Goal: Task Accomplishment & Management: Manage account settings

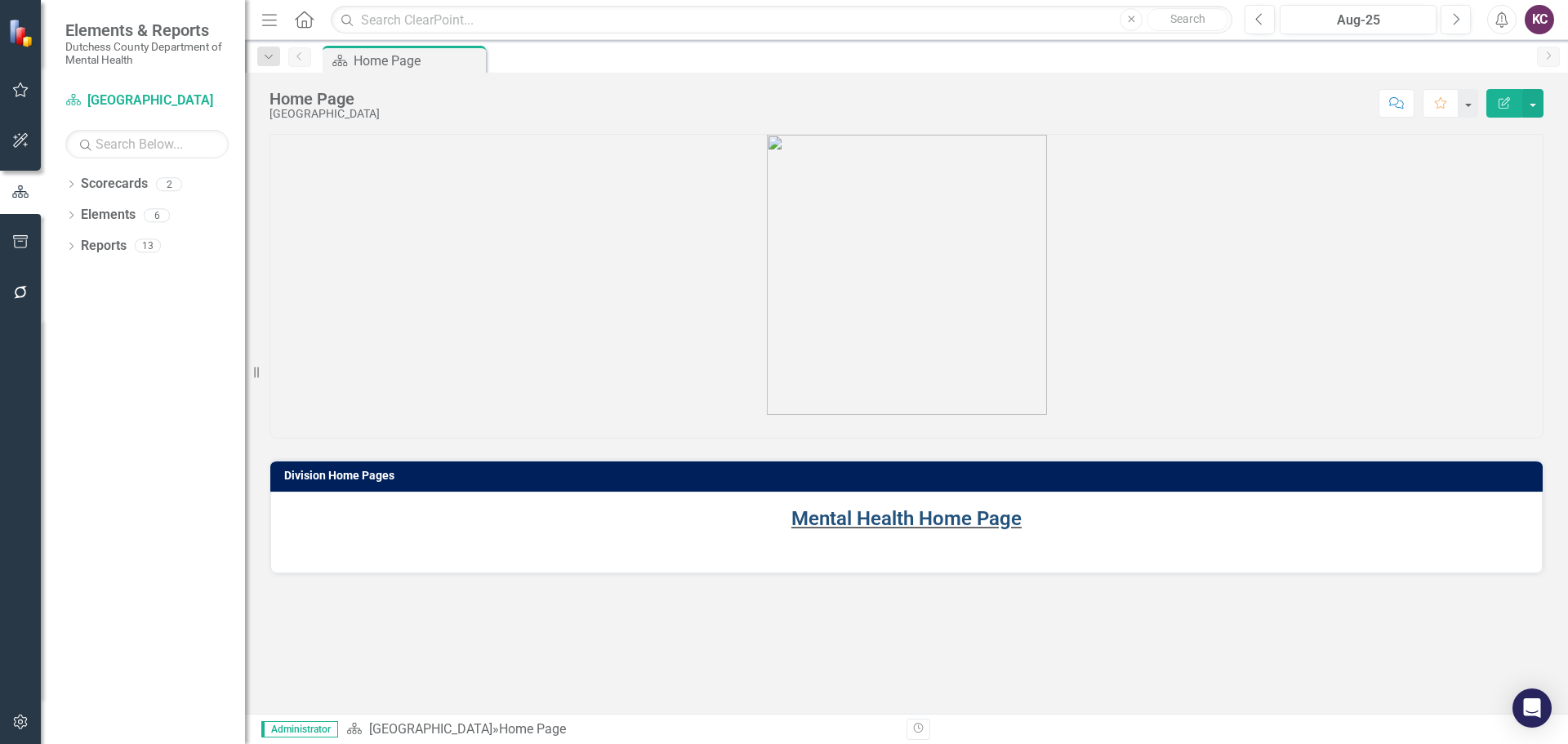
click at [926, 518] on link "Mental Health Home Page" at bounding box center [906, 519] width 230 height 23
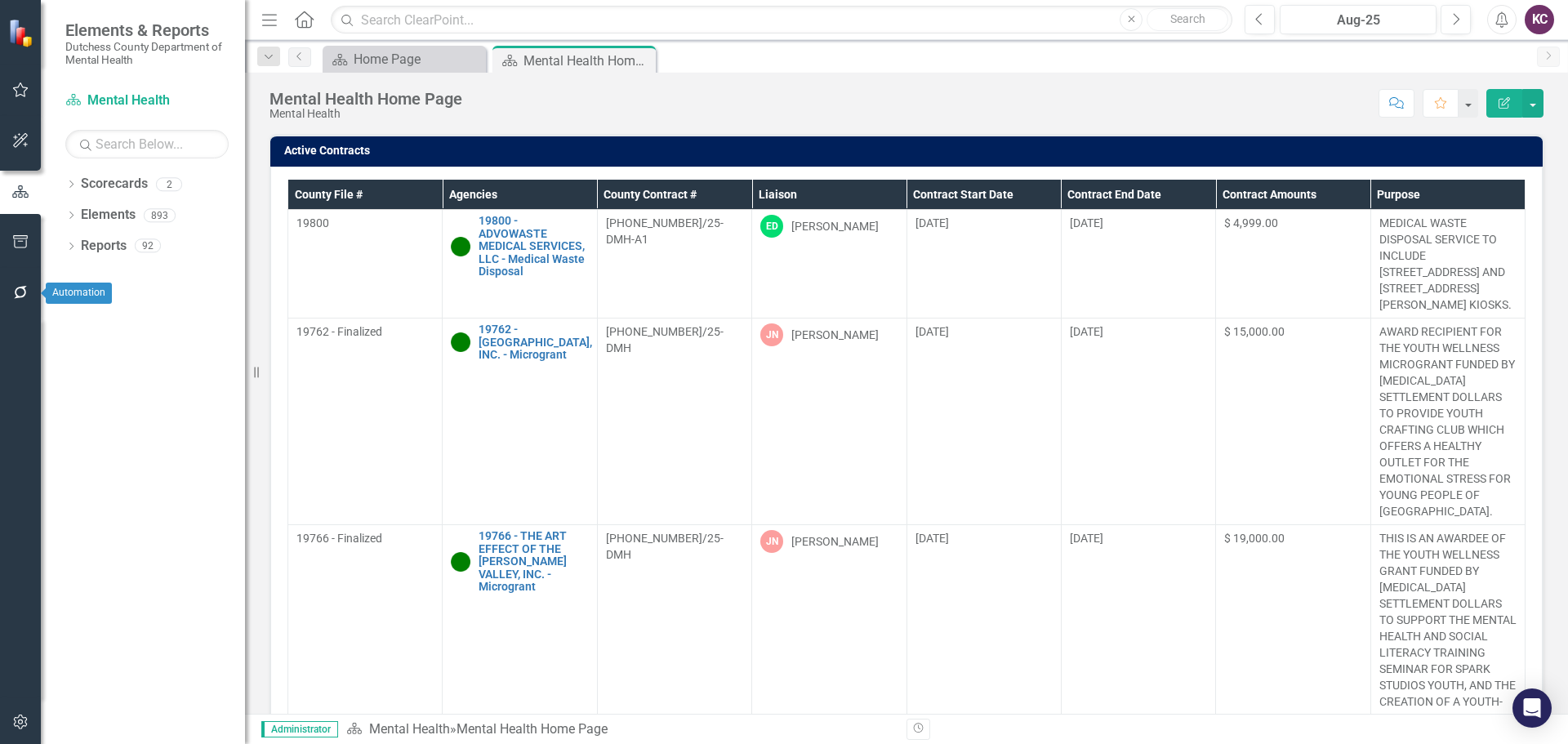
click at [13, 295] on icon "button" at bounding box center [21, 293] width 17 height 13
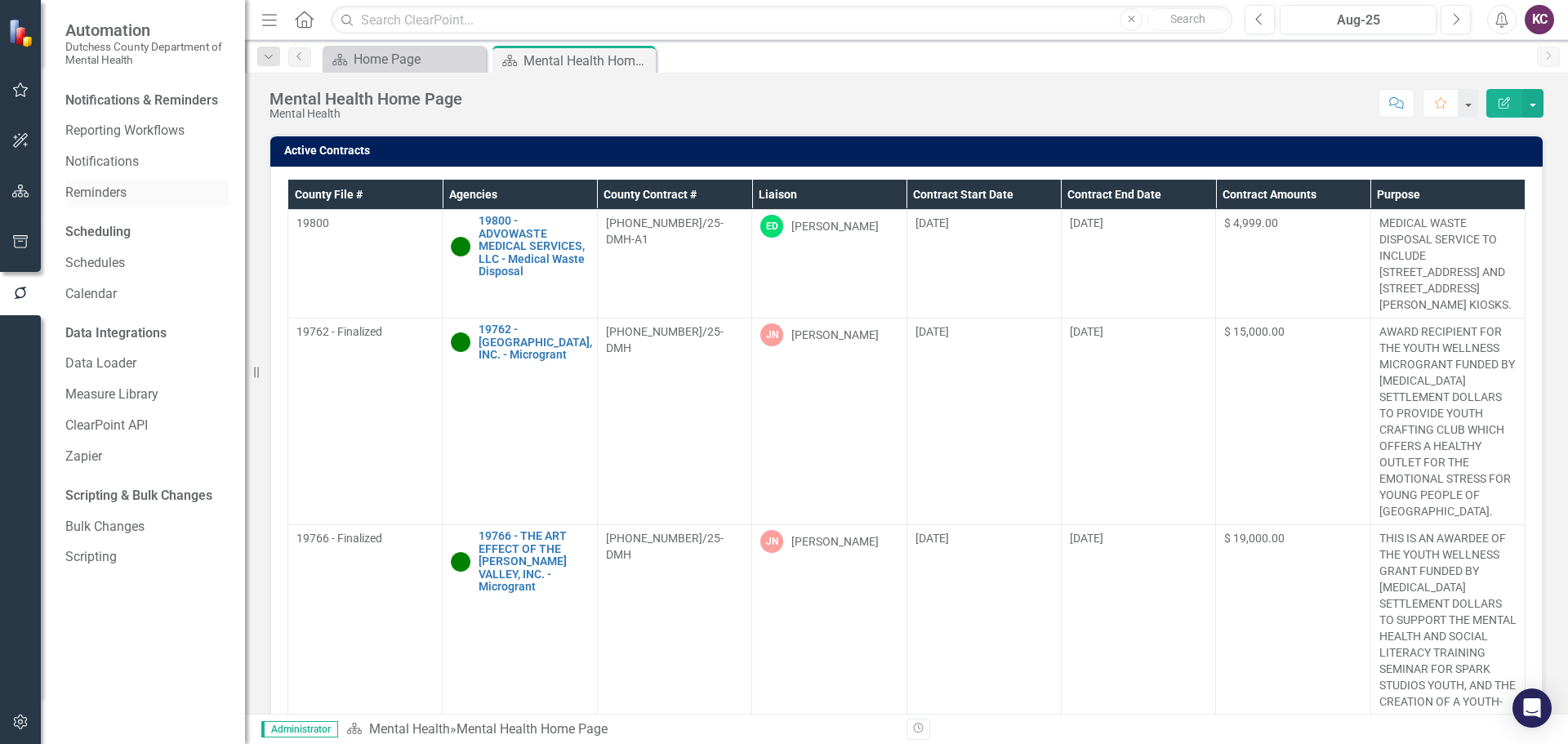
click at [121, 196] on link "Reminders" at bounding box center [147, 193] width 164 height 19
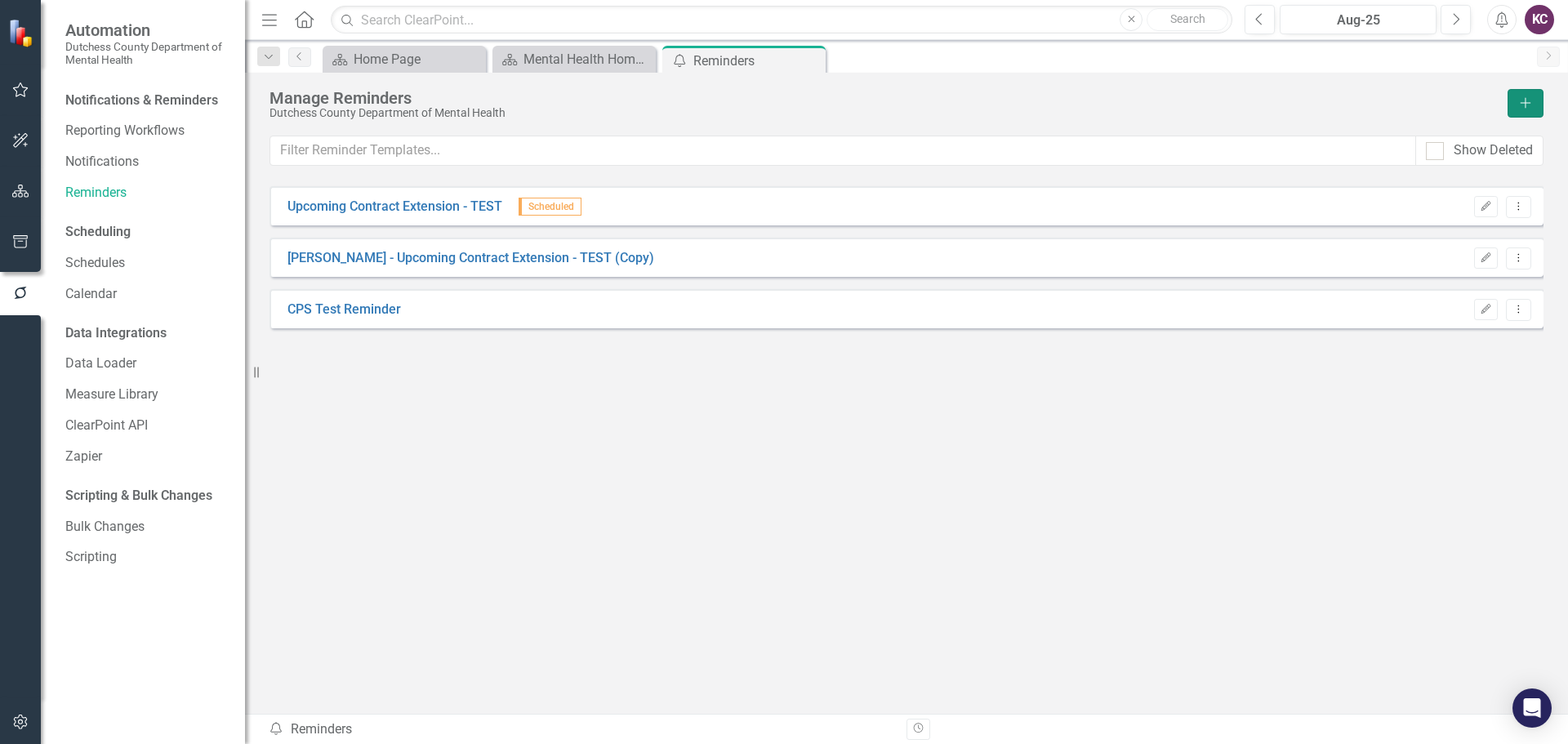
click at [1525, 109] on button "Add" at bounding box center [1525, 103] width 36 height 29
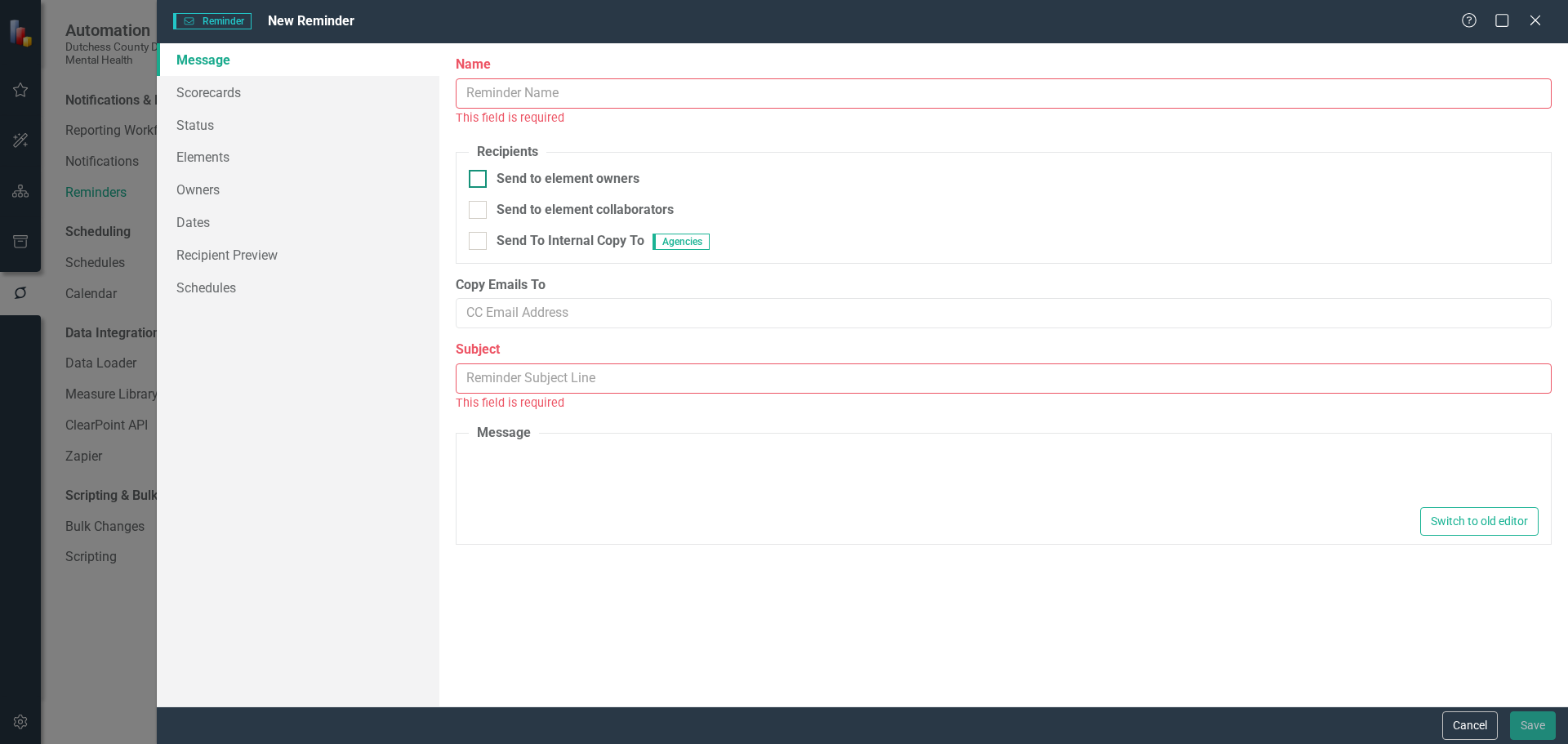
type textarea "Dear {FirstName}, Please log into ClearPoint and update the following items for…"
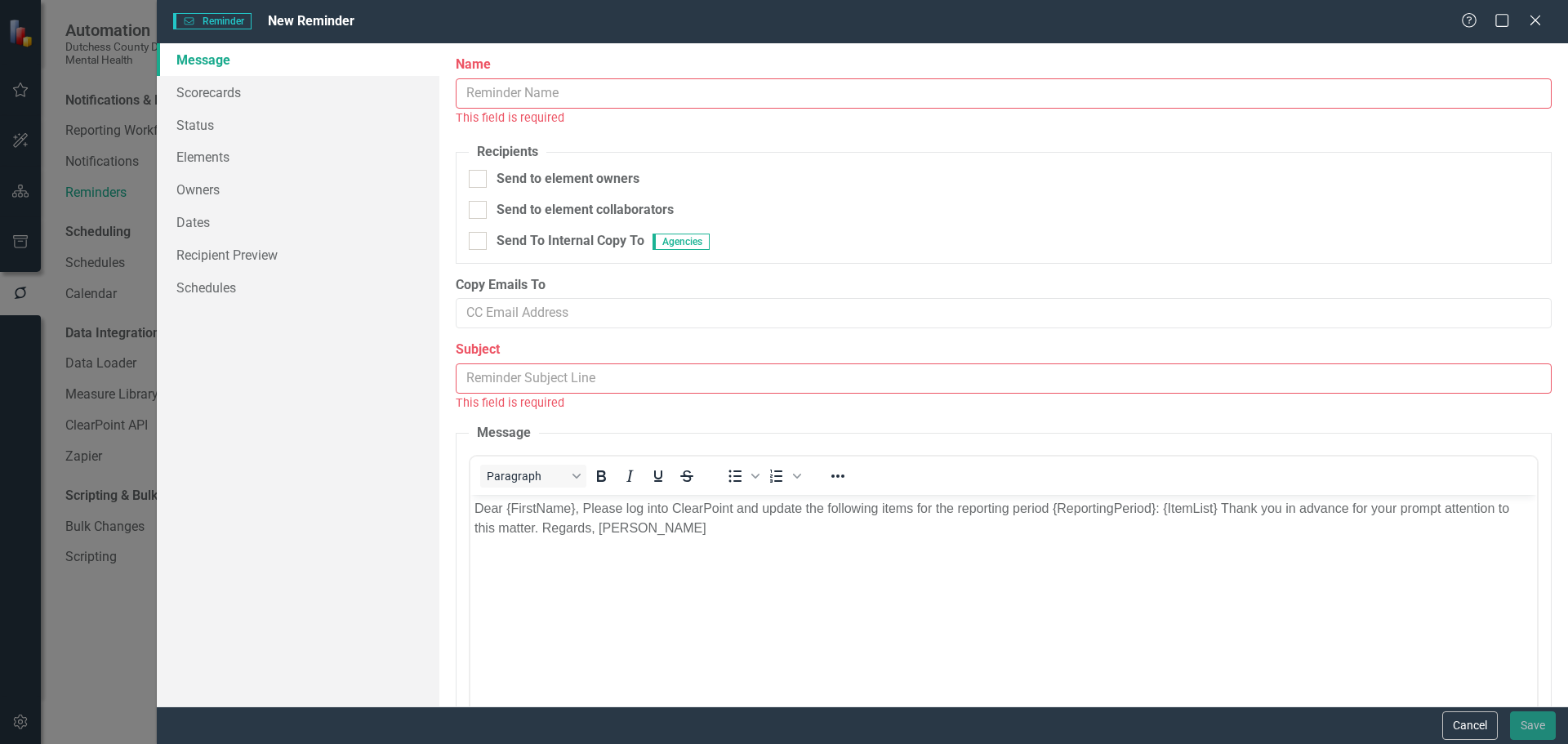
click at [493, 100] on input "Name" at bounding box center [1003, 92] width 1096 height 30
click at [1537, 16] on icon "Close" at bounding box center [1534, 20] width 20 height 15
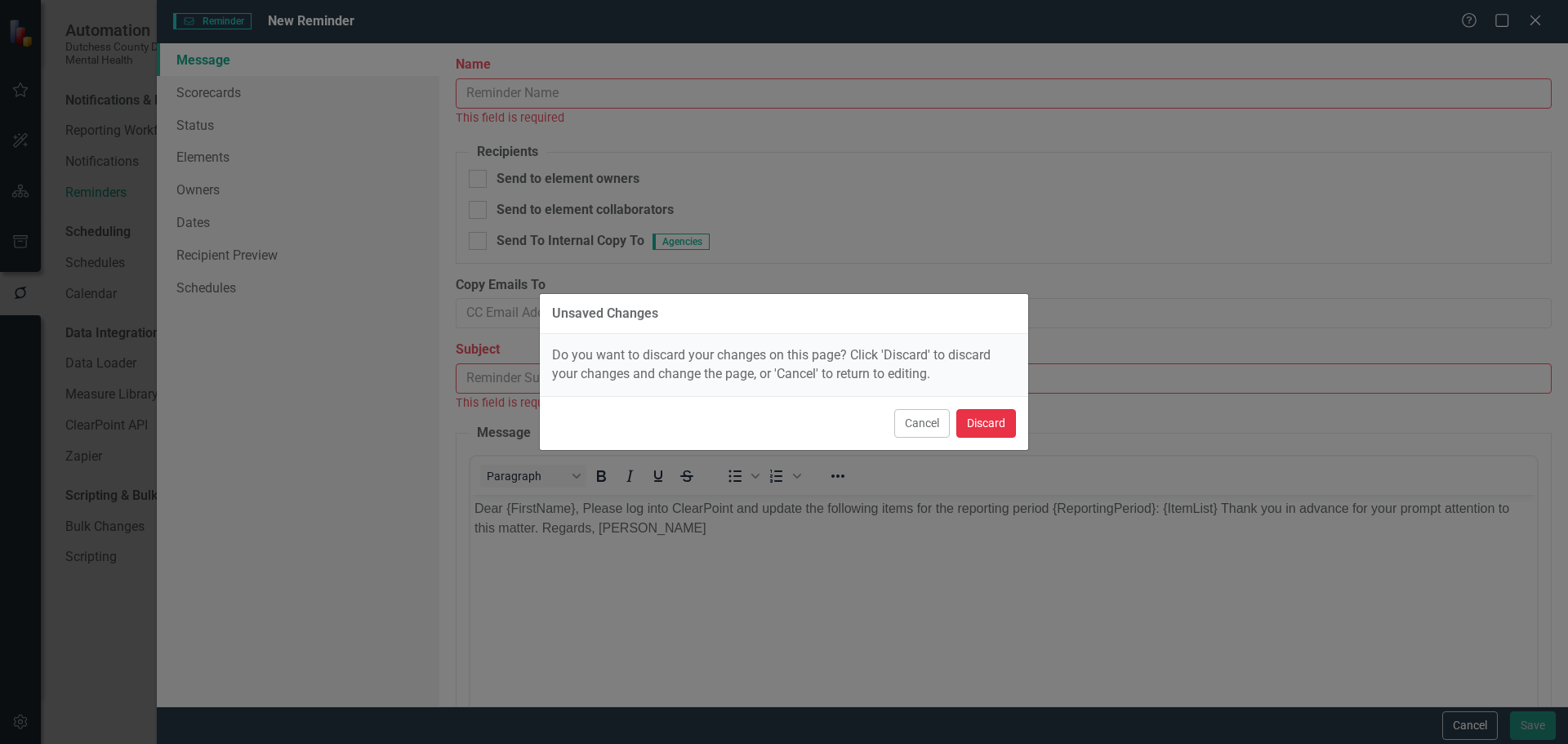
click at [990, 418] on button "Discard" at bounding box center [987, 423] width 60 height 29
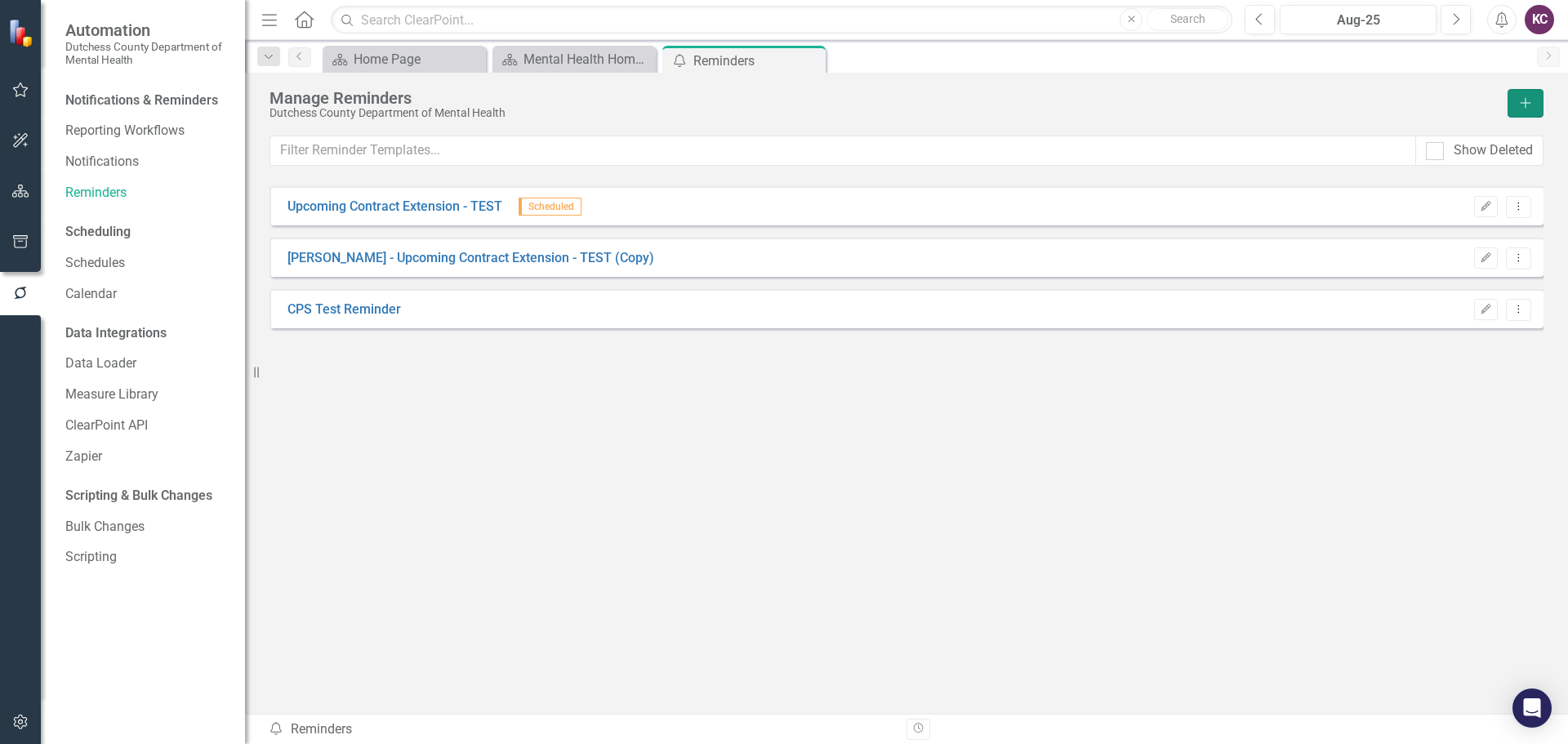
click at [1518, 104] on icon "Add" at bounding box center [1525, 103] width 14 height 12
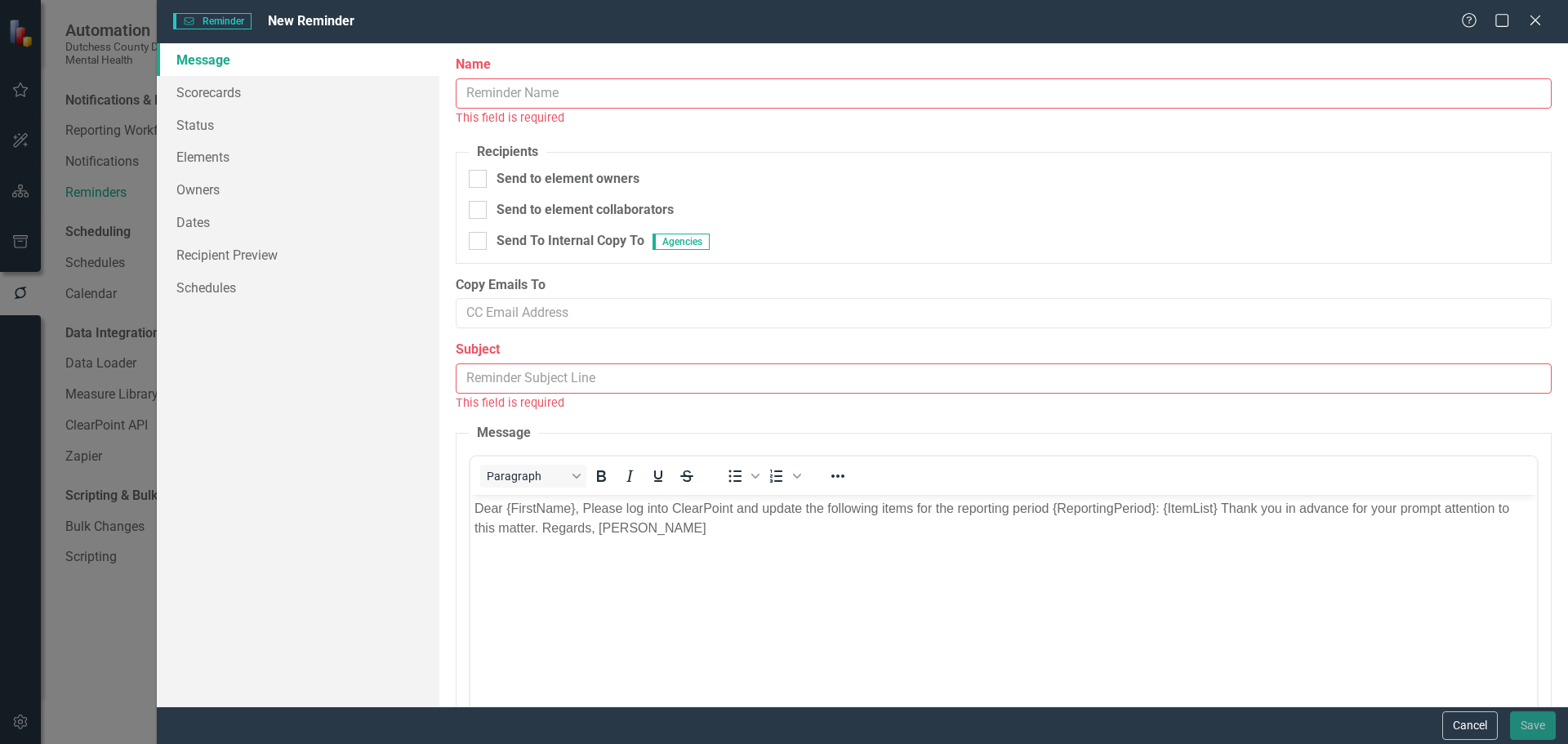
click at [527, 84] on input "Name" at bounding box center [1003, 92] width 1096 height 30
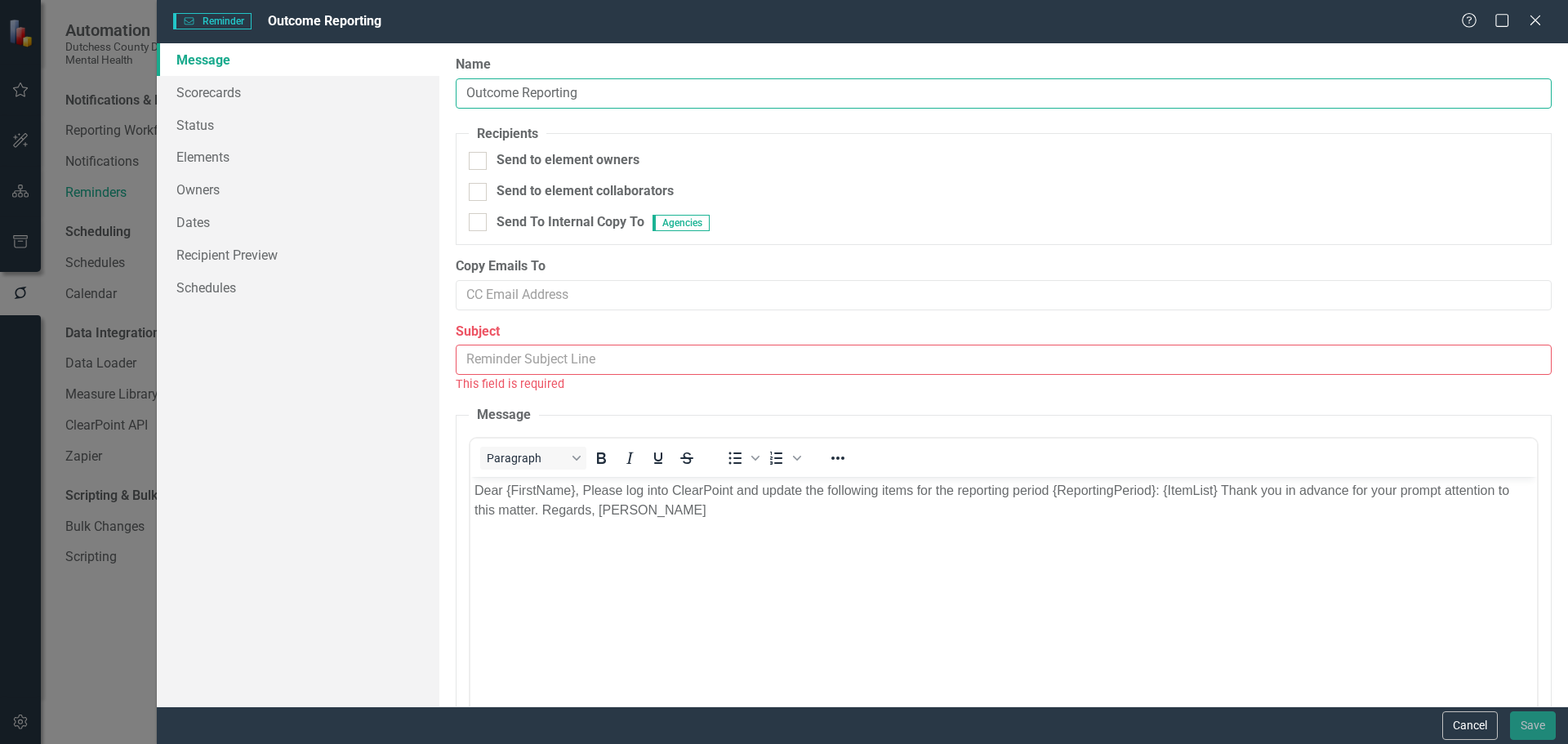
type input "Outcome Reporting"
click at [508, 357] on input "Subject" at bounding box center [1003, 359] width 1096 height 30
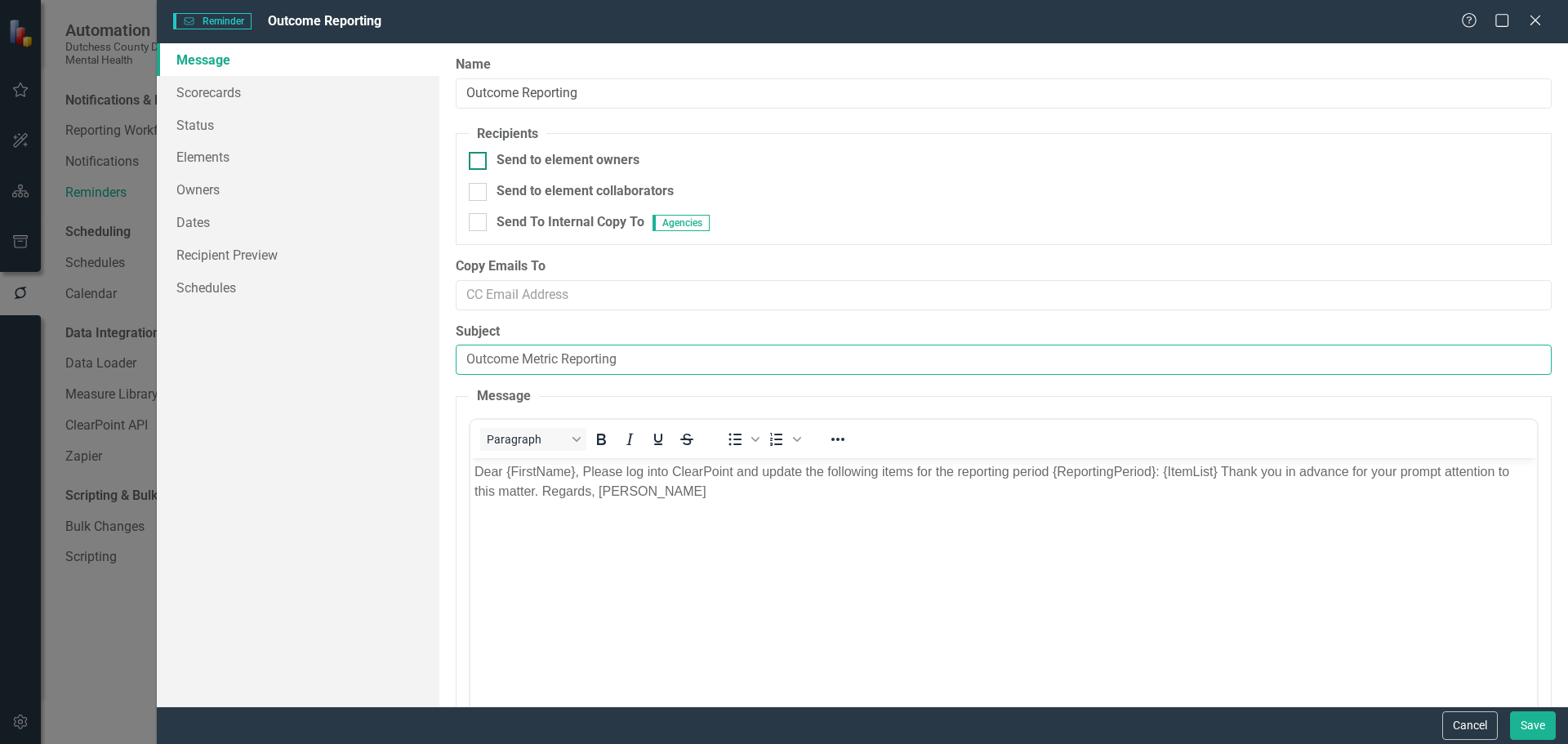
type input "Outcome Metric Reporting"
click at [476, 160] on input "Send to element owners" at bounding box center [474, 157] width 11 height 11
checkbox input "true"
click at [467, 354] on input "Outcome Metric Reporting" at bounding box center [1003, 359] width 1096 height 30
click at [557, 355] on input "Outcome Metric Reporting" at bounding box center [1003, 359] width 1096 height 30
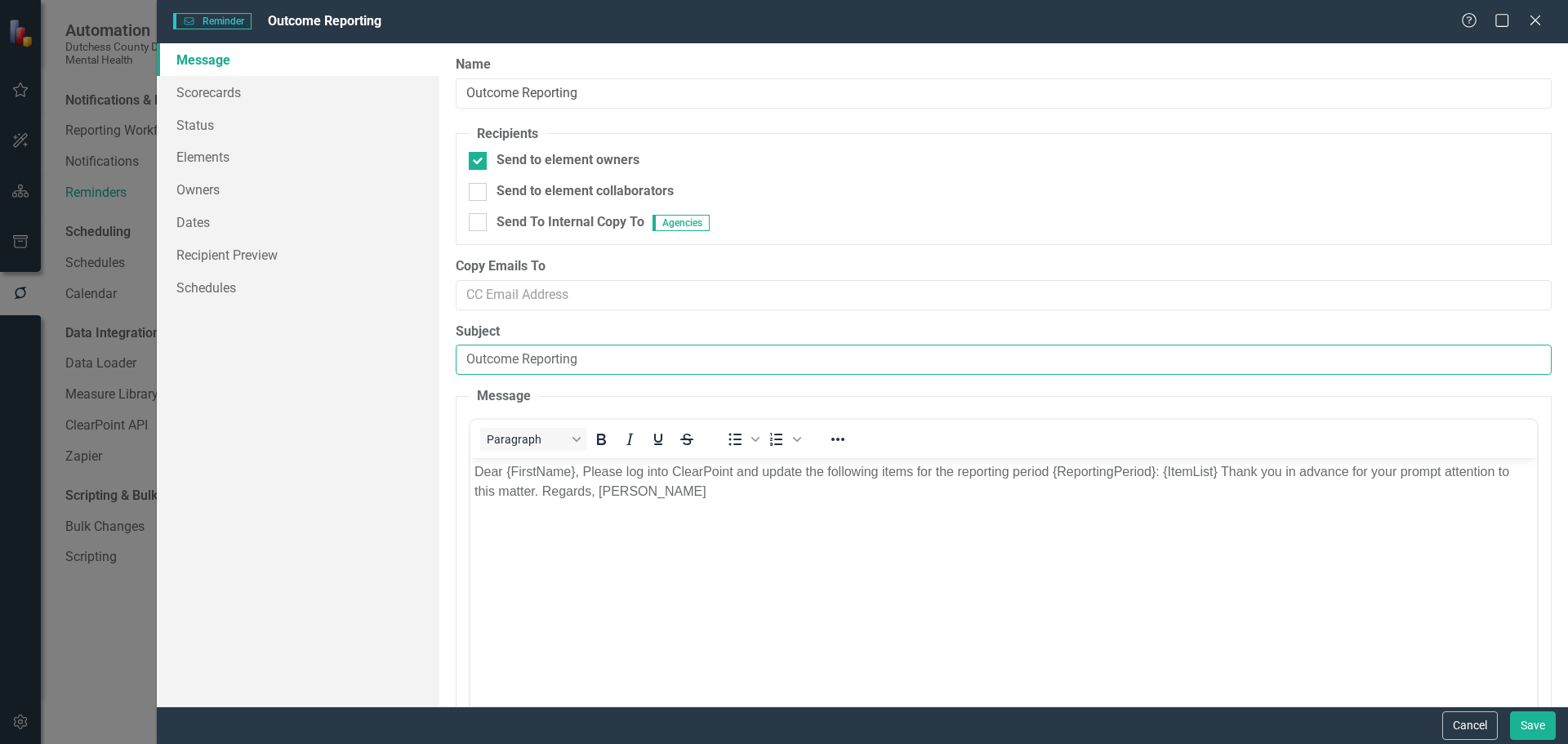
click at [466, 358] on input "Outcome Reporting" at bounding box center [1003, 359] width 1096 height 30
type input "Quarterly Outcome Reporting"
click at [216, 158] on link "Elements" at bounding box center [298, 157] width 283 height 33
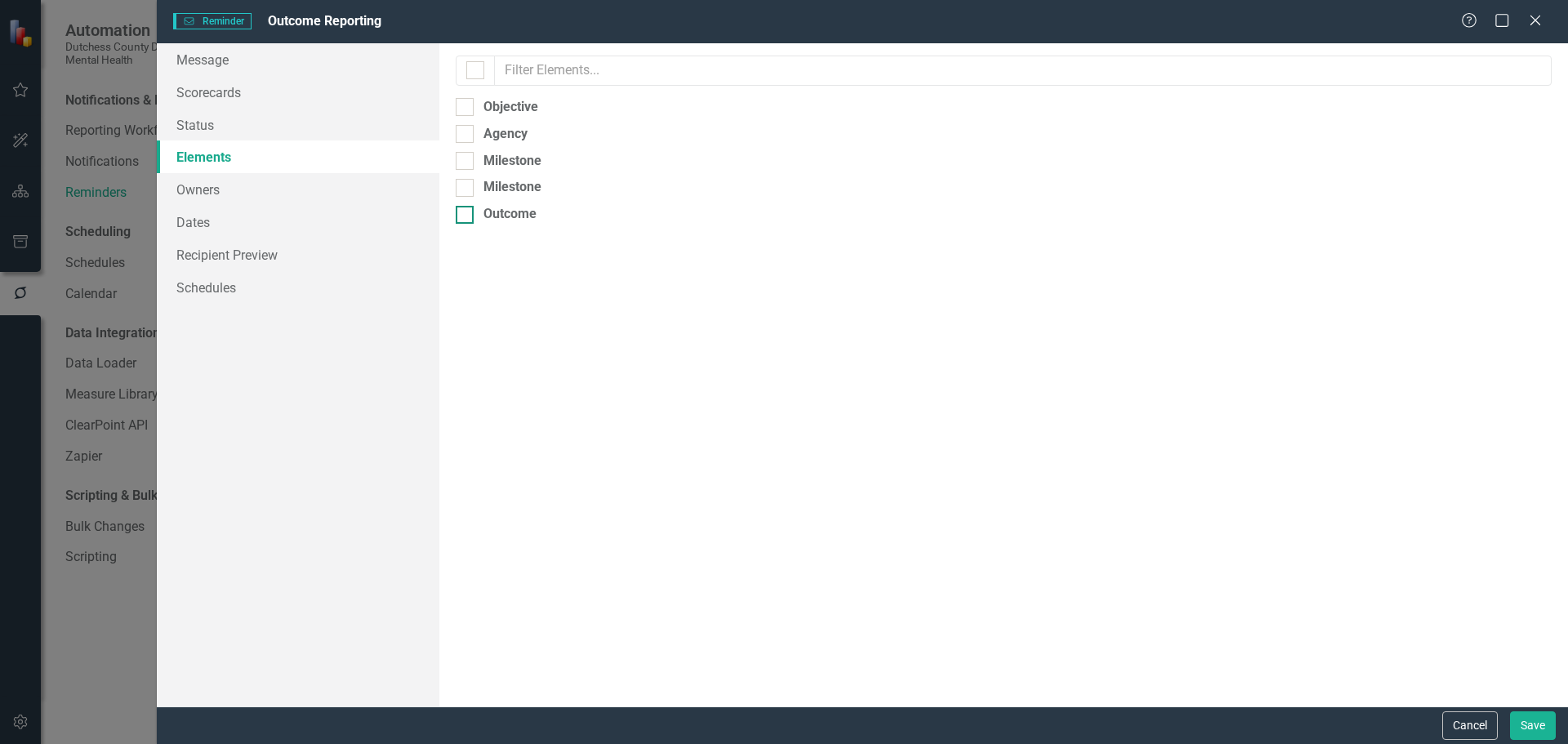
click at [472, 218] on div at bounding box center [464, 215] width 18 height 18
click at [466, 217] on input "Outcome" at bounding box center [460, 211] width 11 height 11
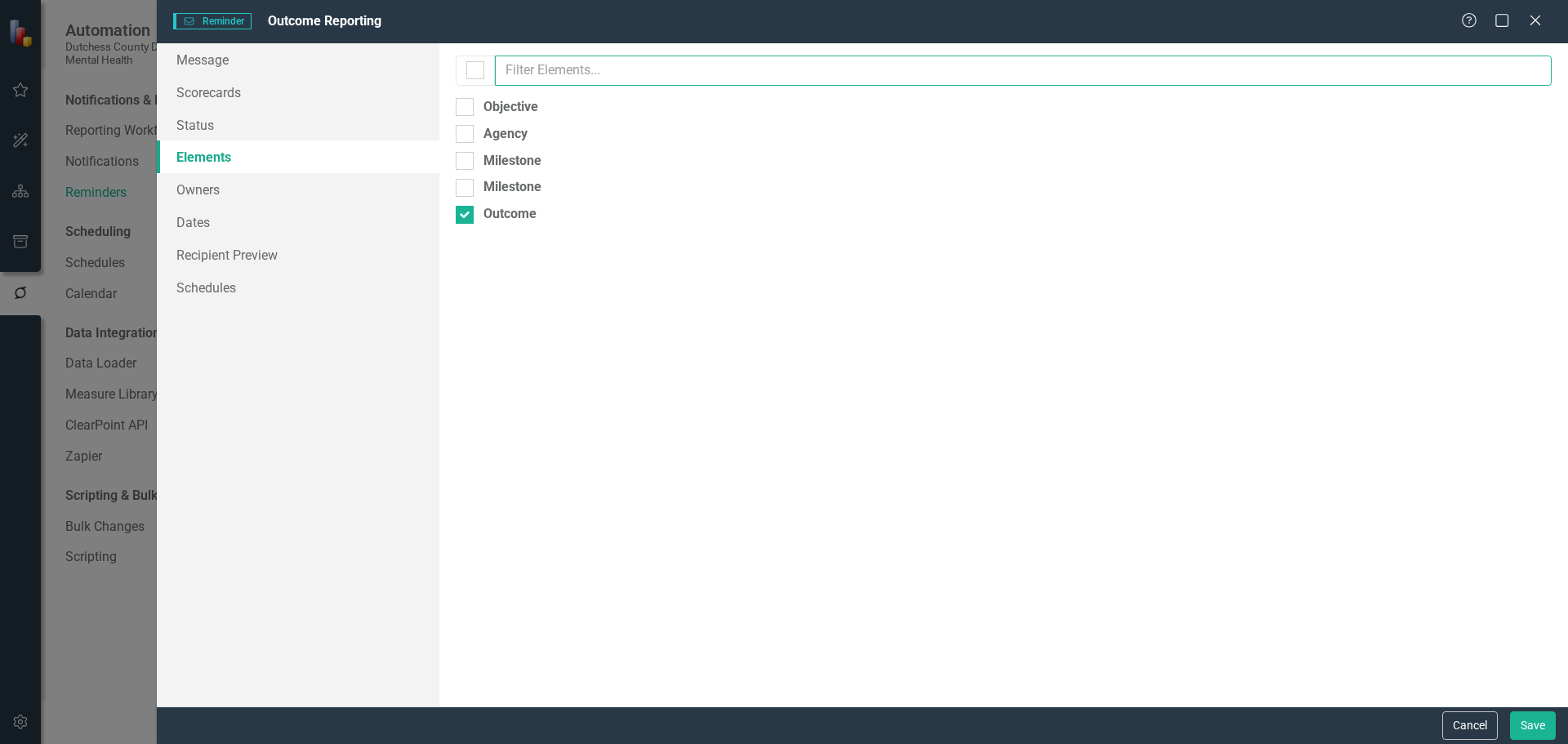
click at [583, 70] on input "text" at bounding box center [1023, 70] width 1057 height 30
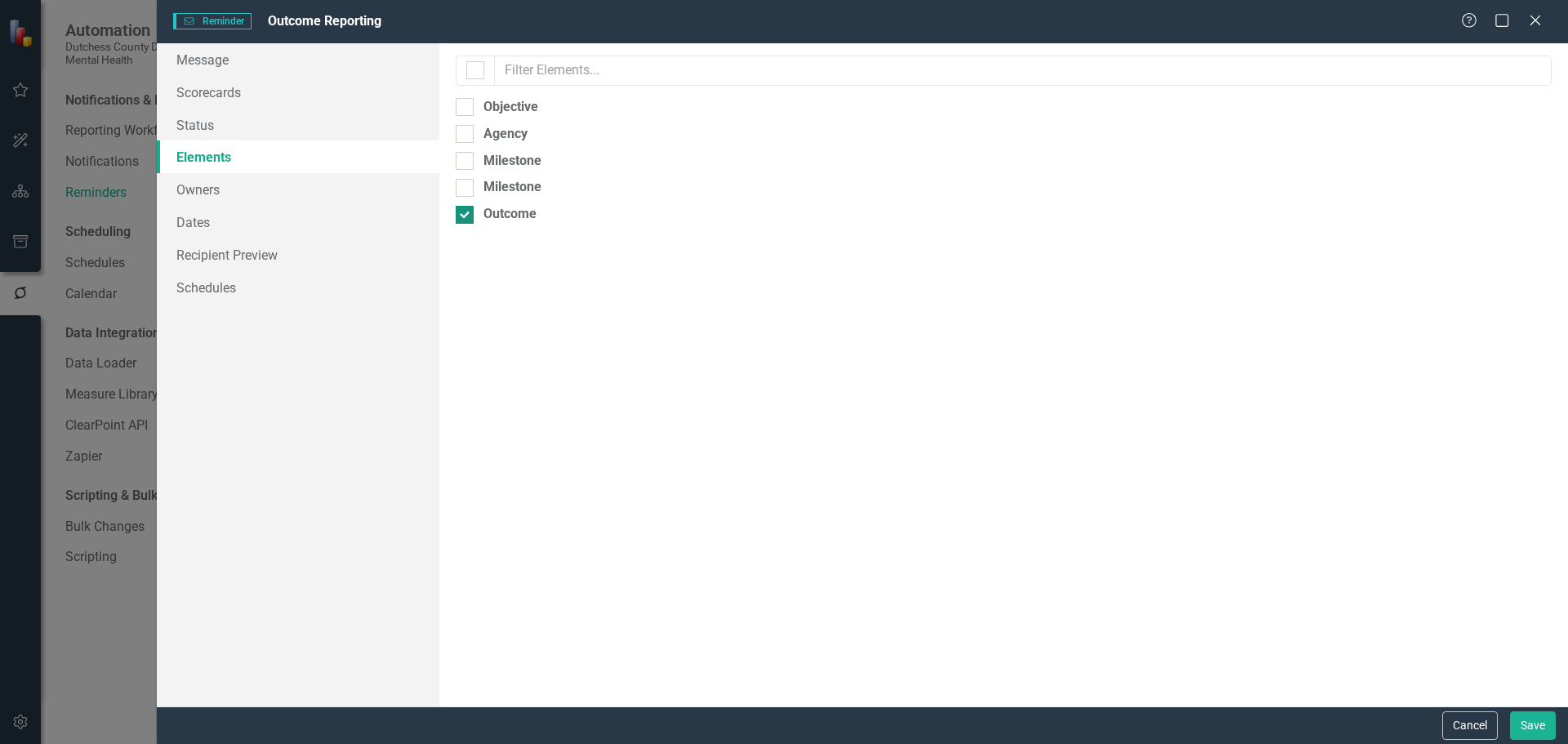
click at [464, 213] on input "Outcome" at bounding box center [460, 211] width 11 height 11
checkbox input "false"
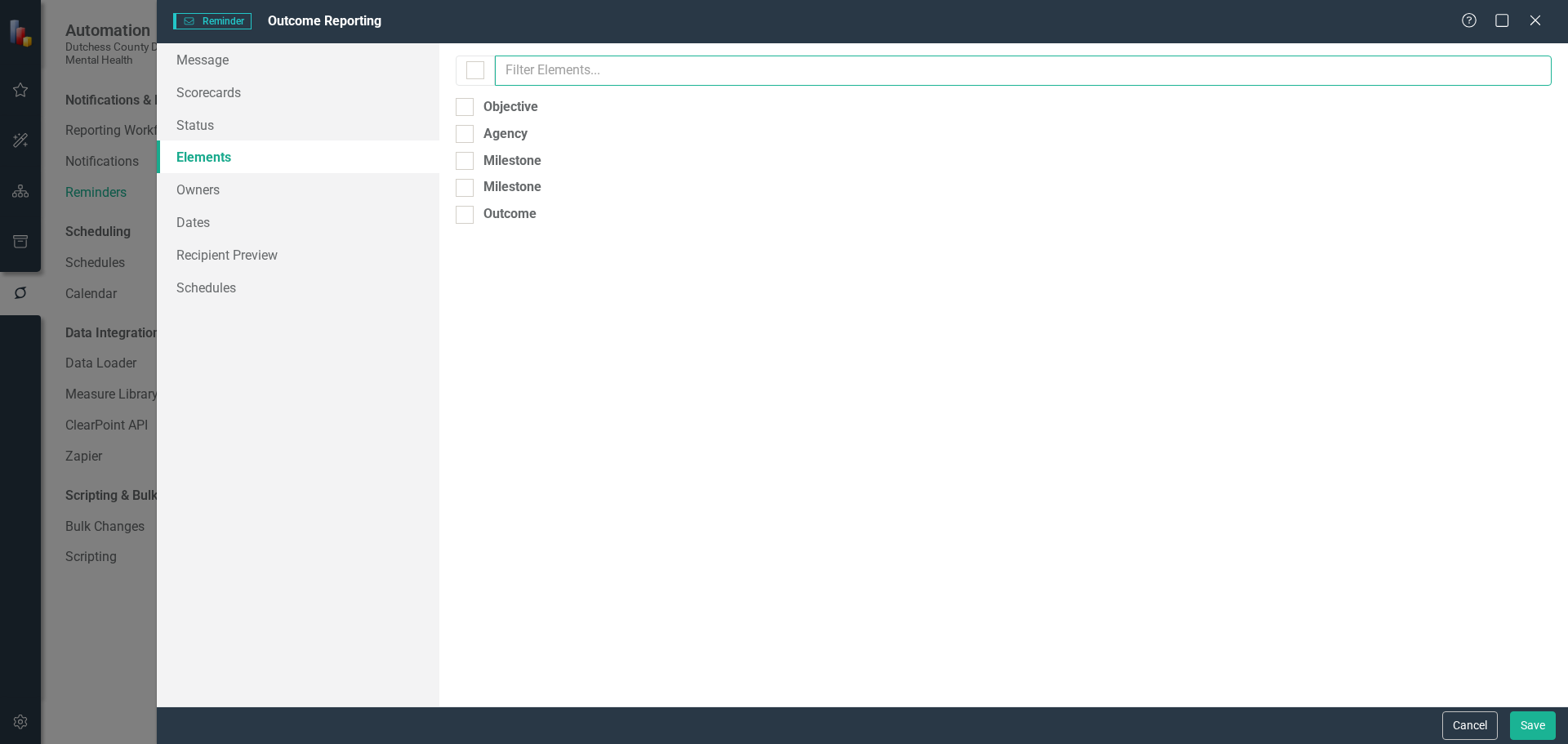
click at [558, 56] on input "text" at bounding box center [1023, 70] width 1057 height 30
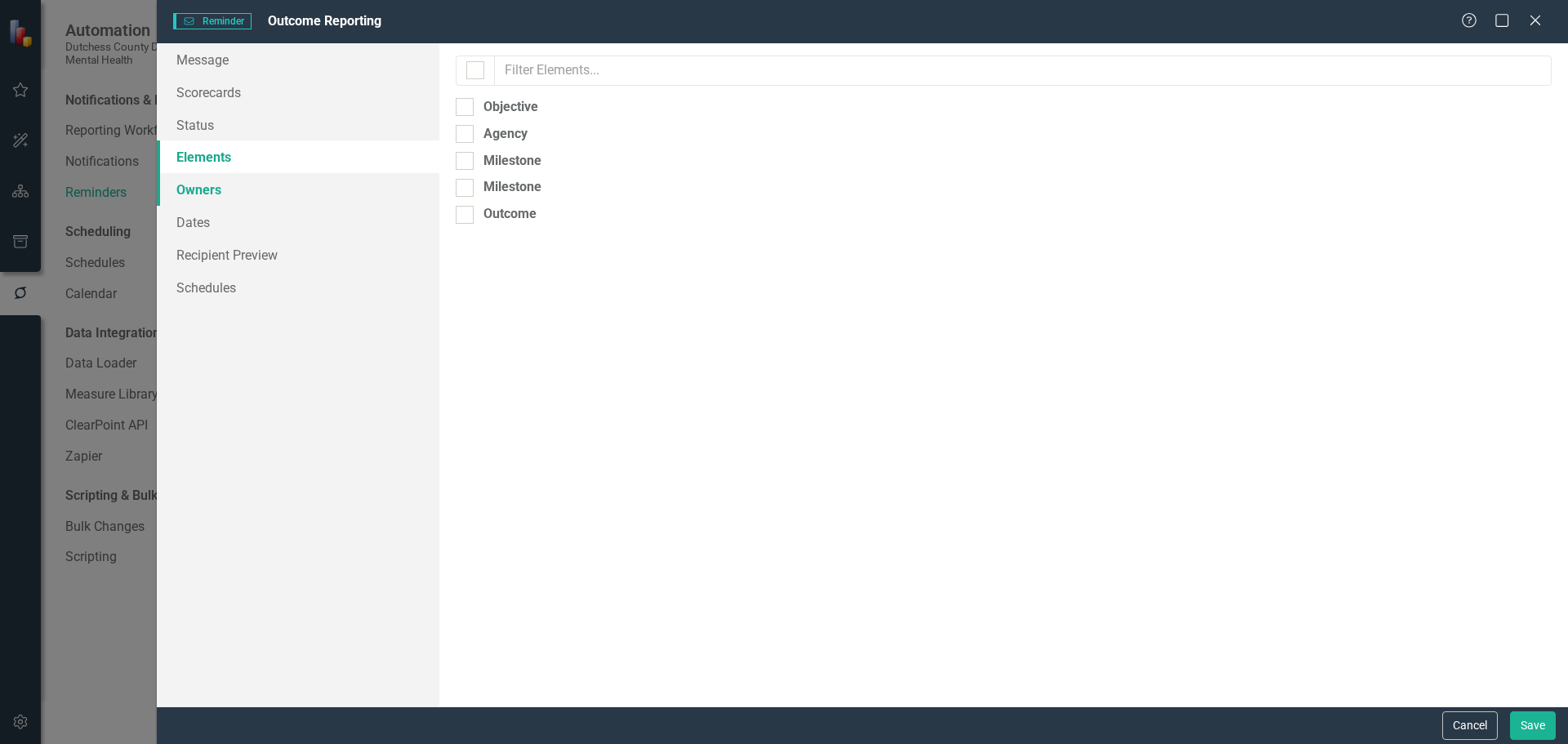
click at [218, 186] on link "Owners" at bounding box center [298, 190] width 283 height 33
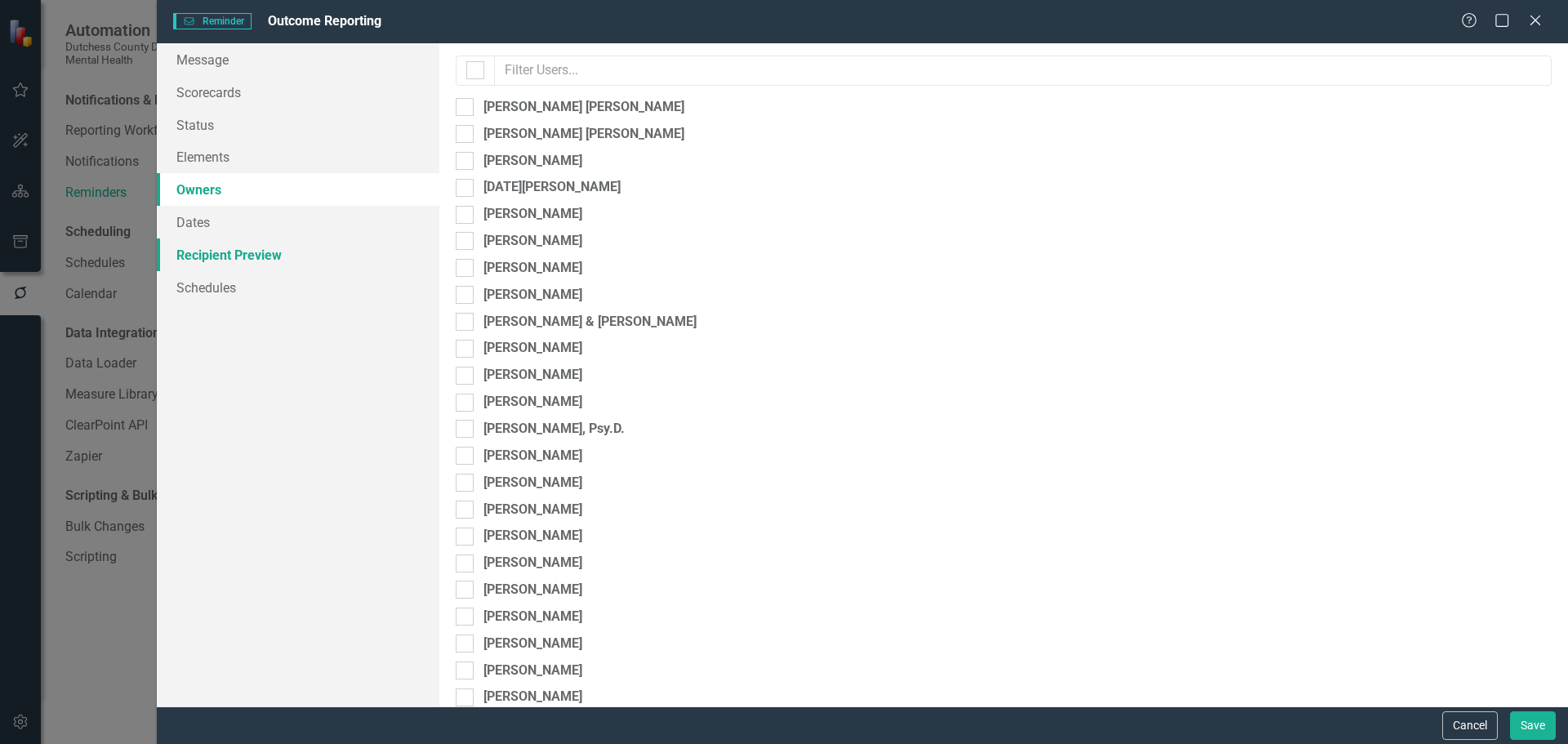
click at [197, 253] on link "Recipient Preview" at bounding box center [298, 255] width 283 height 33
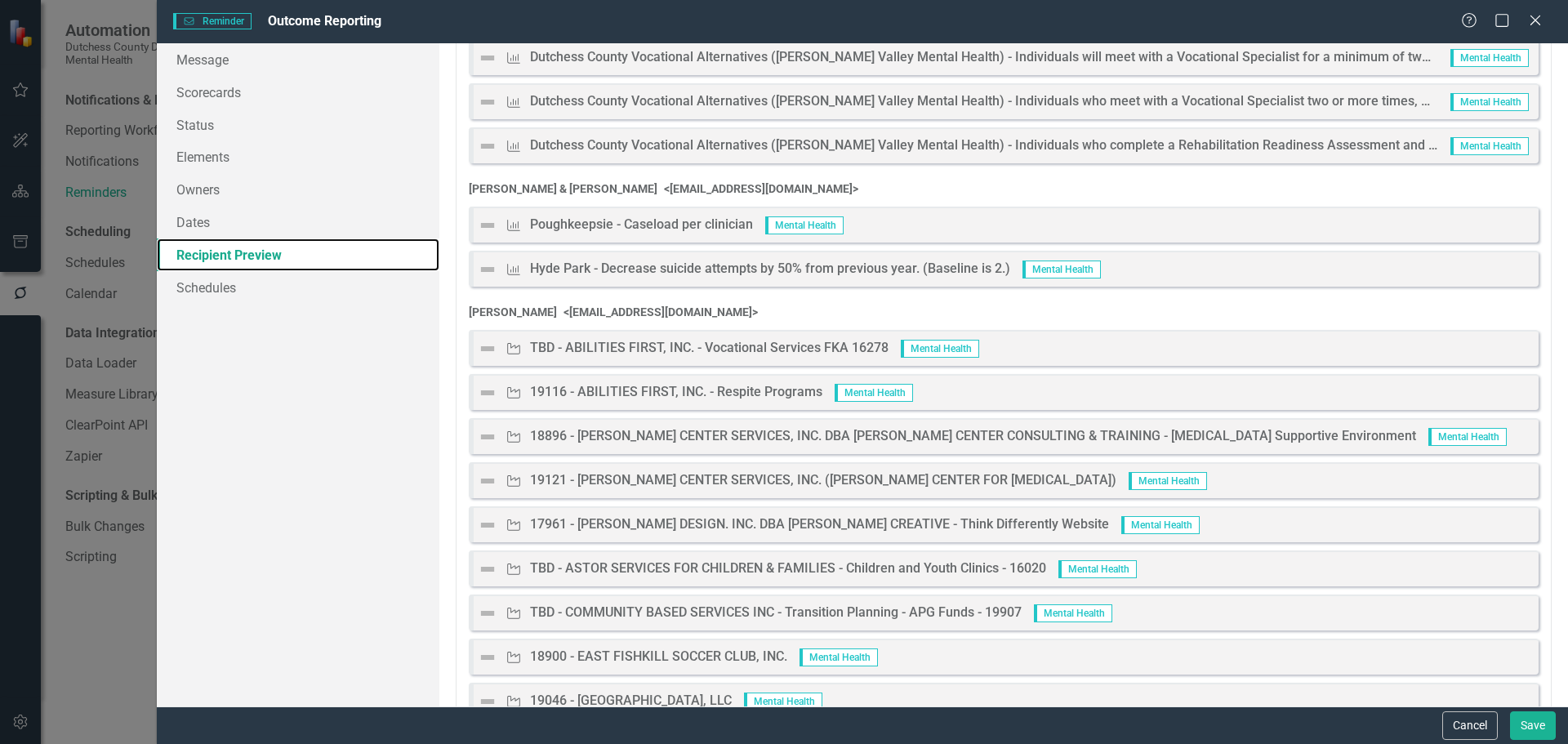
scroll to position [1225, 0]
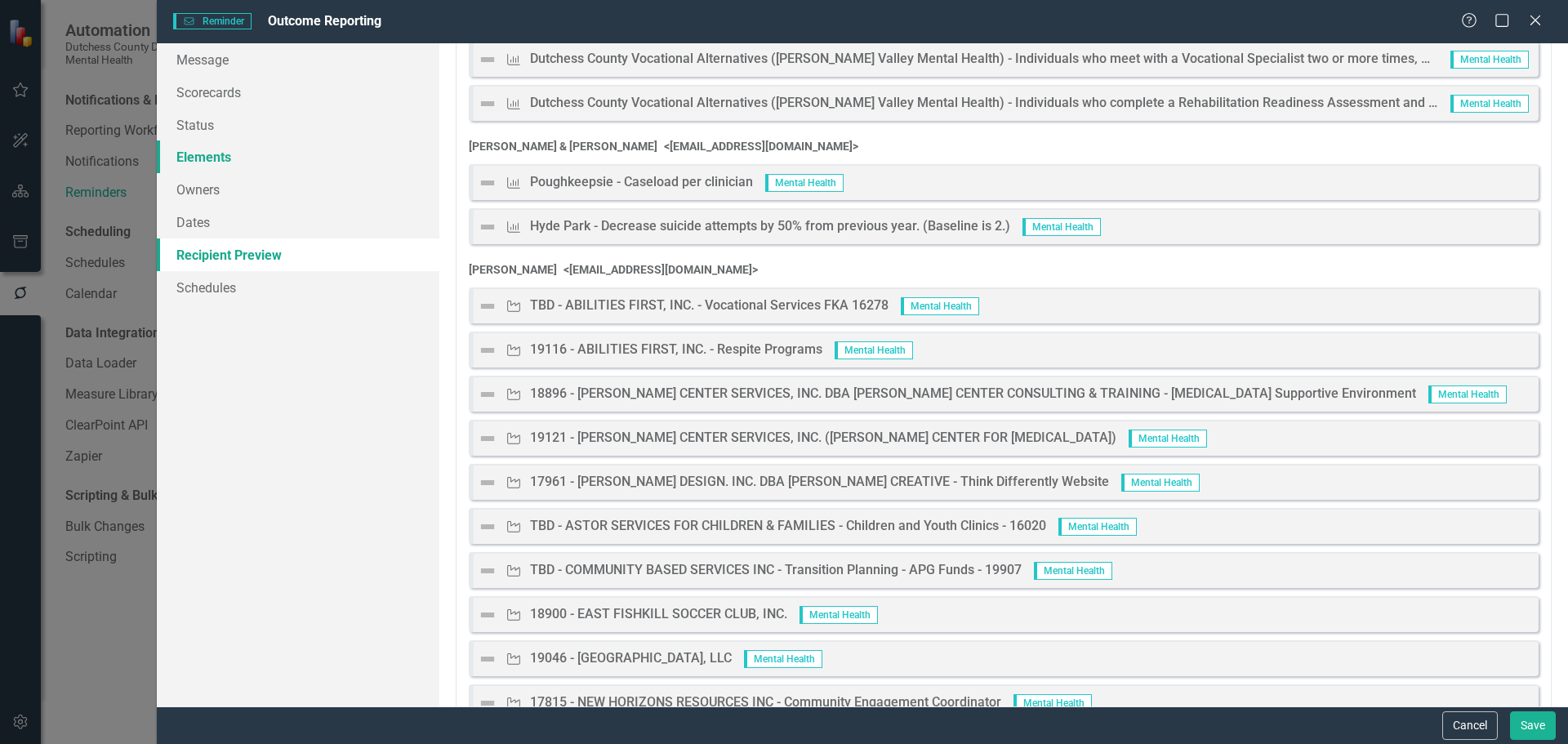
click at [231, 156] on link "Elements" at bounding box center [298, 157] width 283 height 33
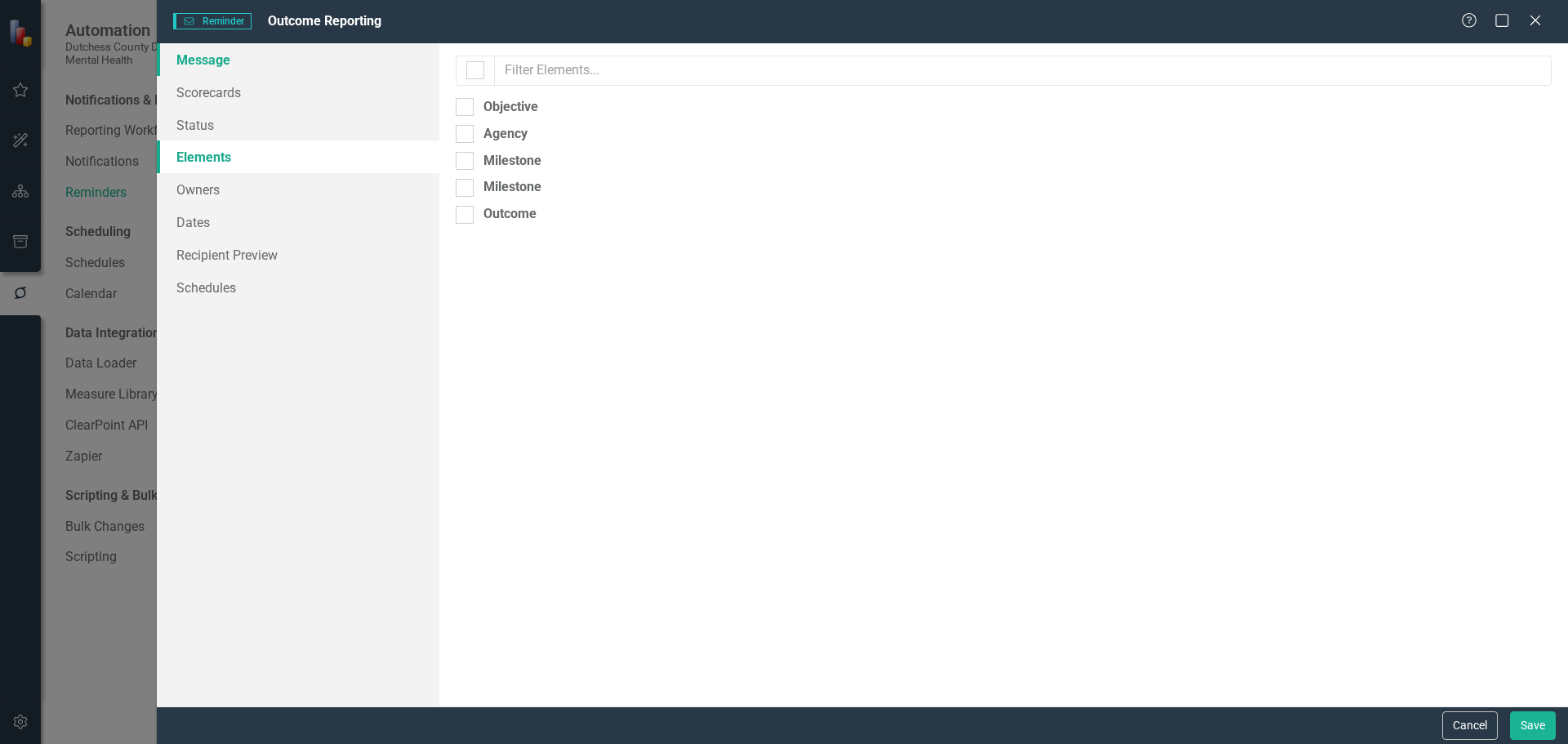
click at [220, 59] on link "Message" at bounding box center [298, 60] width 283 height 33
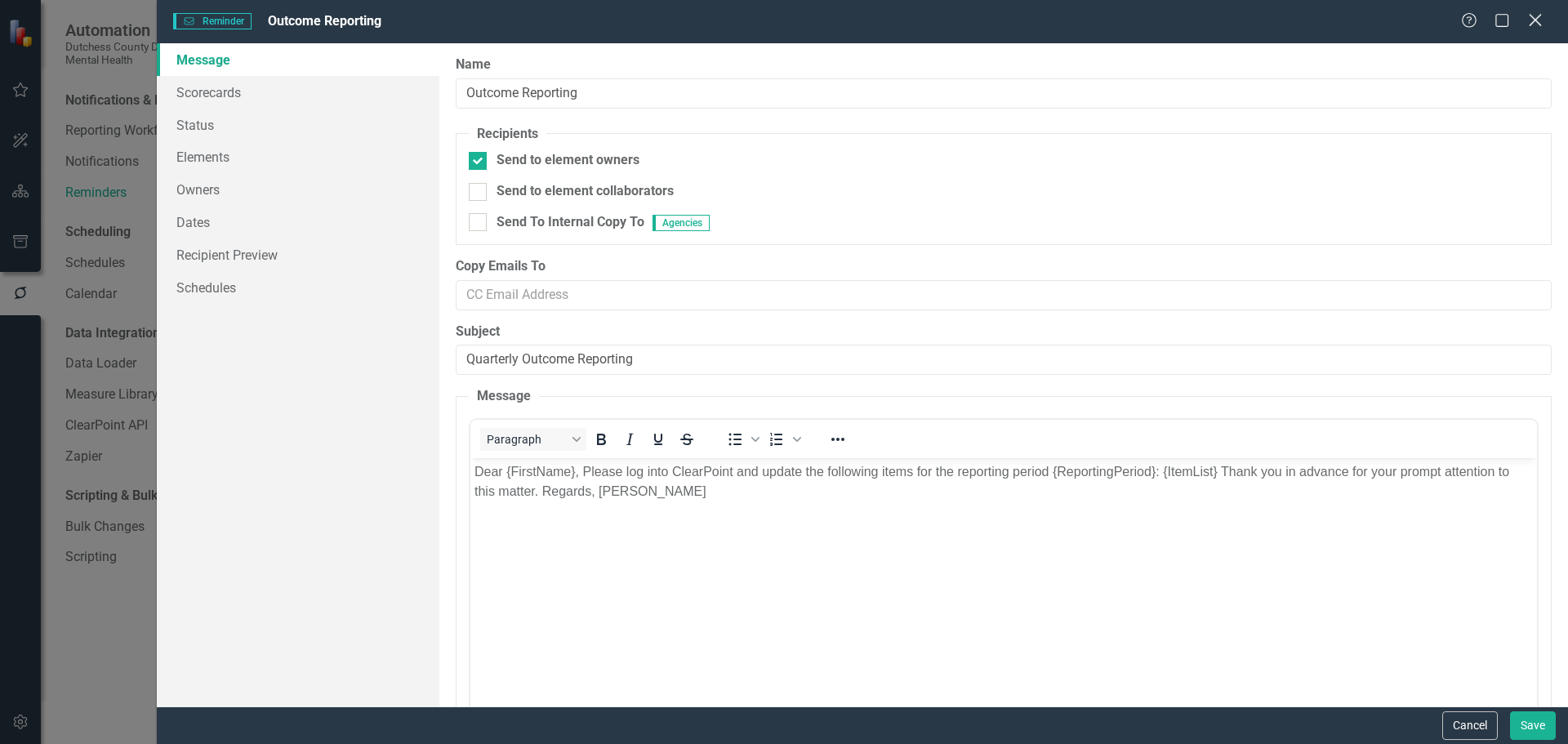
click at [1536, 18] on icon "Close" at bounding box center [1534, 20] width 20 height 15
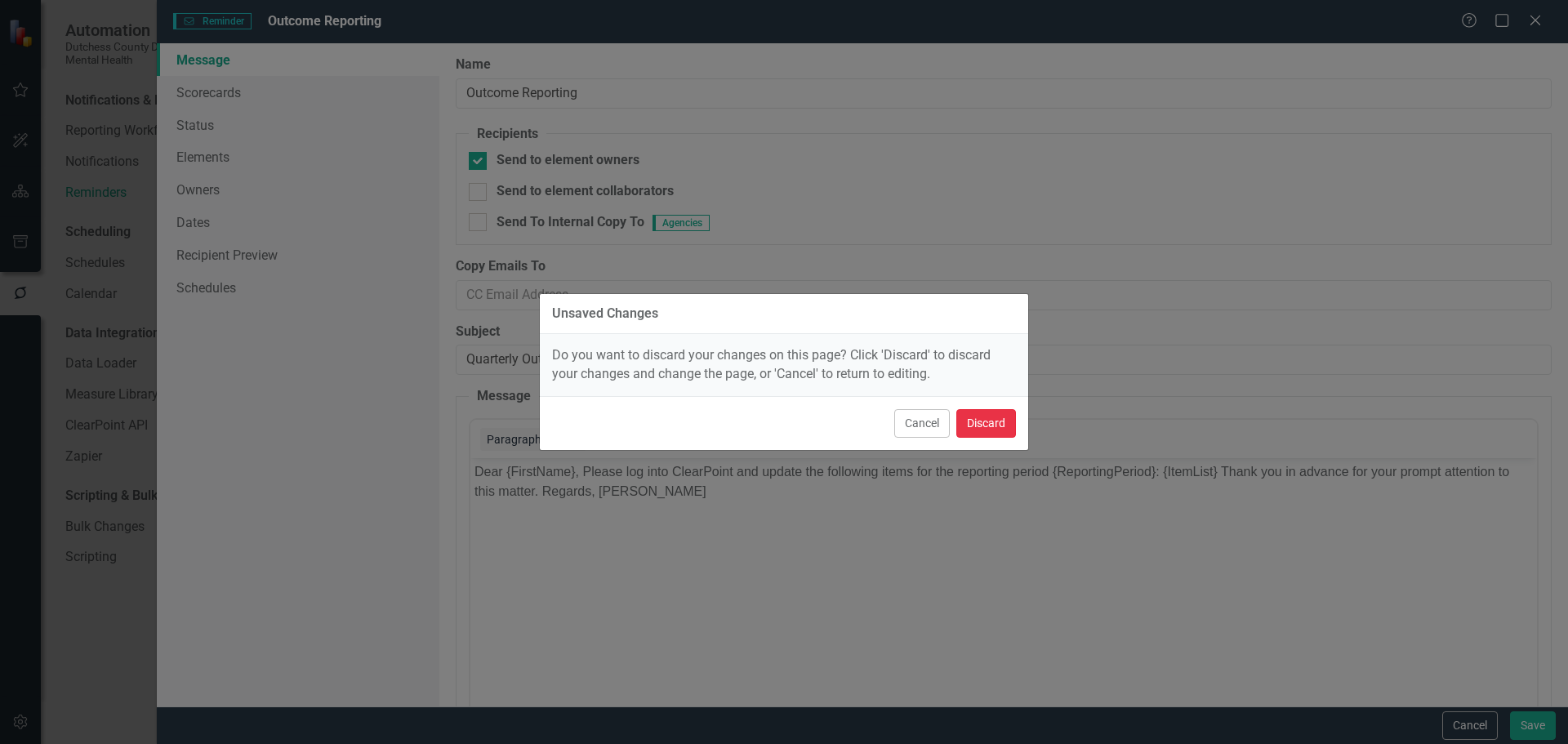
click at [992, 421] on button "Discard" at bounding box center [987, 423] width 60 height 29
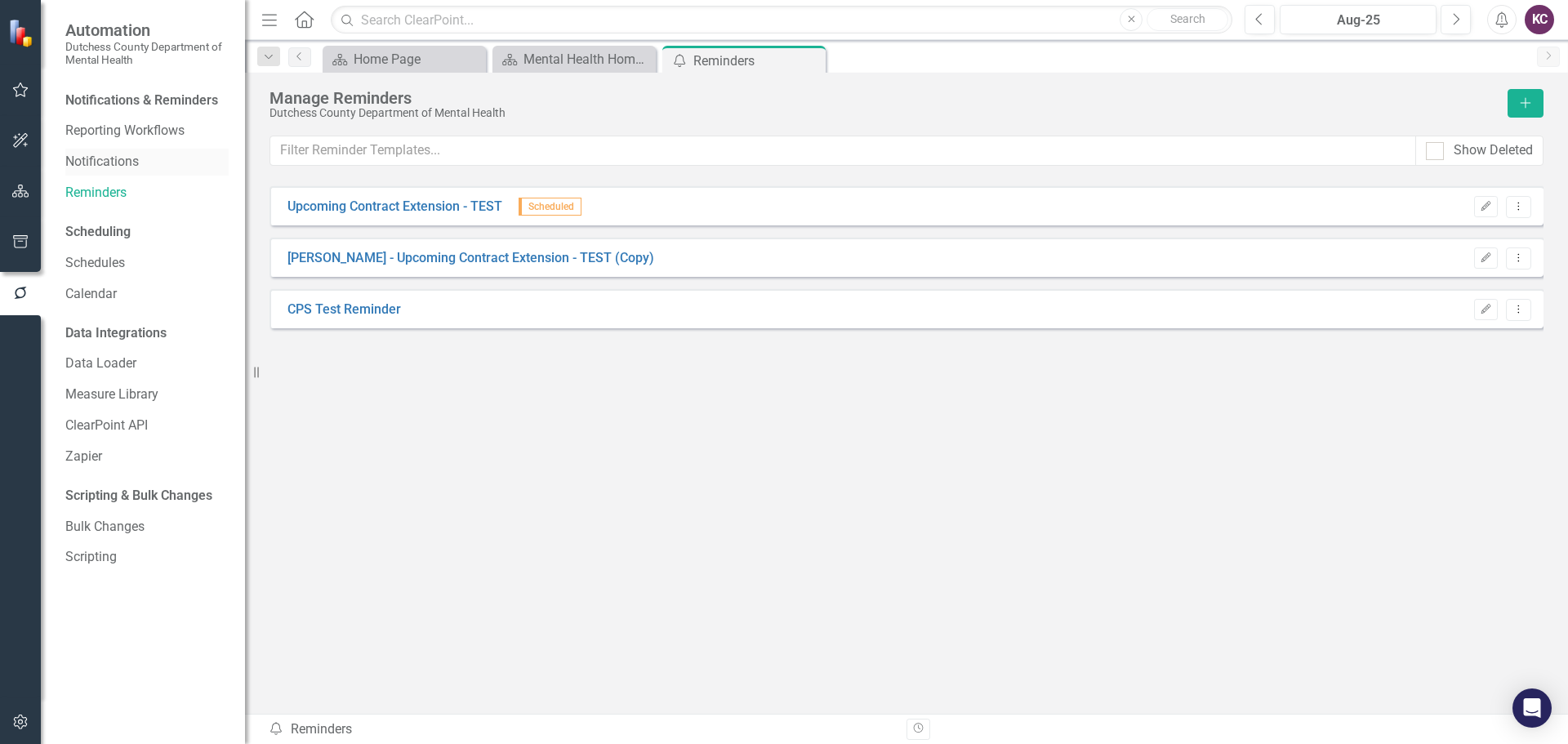
click at [106, 159] on link "Notifications" at bounding box center [147, 163] width 164 height 19
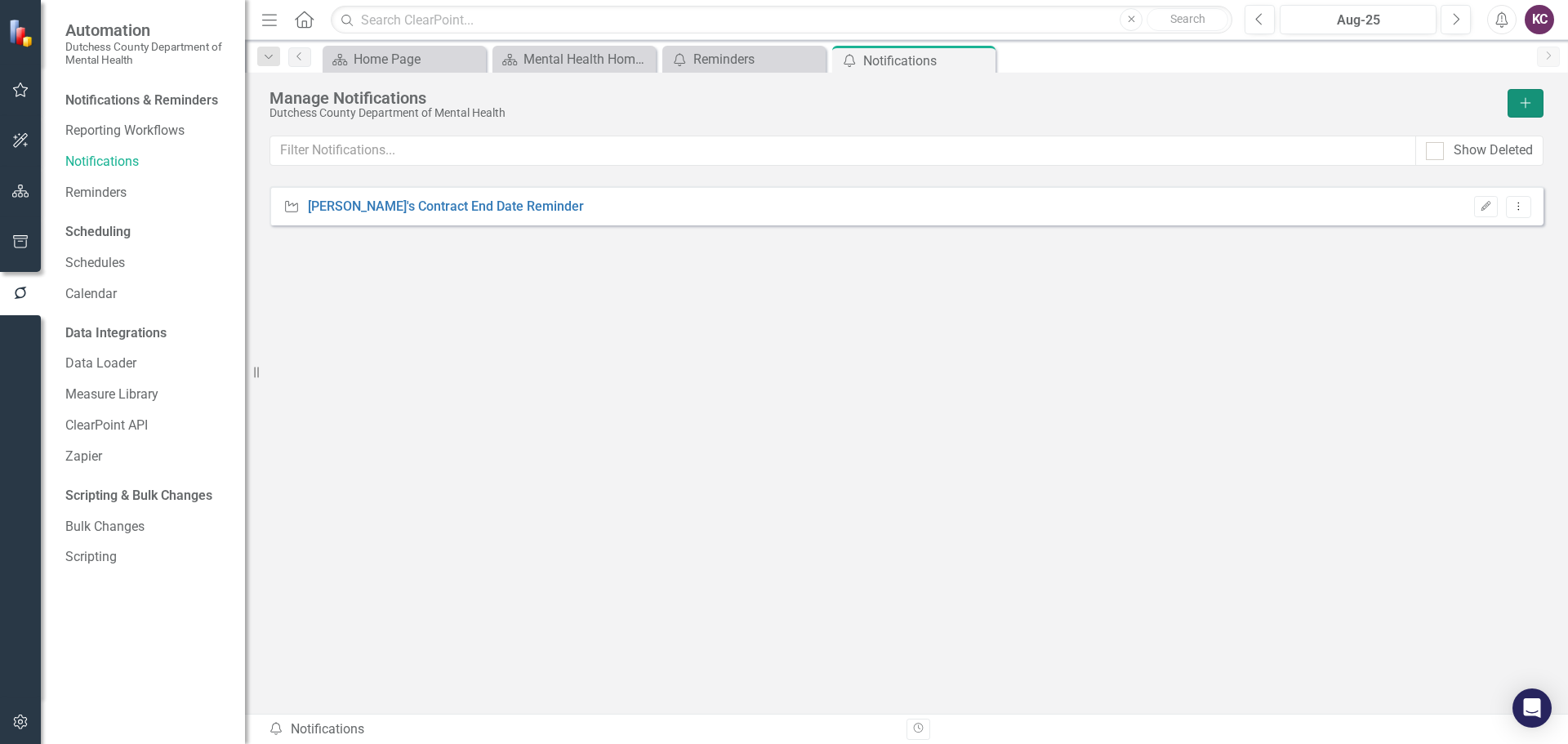
click at [1520, 105] on icon "Add" at bounding box center [1525, 103] width 14 height 12
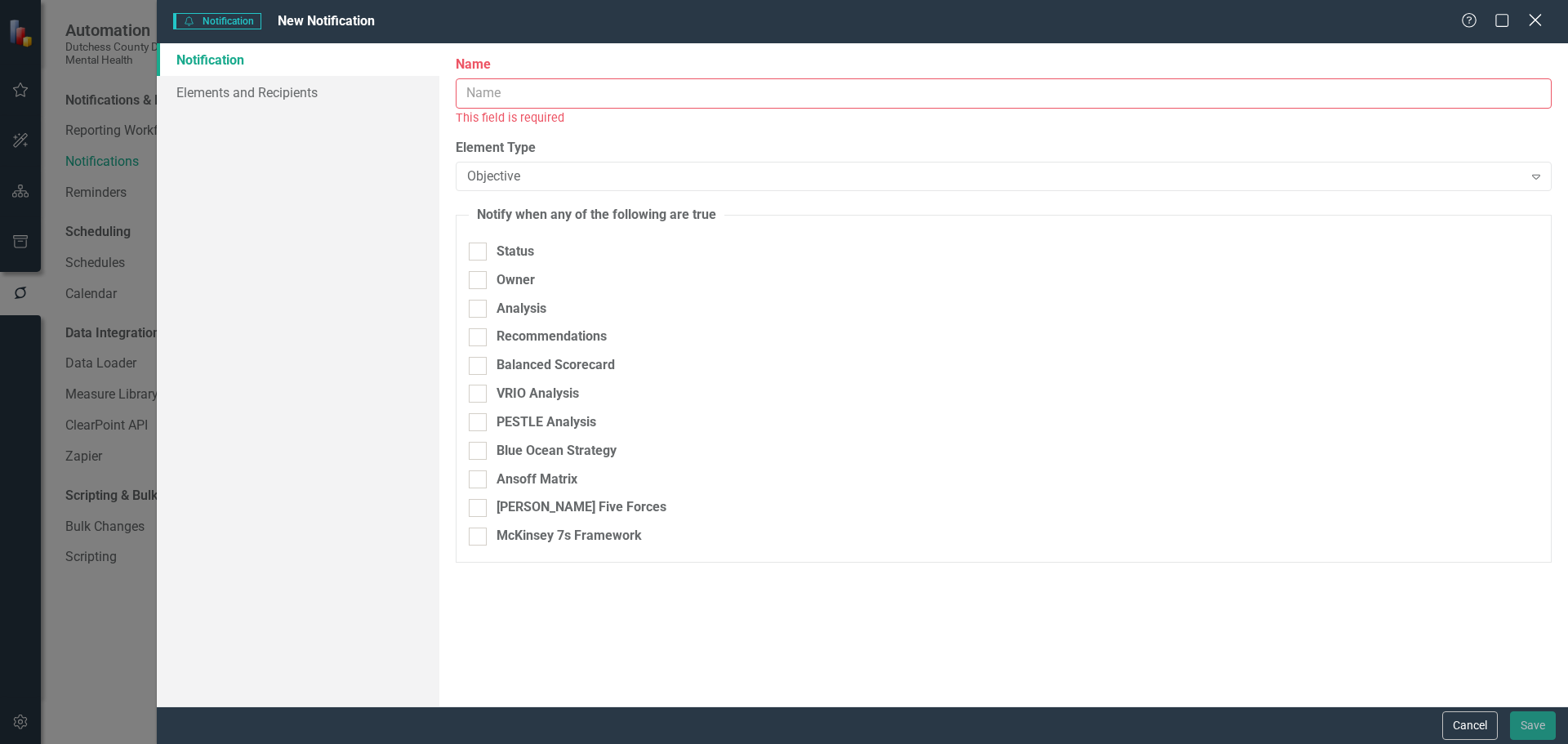
click at [1533, 15] on icon "Close" at bounding box center [1534, 20] width 20 height 15
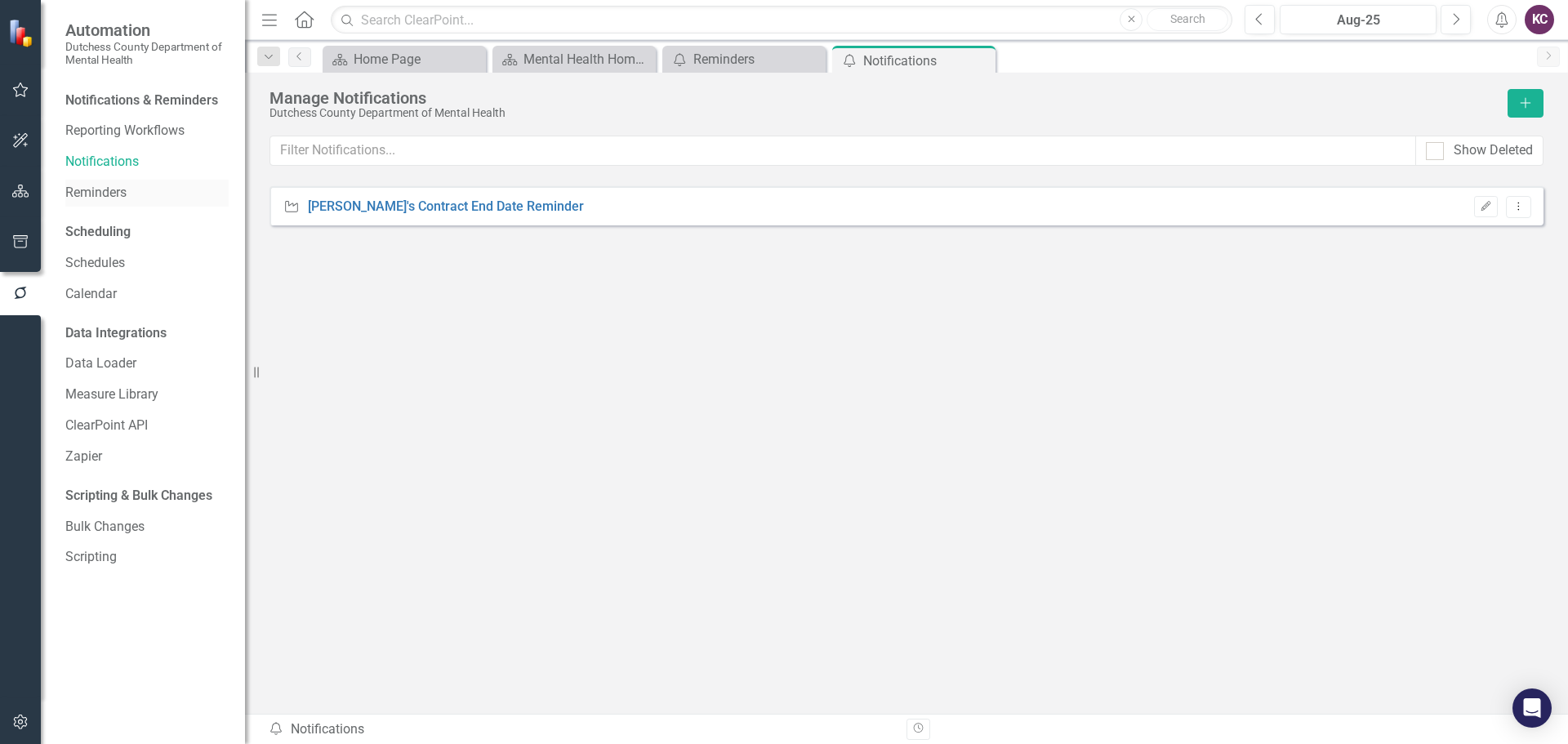
click at [96, 187] on link "Reminders" at bounding box center [147, 193] width 164 height 19
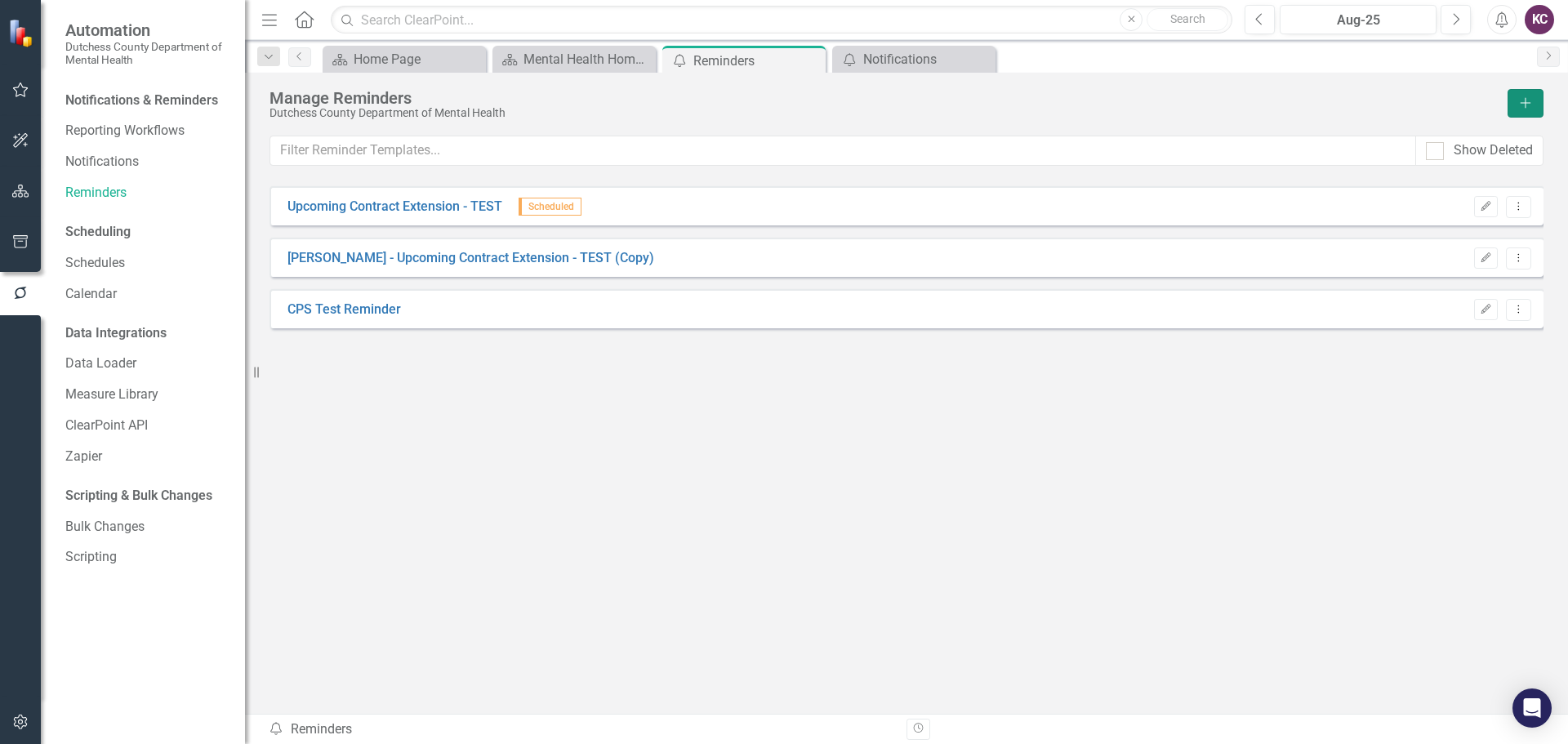
click at [1521, 101] on icon "Add" at bounding box center [1525, 103] width 14 height 12
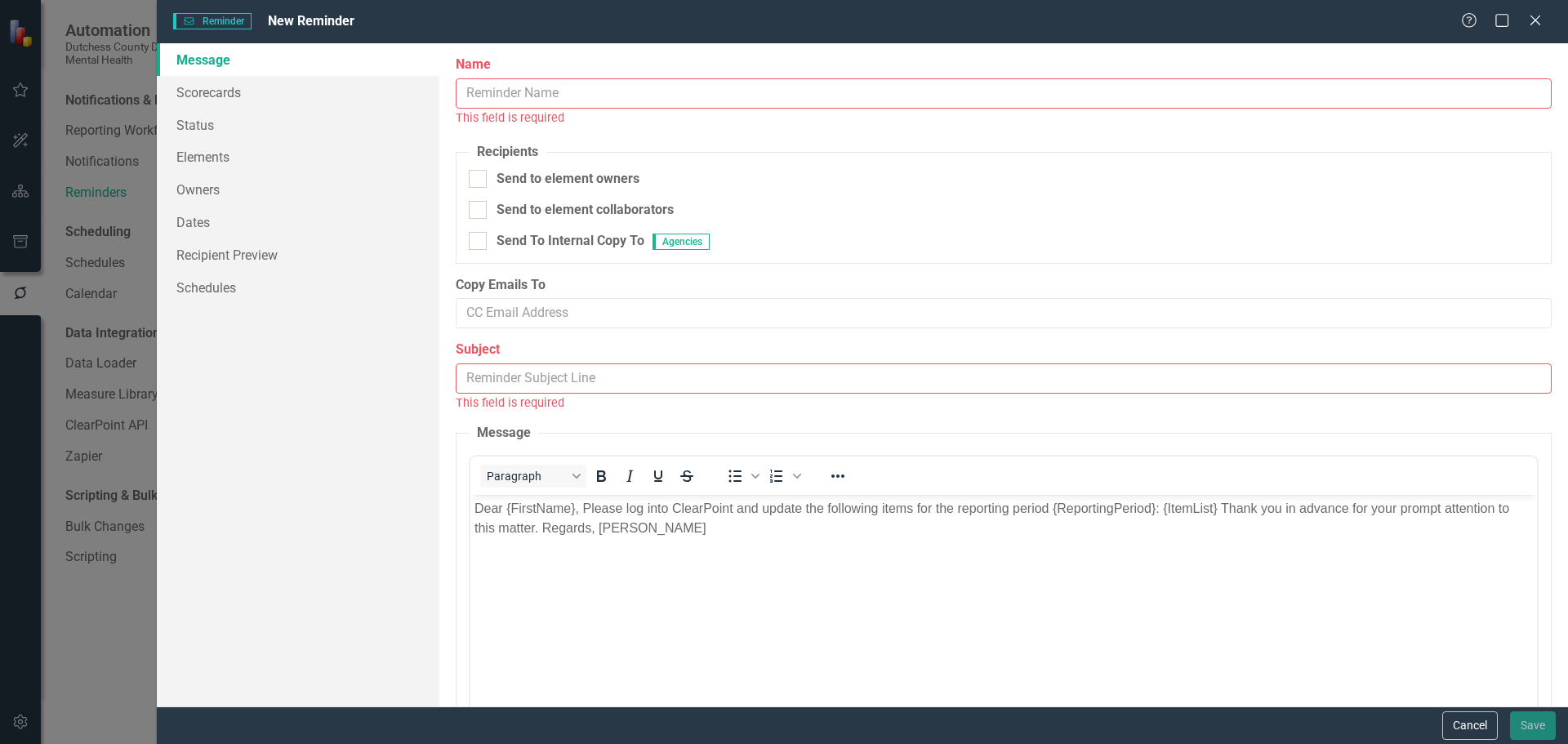
click at [534, 88] on input "Name" at bounding box center [1003, 92] width 1096 height 30
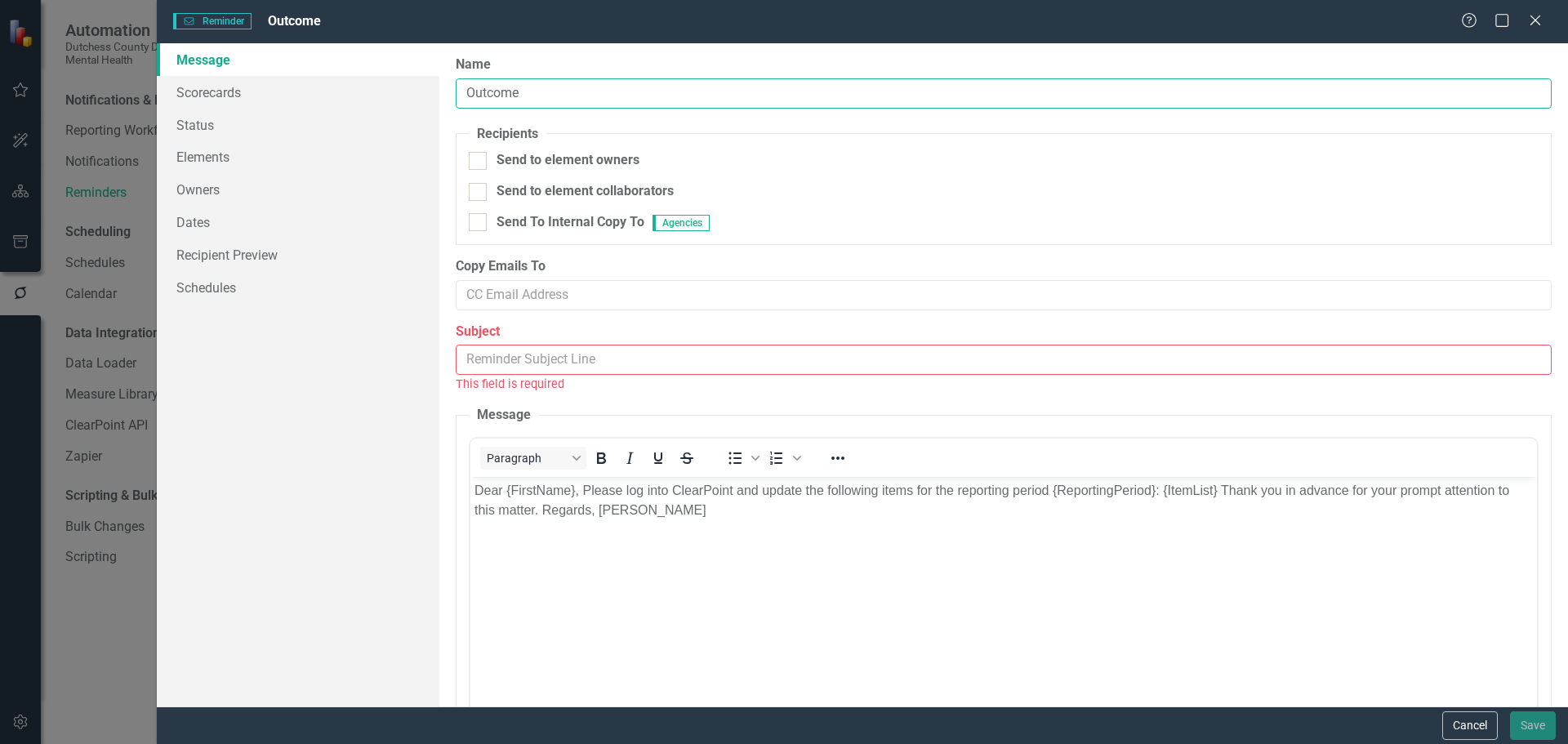
type input "Outcome Reporting"
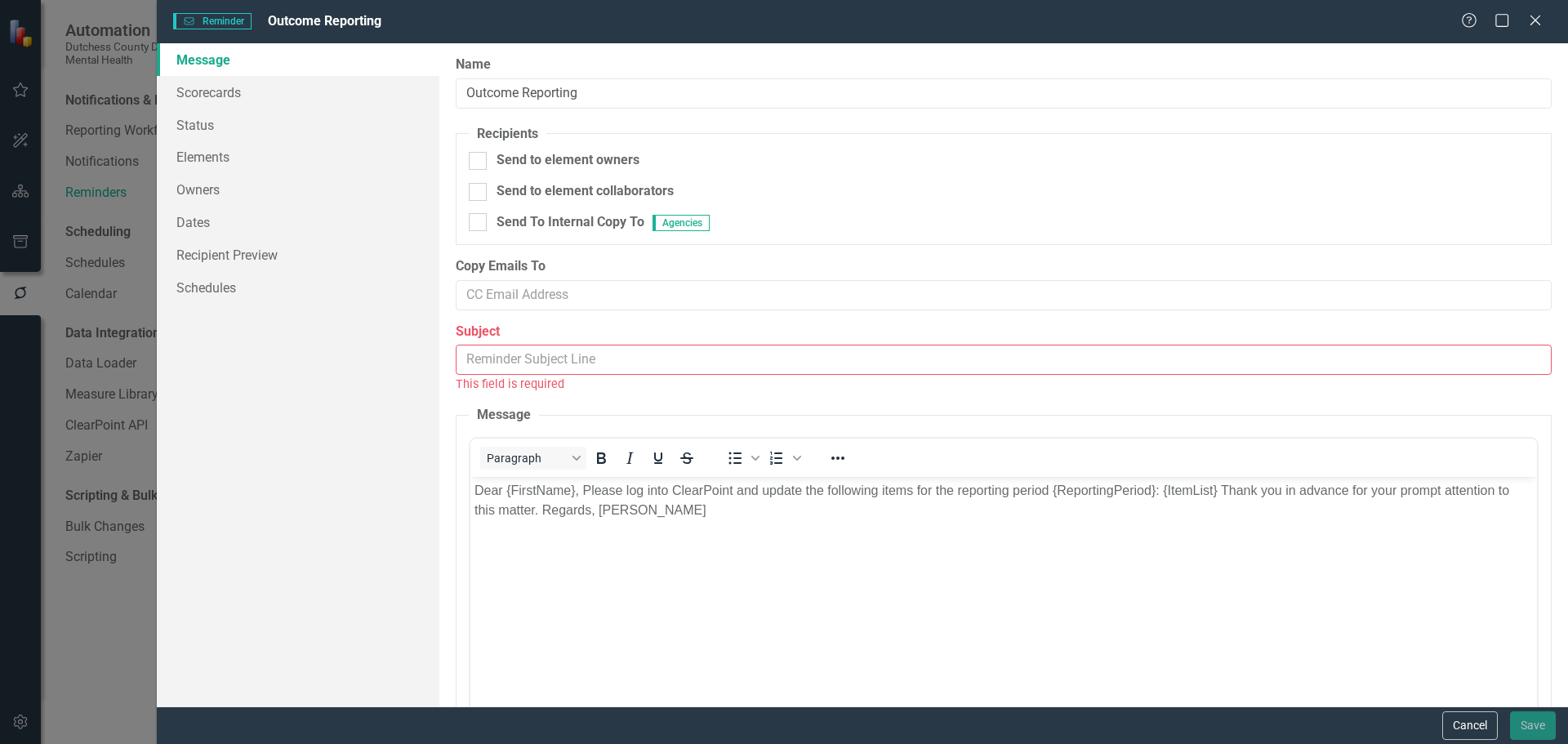
click at [558, 351] on input "Subject" at bounding box center [1003, 359] width 1096 height 30
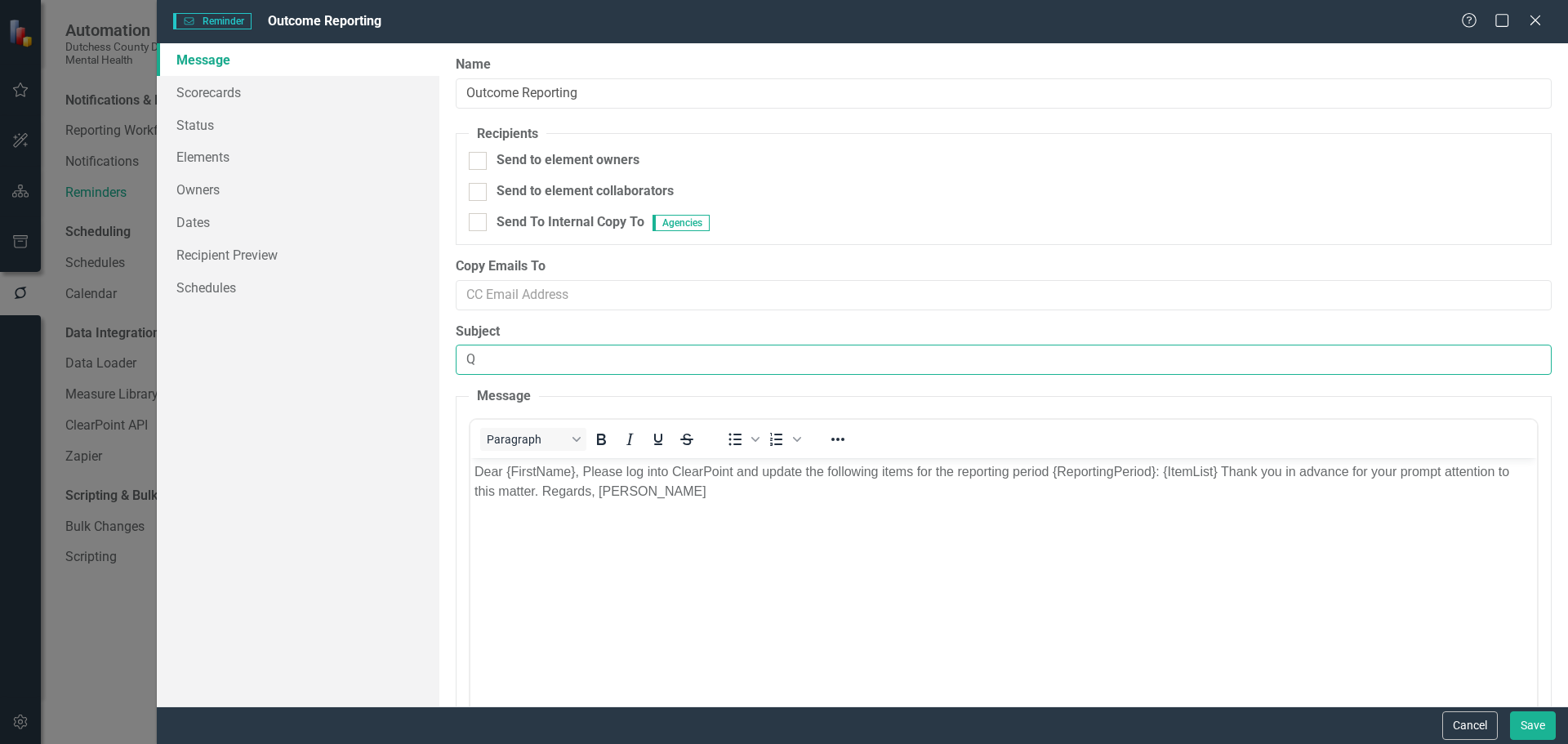
type input "Quarterly Outcome Reporting"
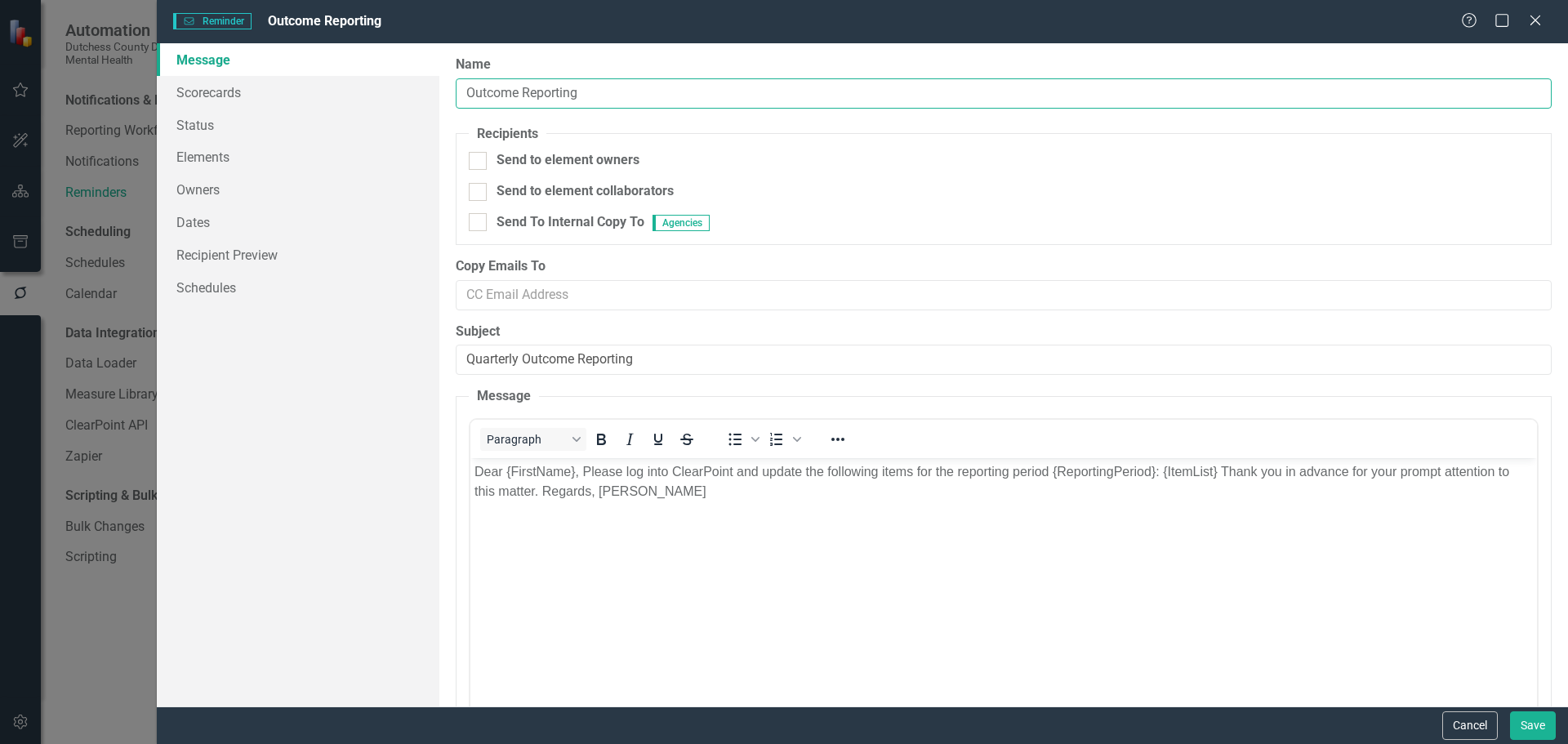
click at [608, 89] on input "Outcome Reporting" at bounding box center [1003, 92] width 1096 height 30
type input "Outcome Reporting (Test)"
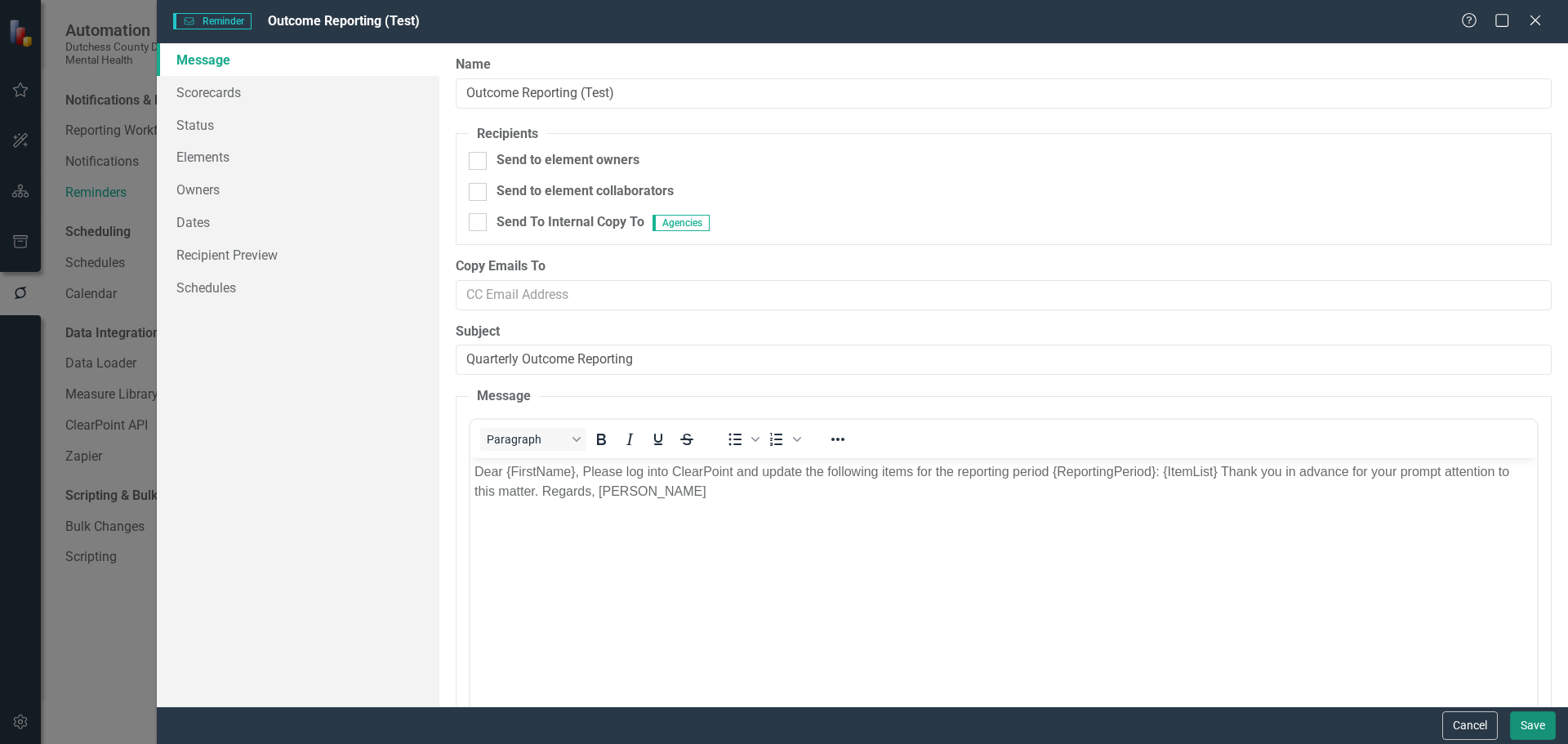
click at [1537, 726] on button "Save" at bounding box center [1533, 726] width 46 height 29
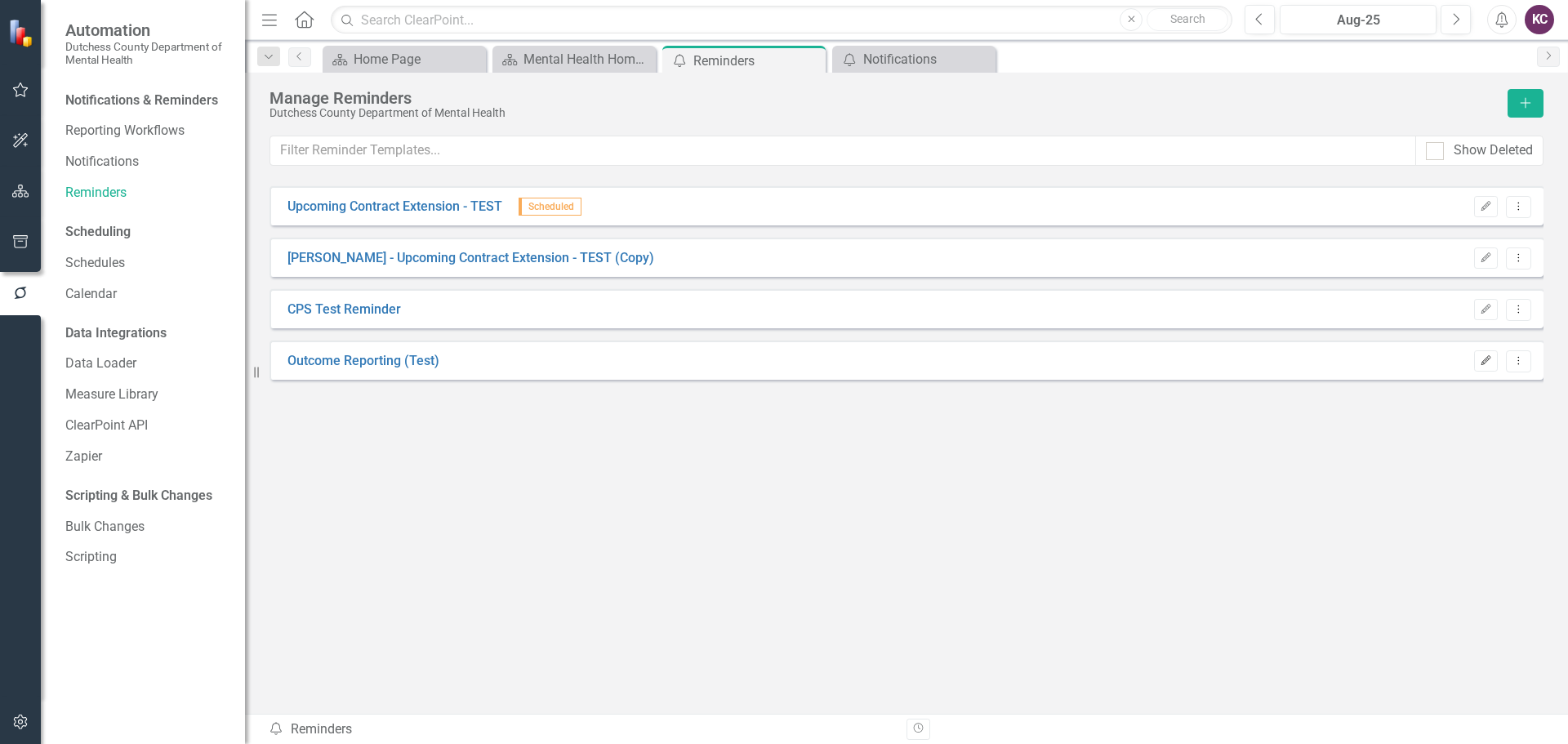
click at [1484, 364] on icon "button" at bounding box center [1486, 360] width 10 height 10
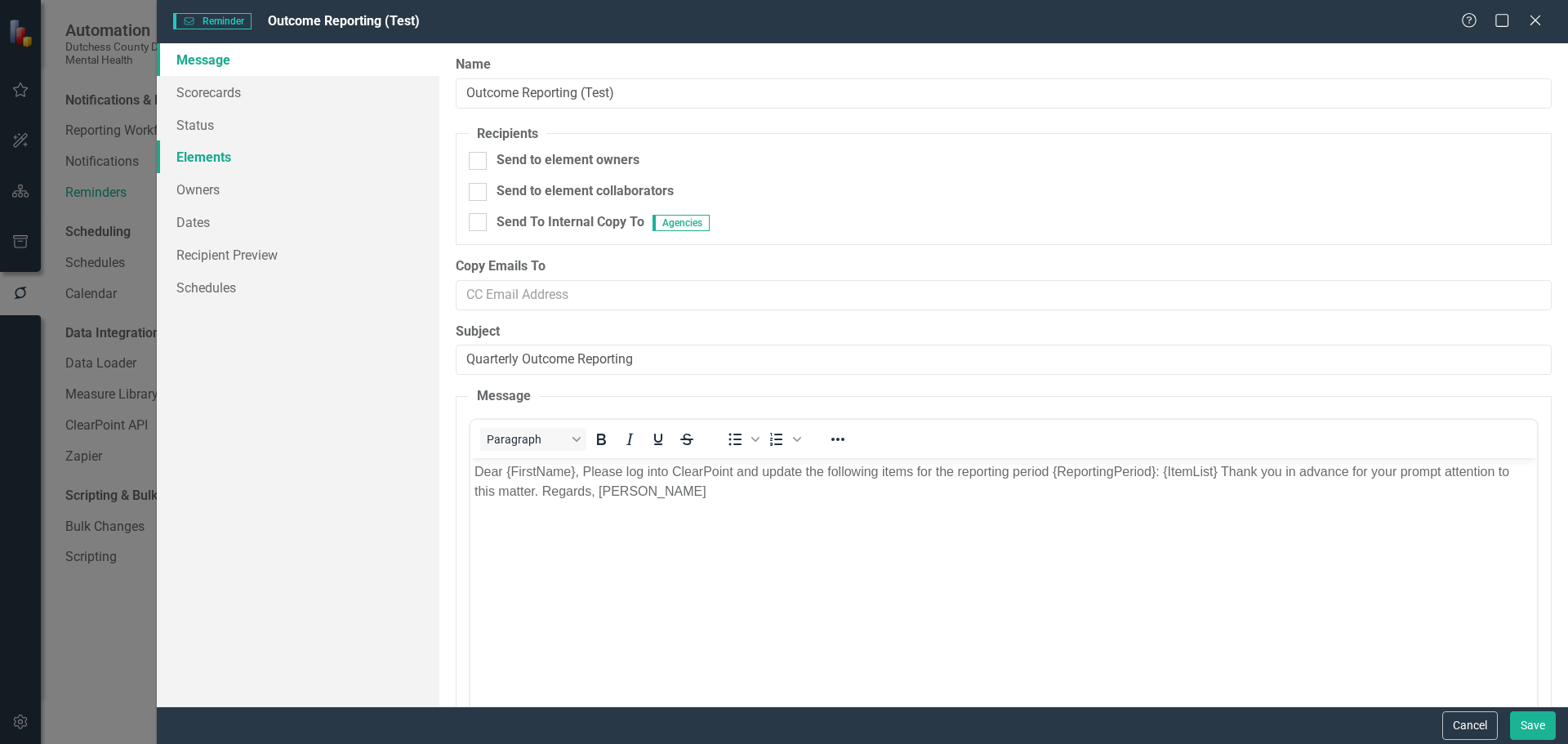
click at [201, 155] on link "Elements" at bounding box center [298, 157] width 283 height 33
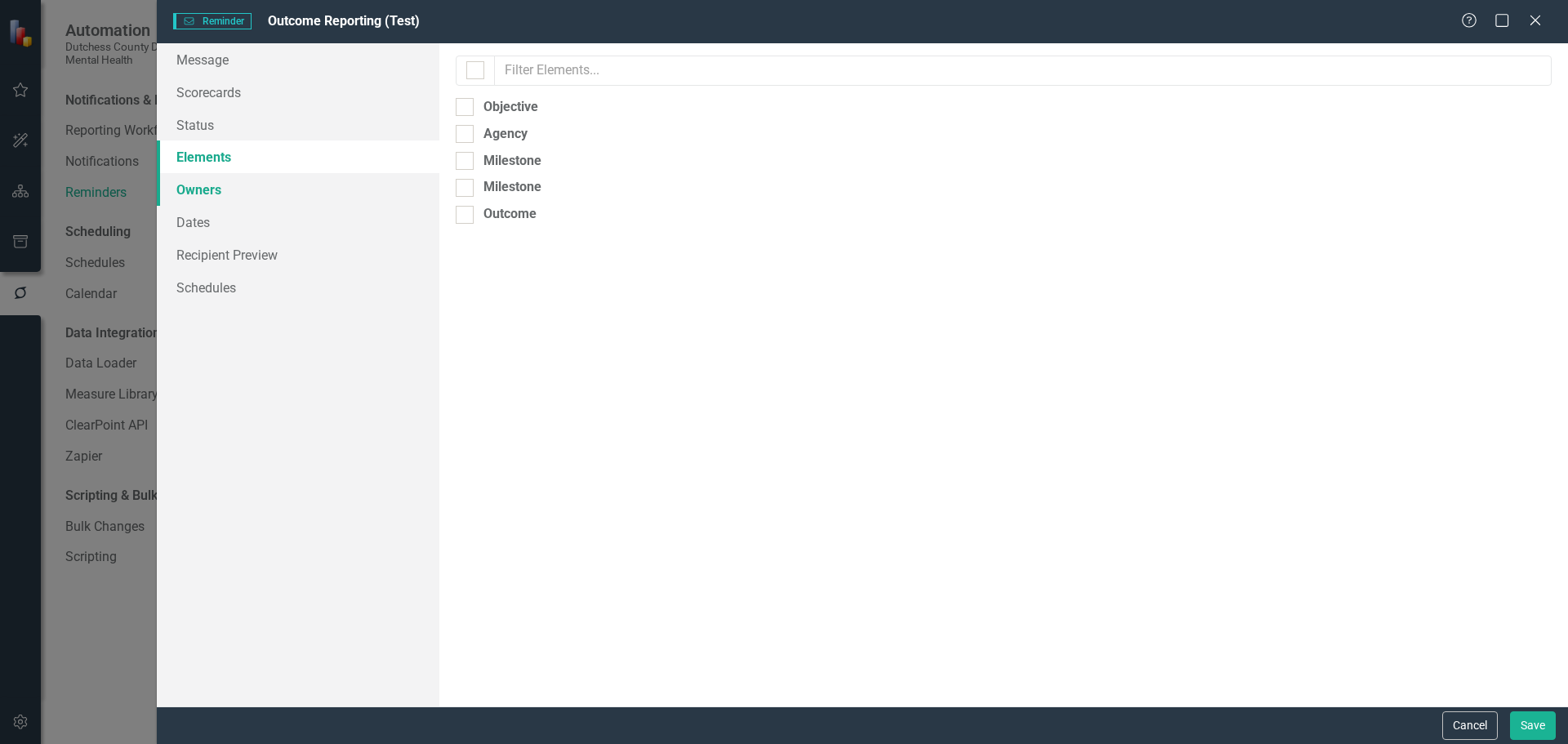
click at [197, 192] on link "Owners" at bounding box center [298, 190] width 283 height 33
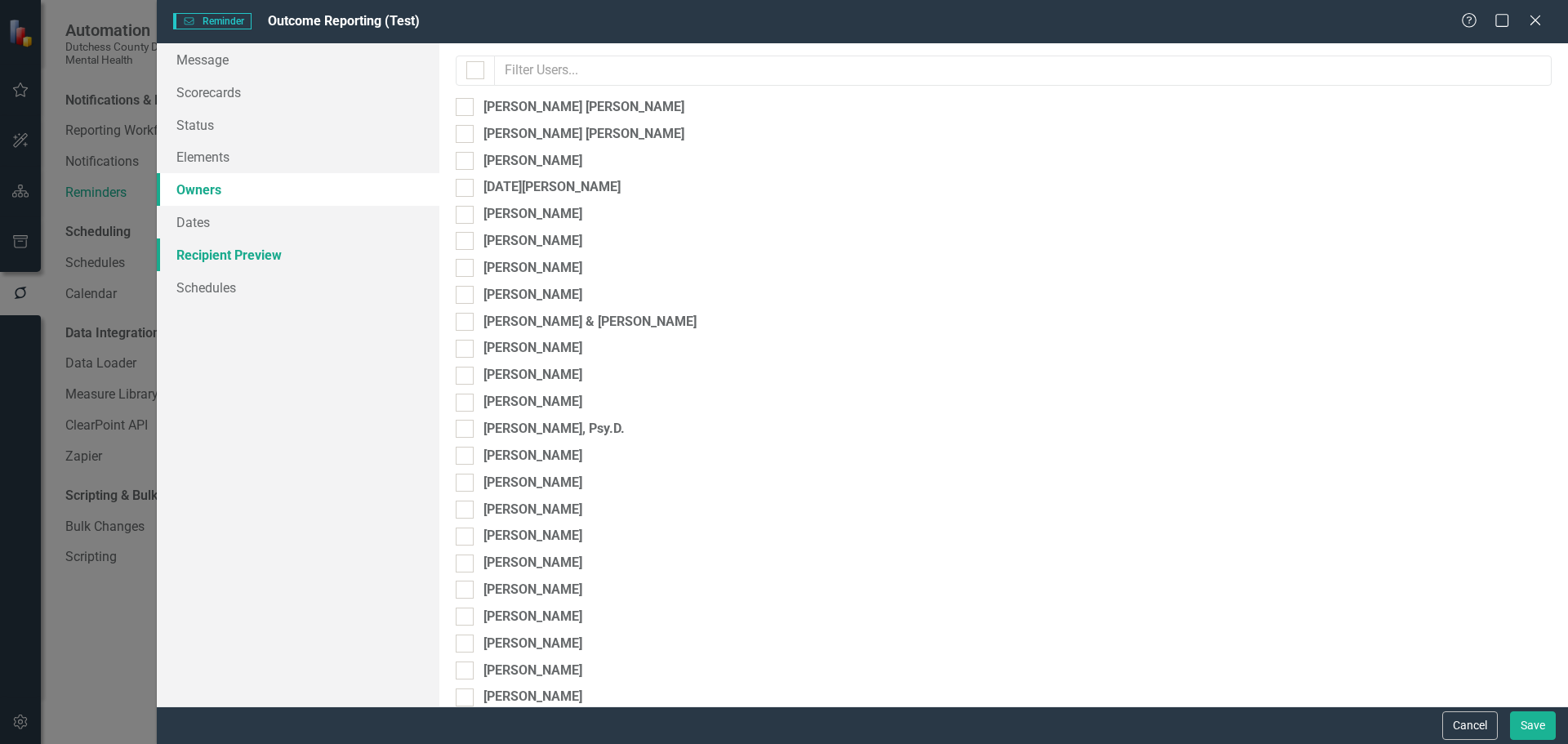
click at [216, 266] on link "Recipient Preview" at bounding box center [298, 255] width 283 height 33
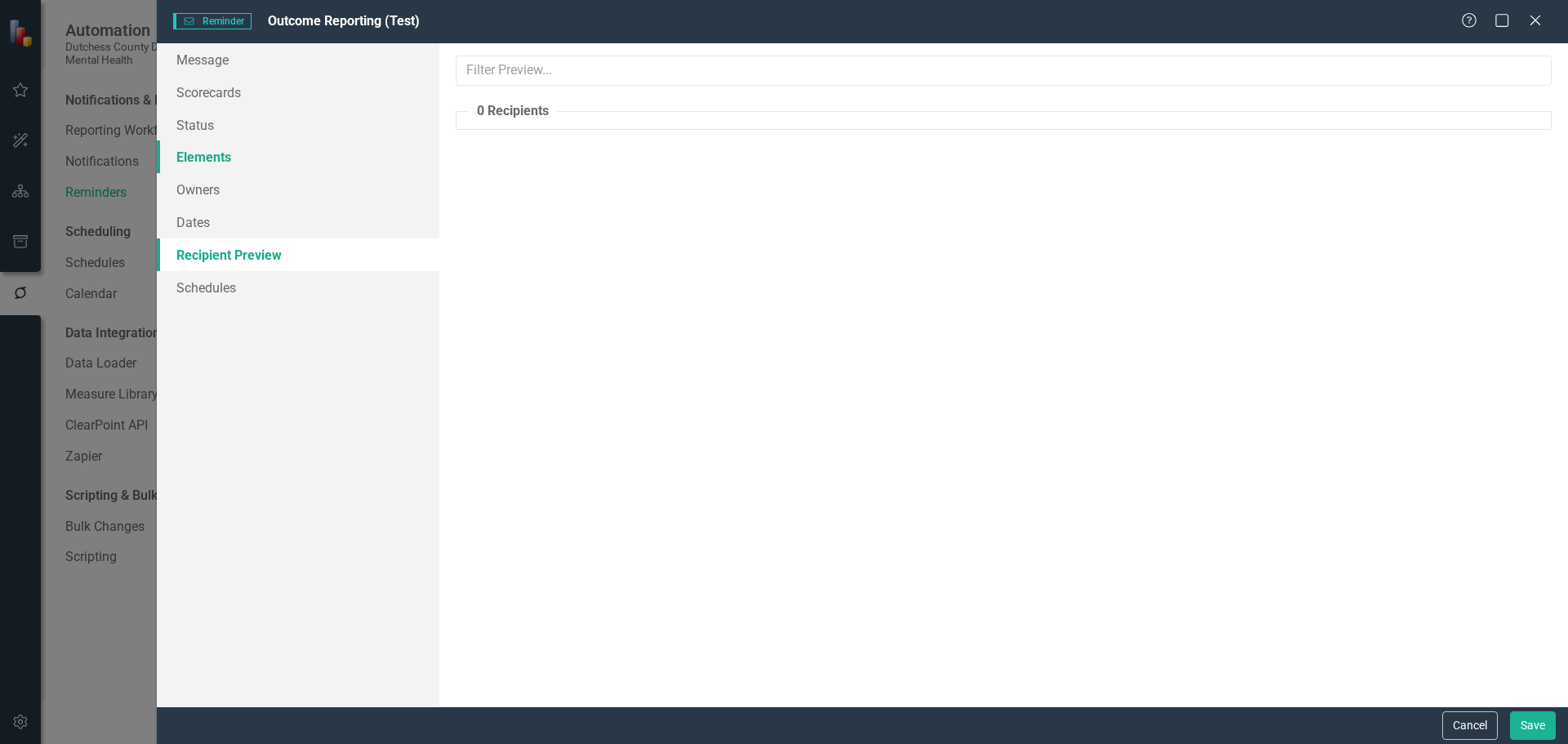
click at [197, 163] on link "Elements" at bounding box center [298, 157] width 283 height 33
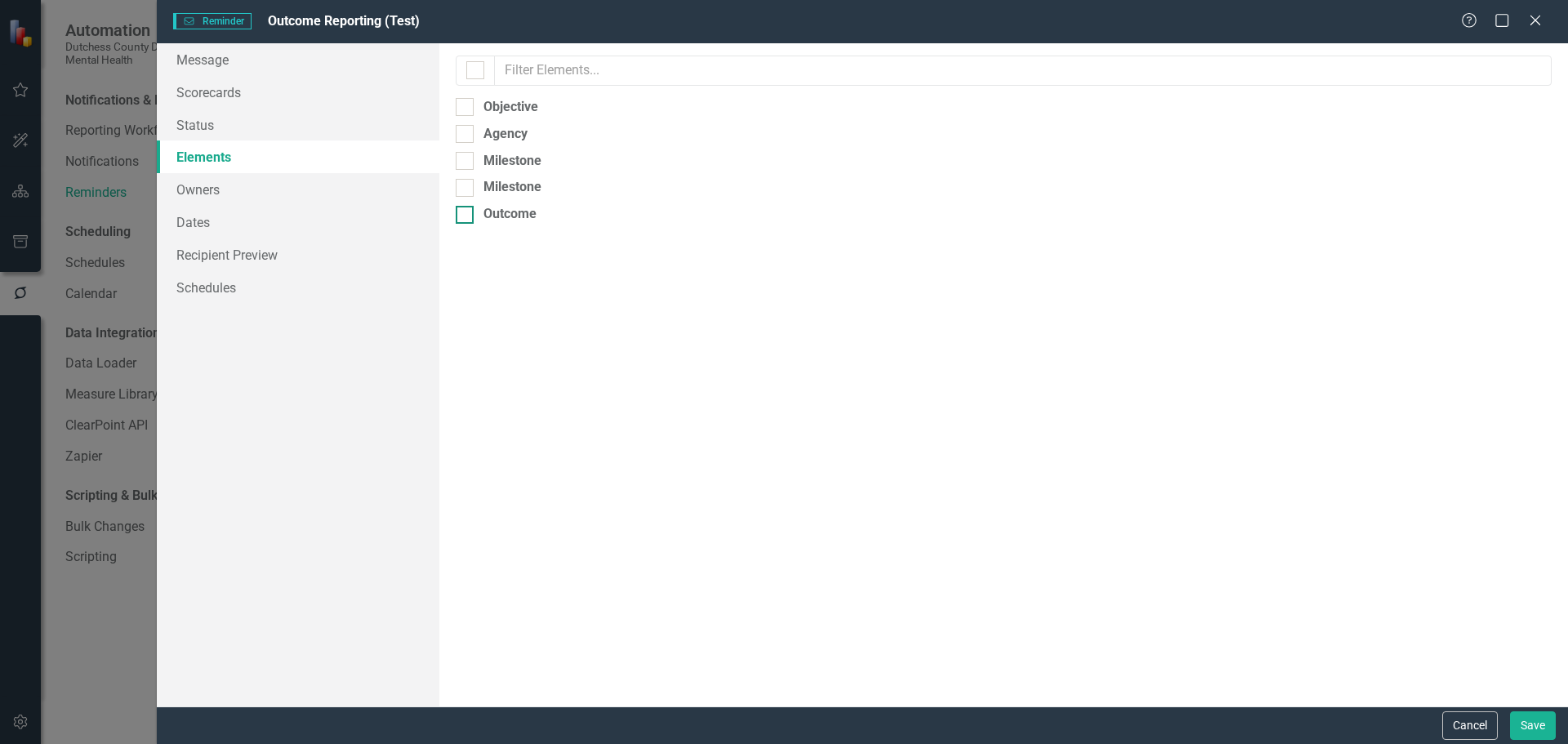
click at [462, 215] on input "Outcome" at bounding box center [460, 211] width 11 height 11
checkbox input "true"
click at [218, 94] on link "Scorecards" at bounding box center [298, 92] width 283 height 33
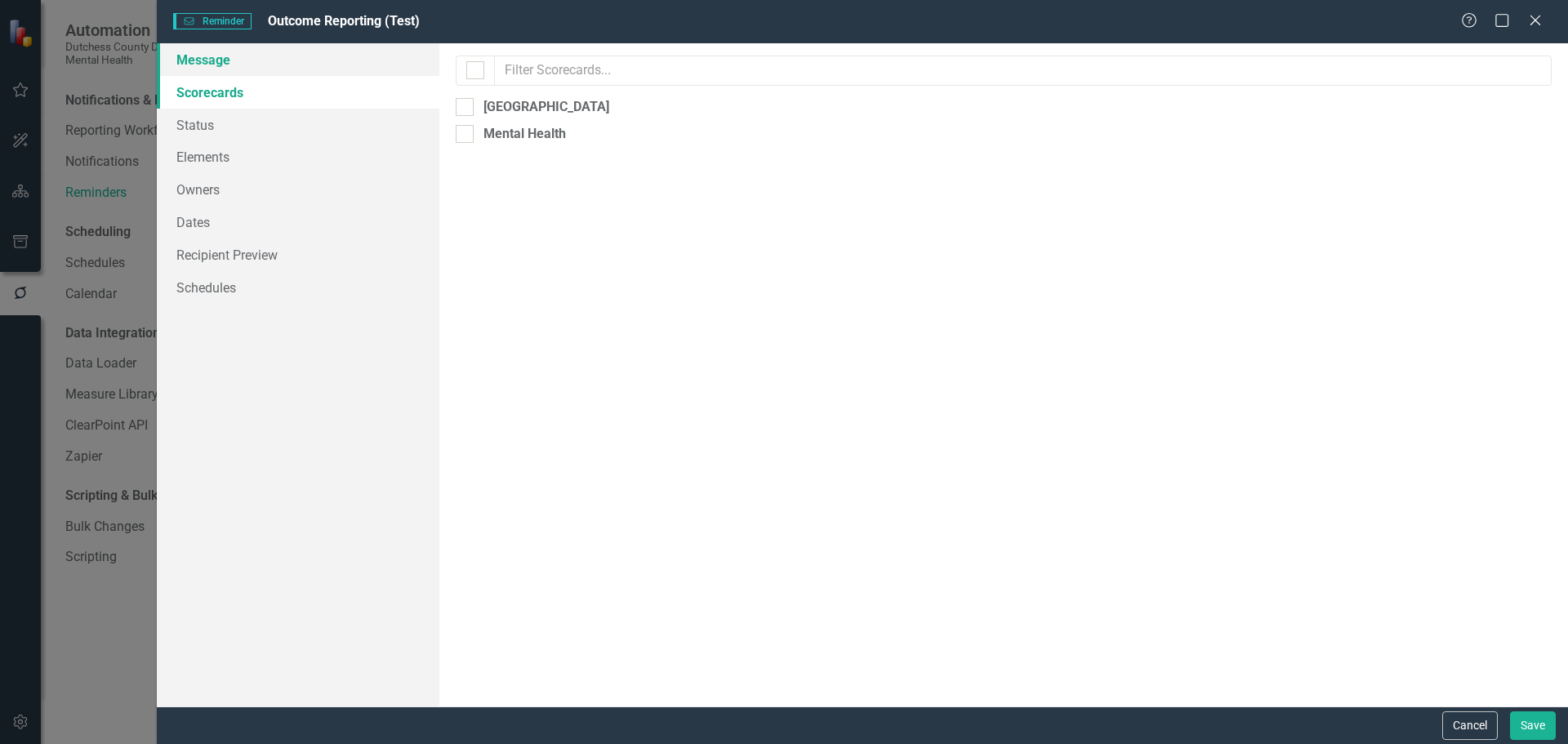
click at [219, 61] on link "Message" at bounding box center [298, 60] width 283 height 33
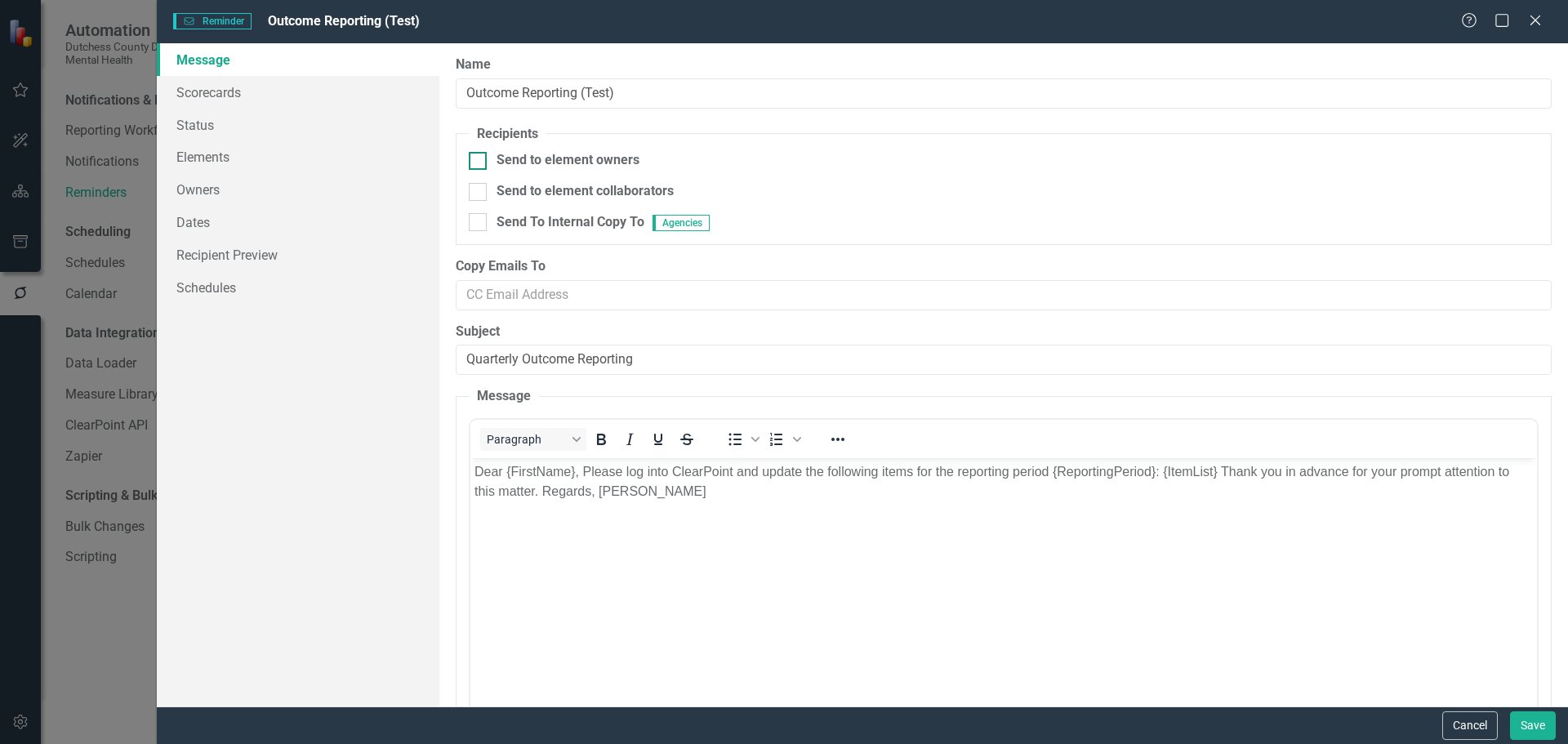
click at [477, 167] on div at bounding box center [477, 161] width 18 height 18
click at [477, 163] on input "Send to element owners" at bounding box center [474, 157] width 11 height 11
click at [202, 256] on link "Recipient Preview" at bounding box center [298, 255] width 283 height 33
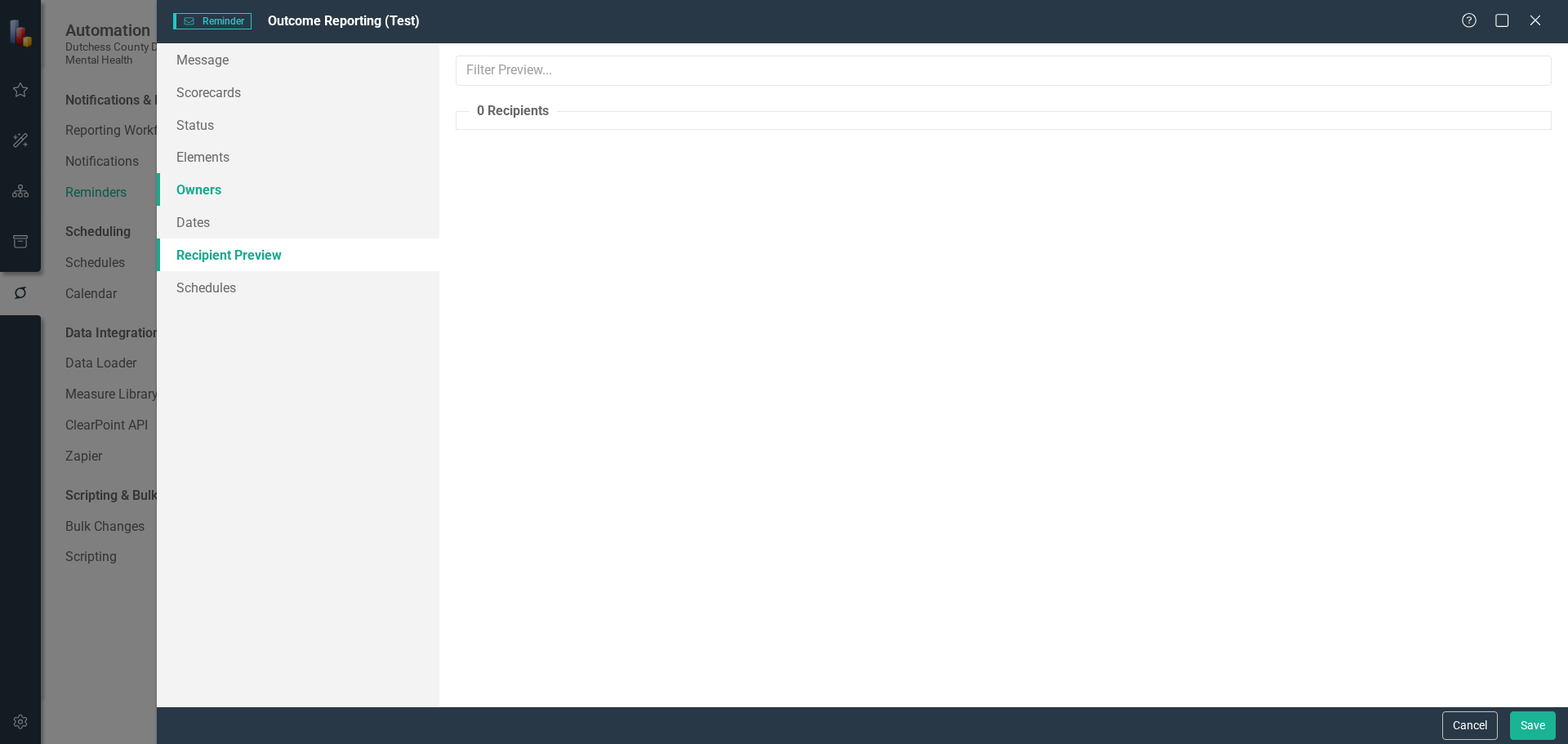
click at [202, 194] on link "Owners" at bounding box center [298, 190] width 283 height 33
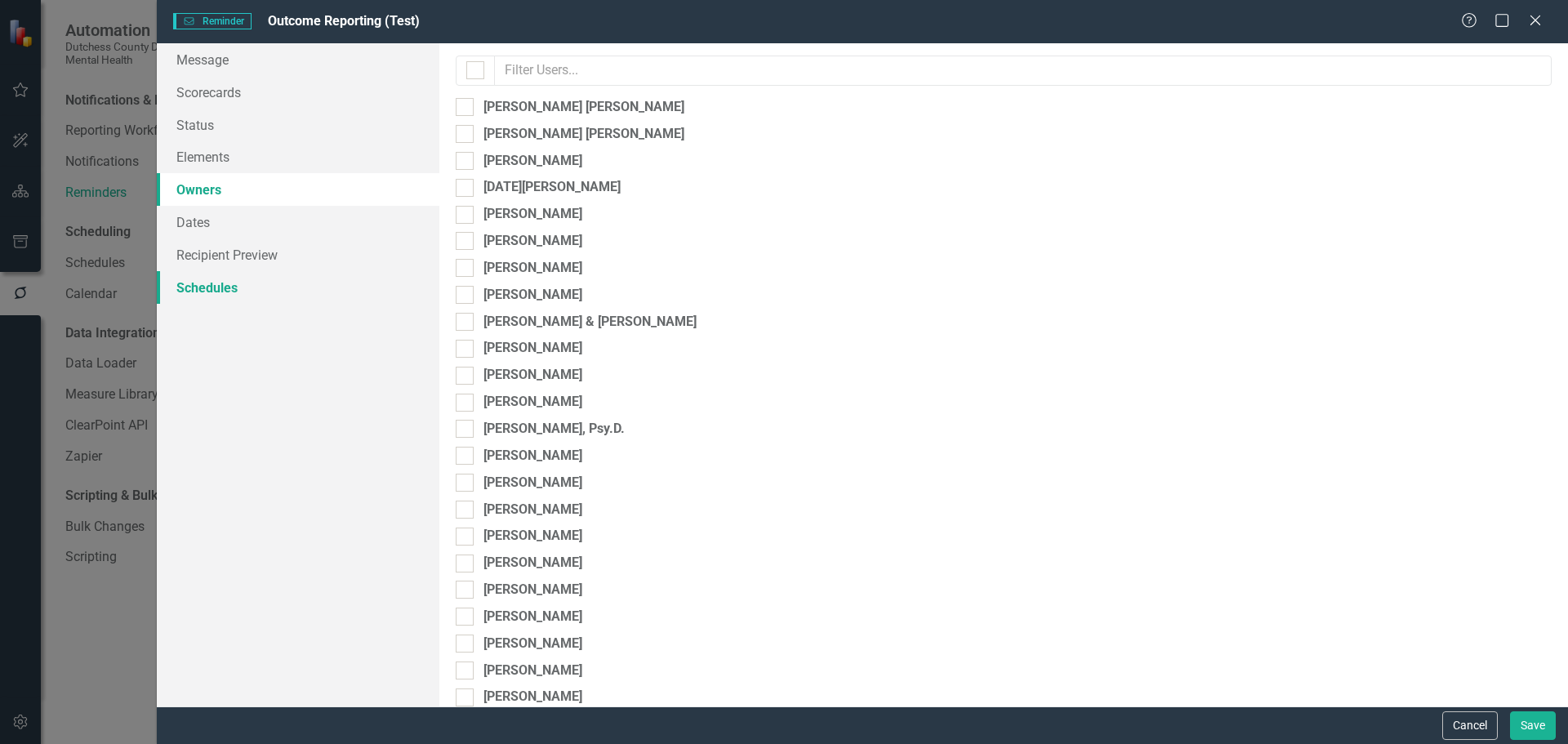
click at [202, 280] on link "Schedules" at bounding box center [298, 288] width 283 height 33
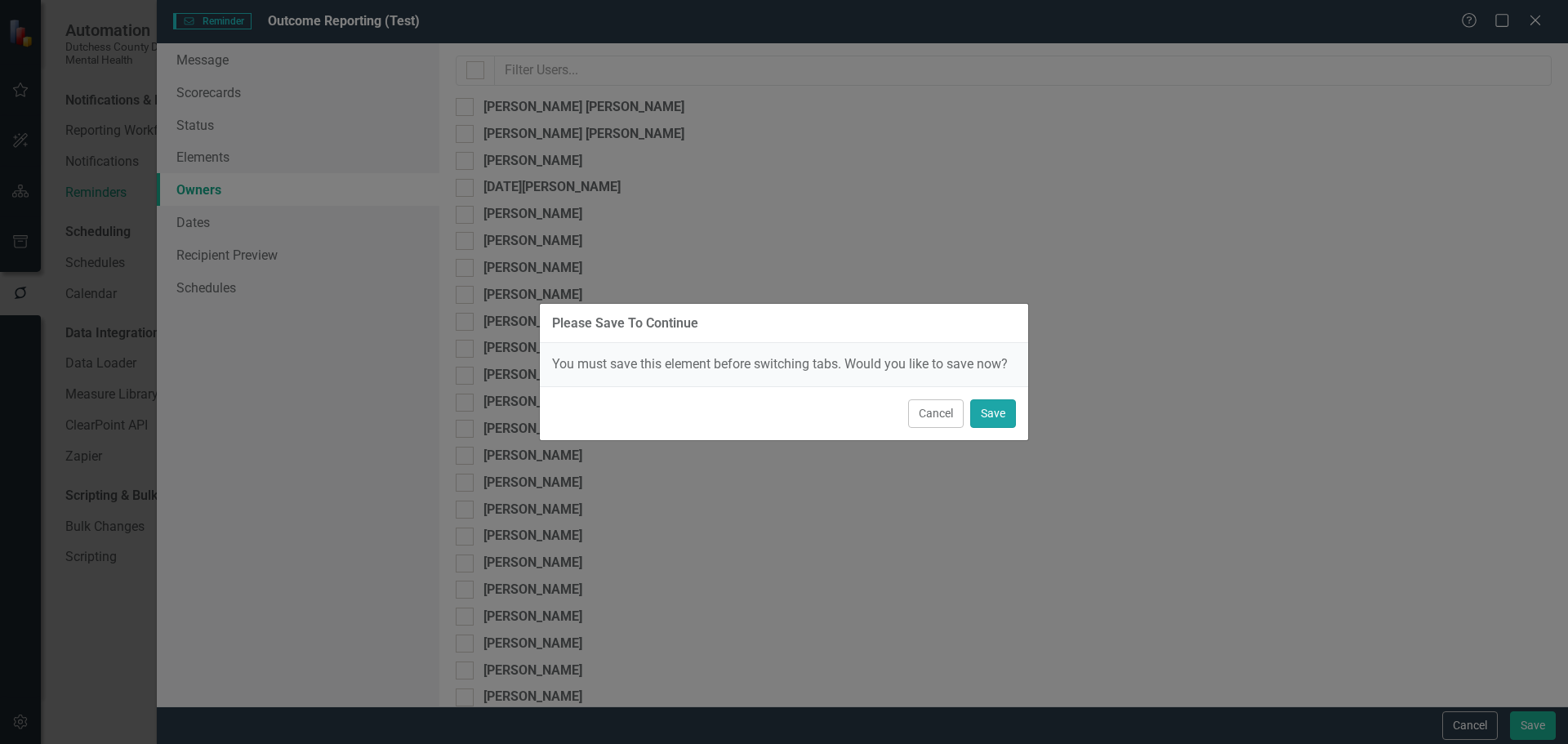
click at [1000, 411] on button "Save" at bounding box center [993, 414] width 46 height 29
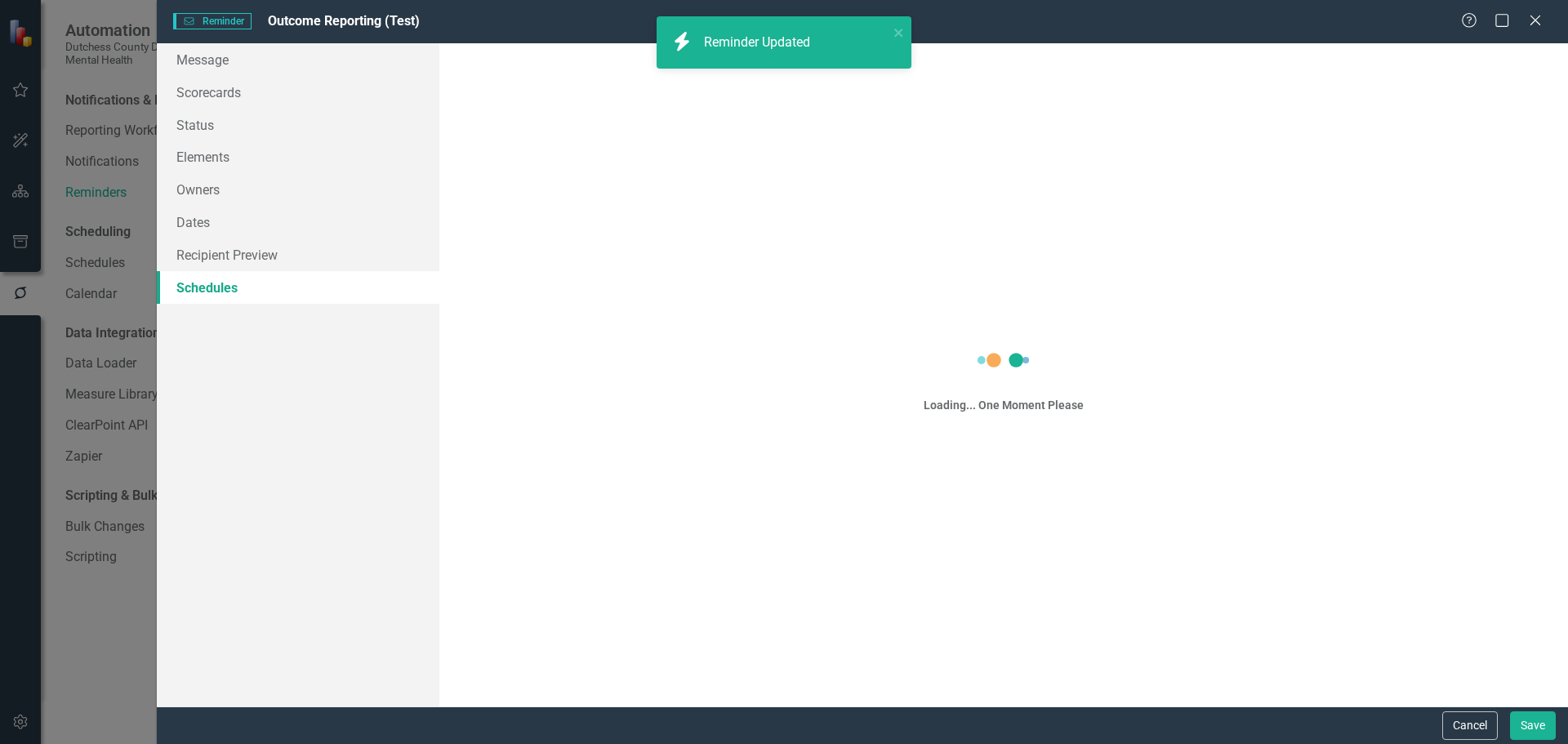
checkbox input "true"
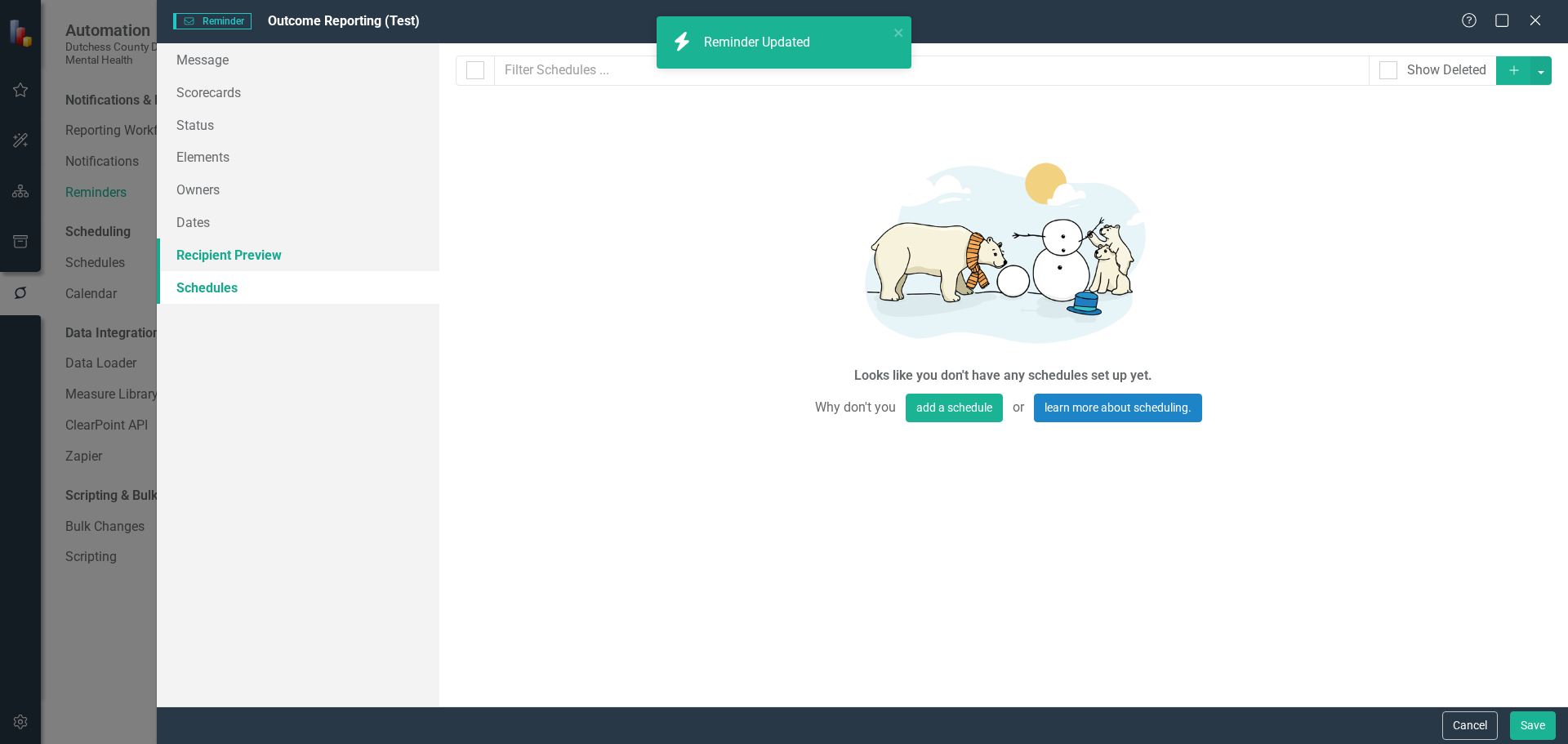
click at [240, 246] on link "Recipient Preview" at bounding box center [298, 255] width 283 height 33
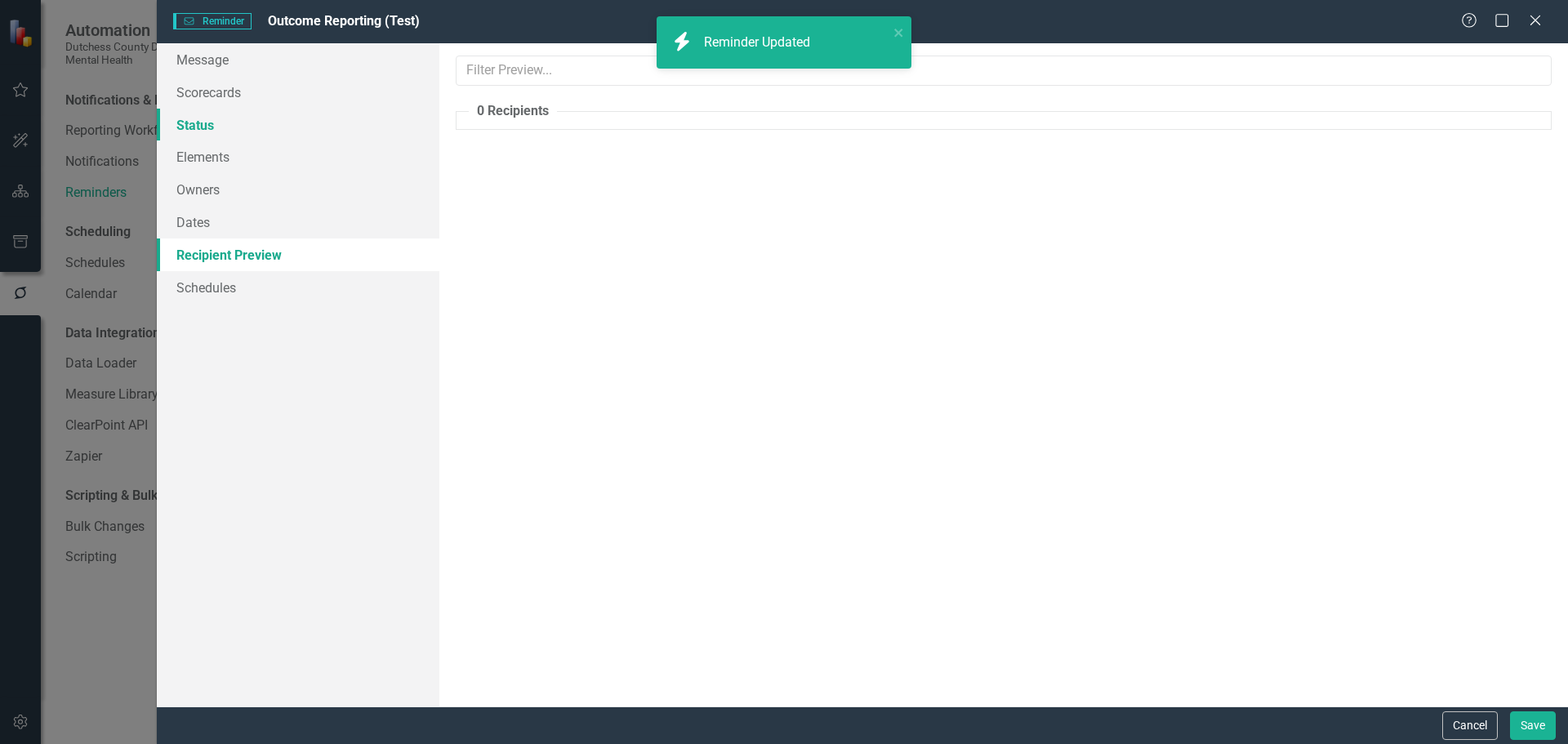
click at [198, 131] on link "Status" at bounding box center [298, 125] width 283 height 33
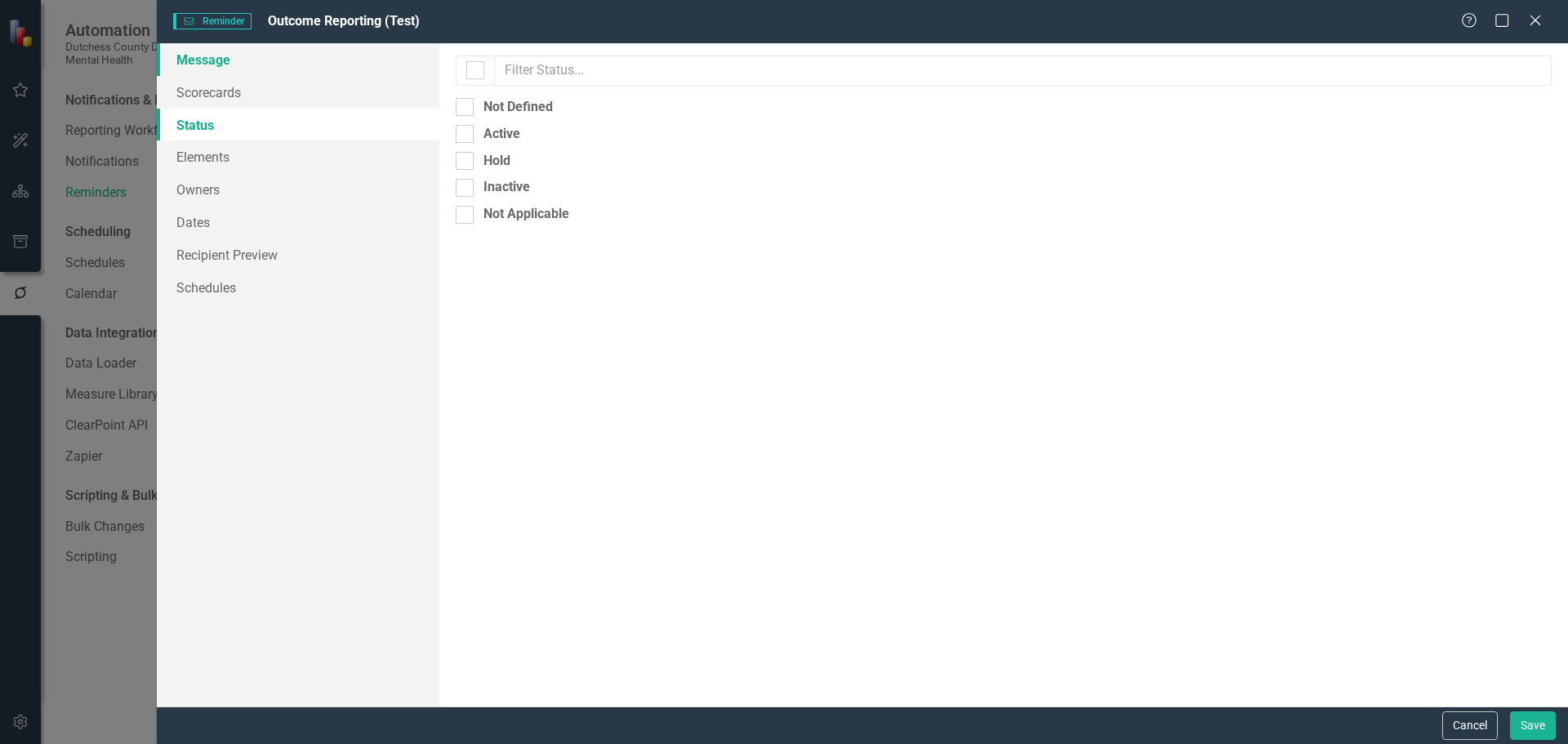
click at [211, 56] on link "Message" at bounding box center [298, 60] width 283 height 33
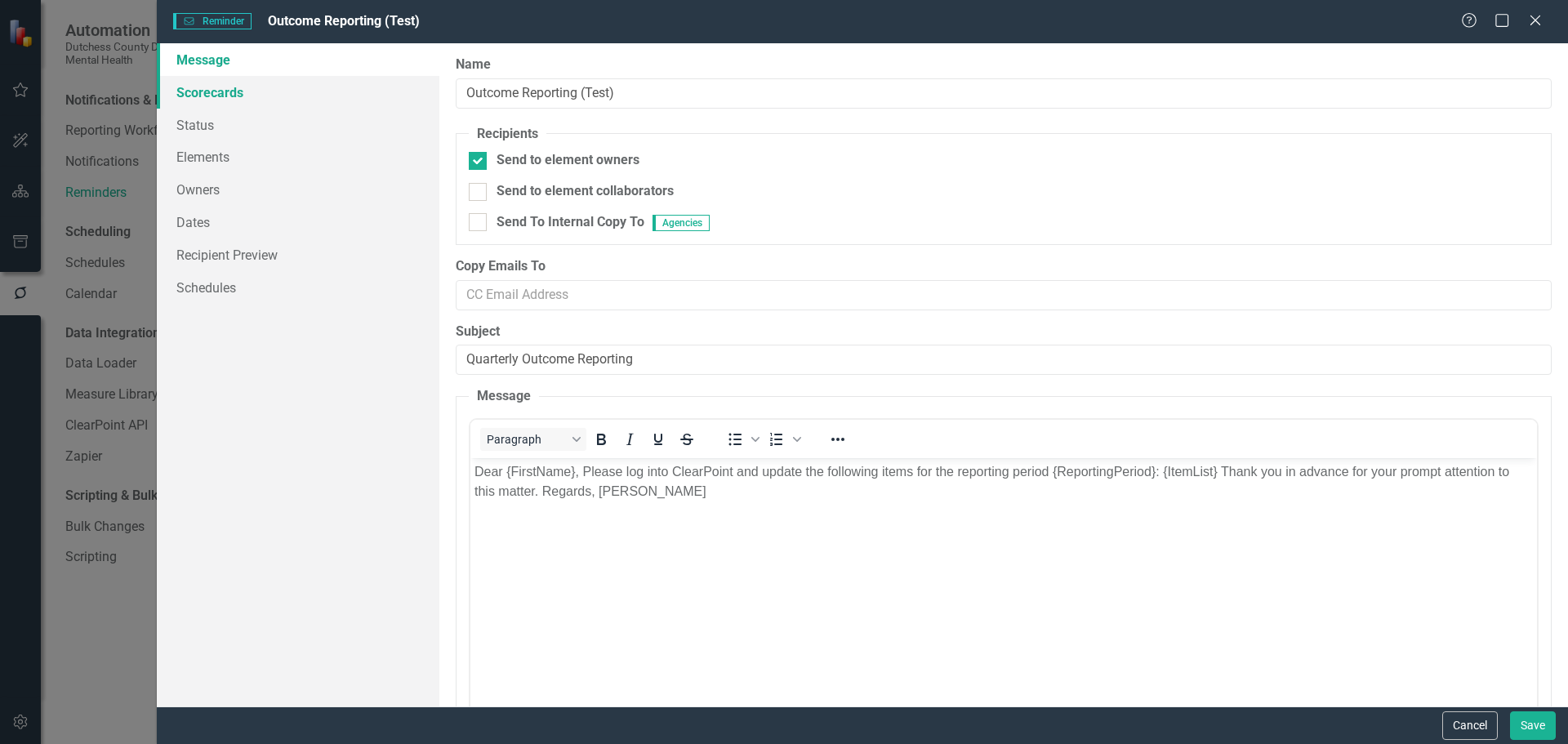
click at [199, 94] on link "Scorecards" at bounding box center [298, 92] width 283 height 33
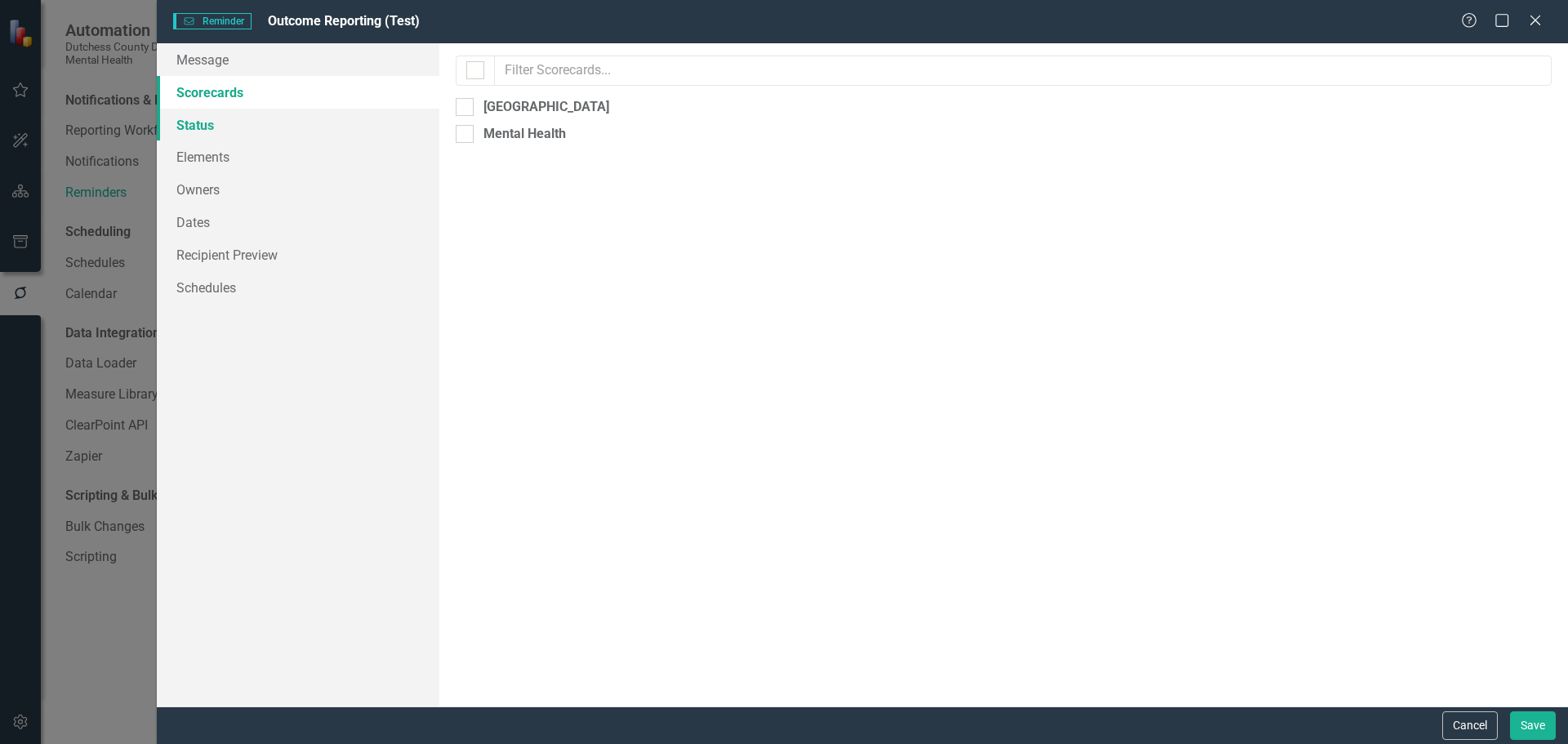
click at [198, 127] on link "Status" at bounding box center [298, 125] width 283 height 33
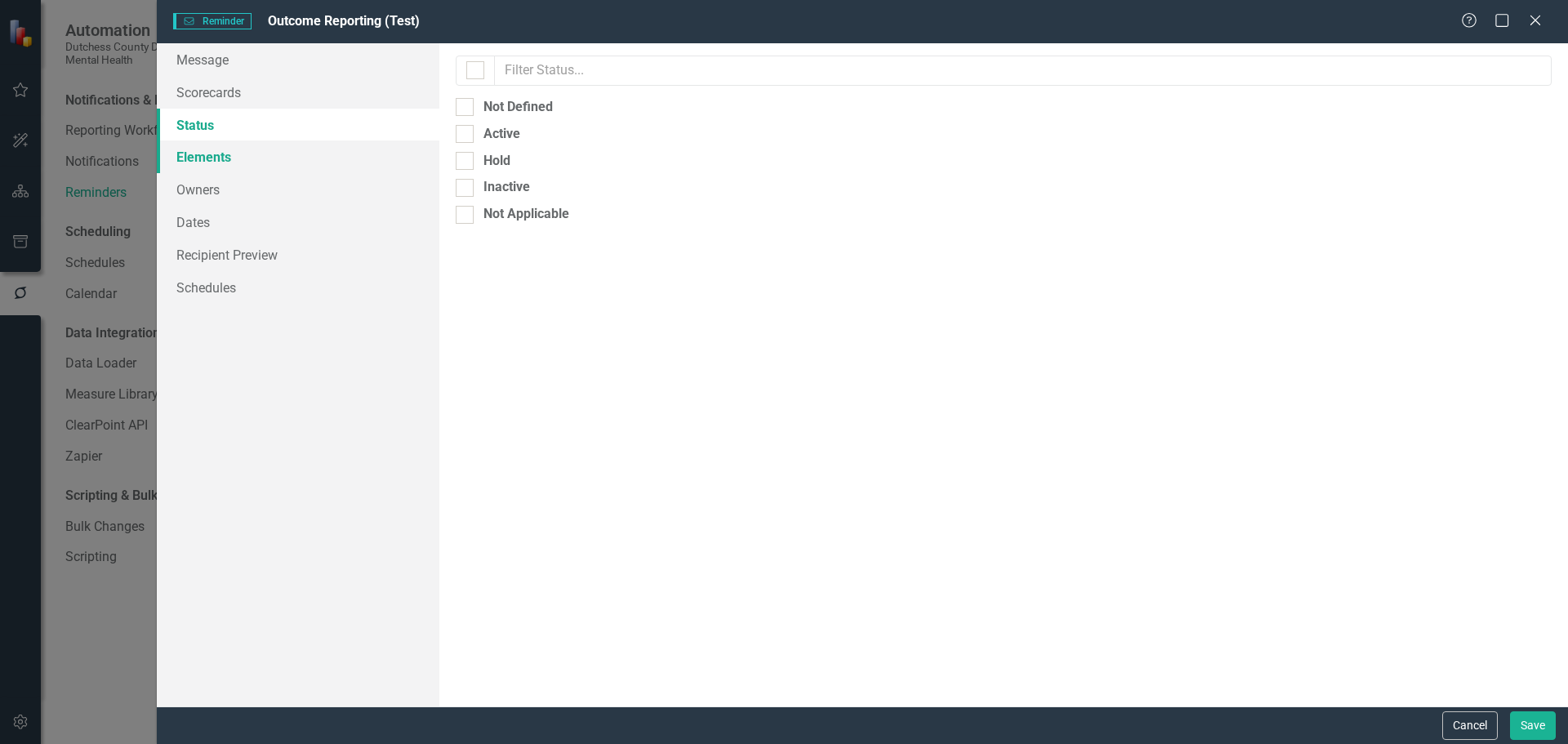
click at [199, 149] on link "Elements" at bounding box center [298, 157] width 283 height 33
click at [203, 188] on link "Owners" at bounding box center [298, 190] width 283 height 33
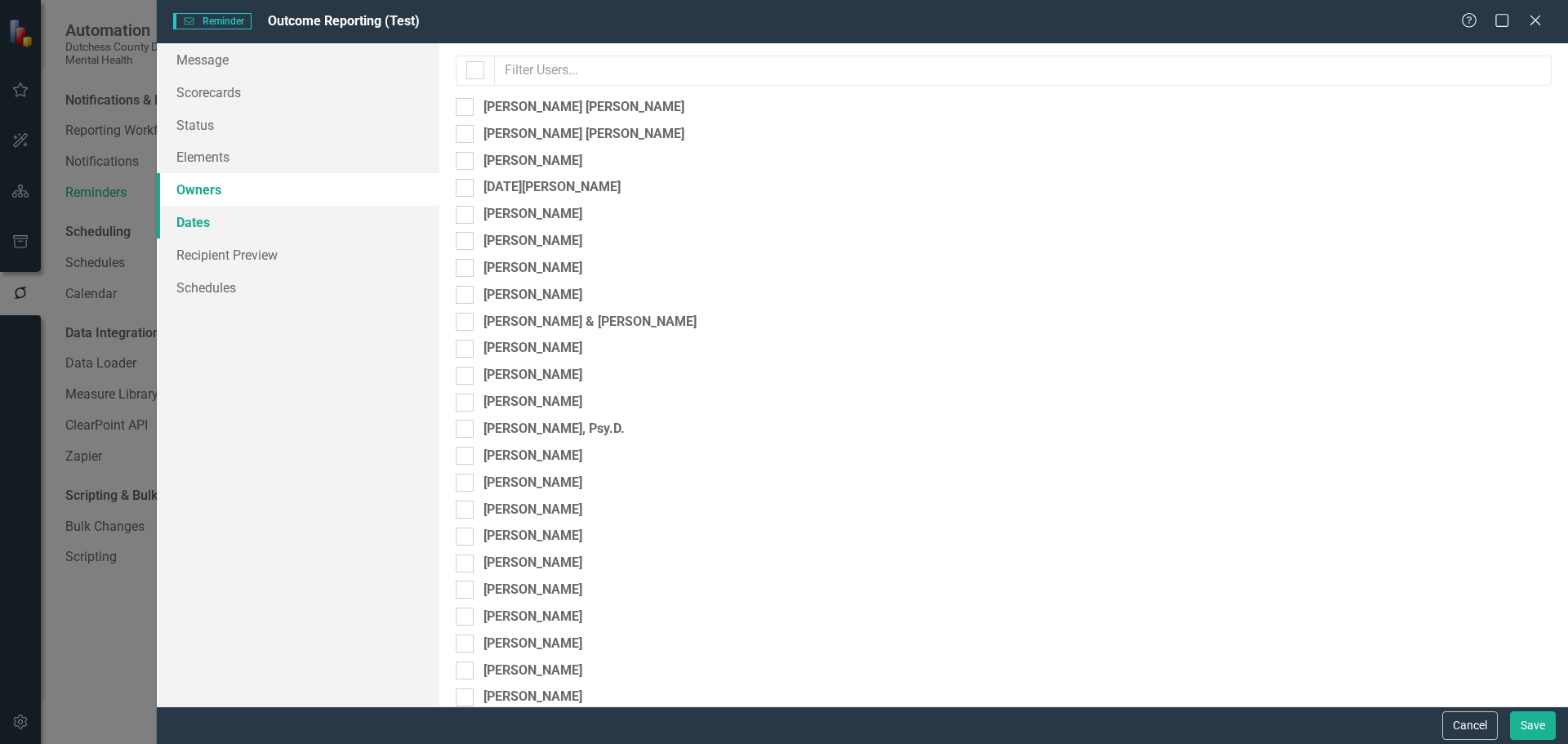
click at [203, 213] on link "Dates" at bounding box center [298, 222] width 283 height 33
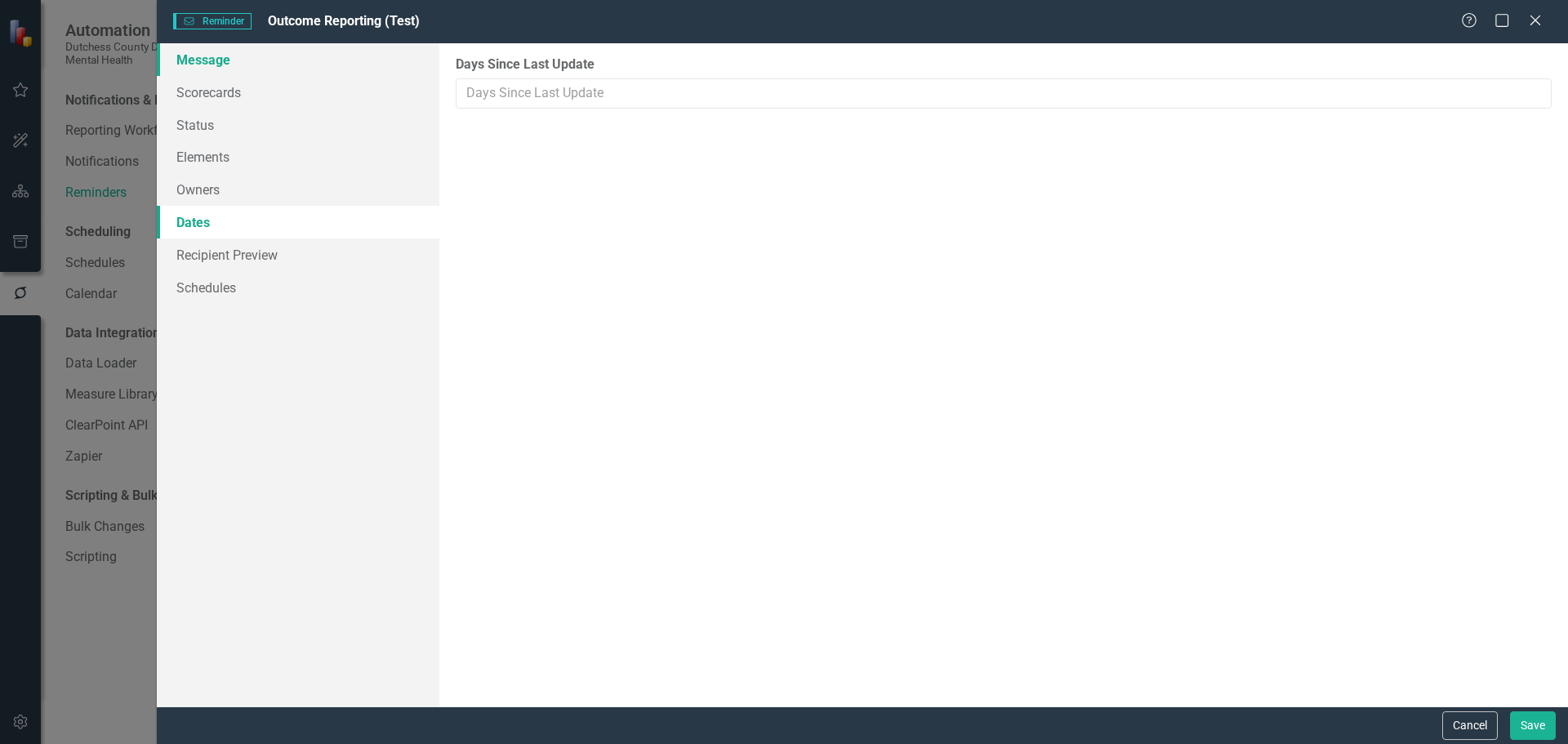
click at [208, 66] on link "Message" at bounding box center [298, 60] width 283 height 33
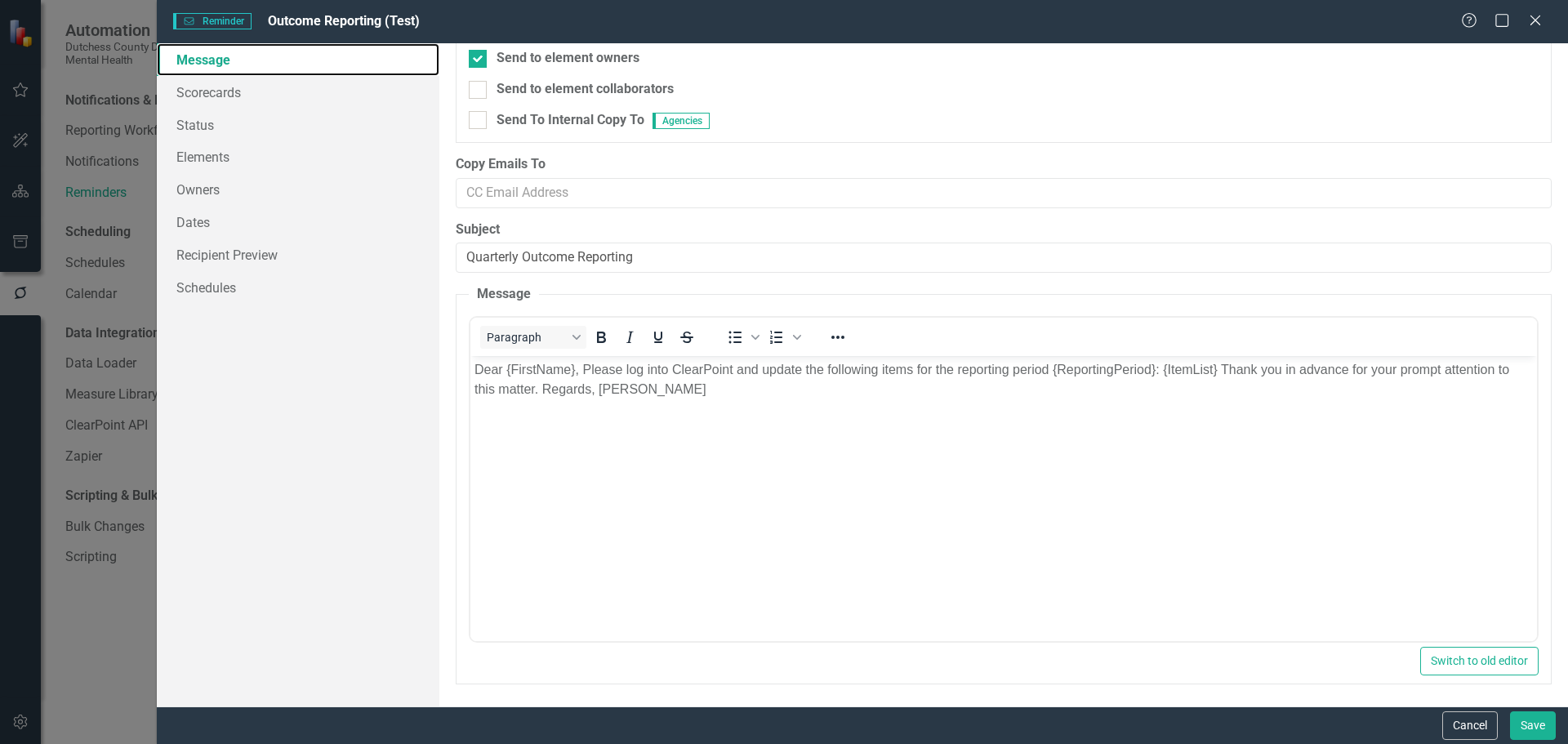
scroll to position [105, 0]
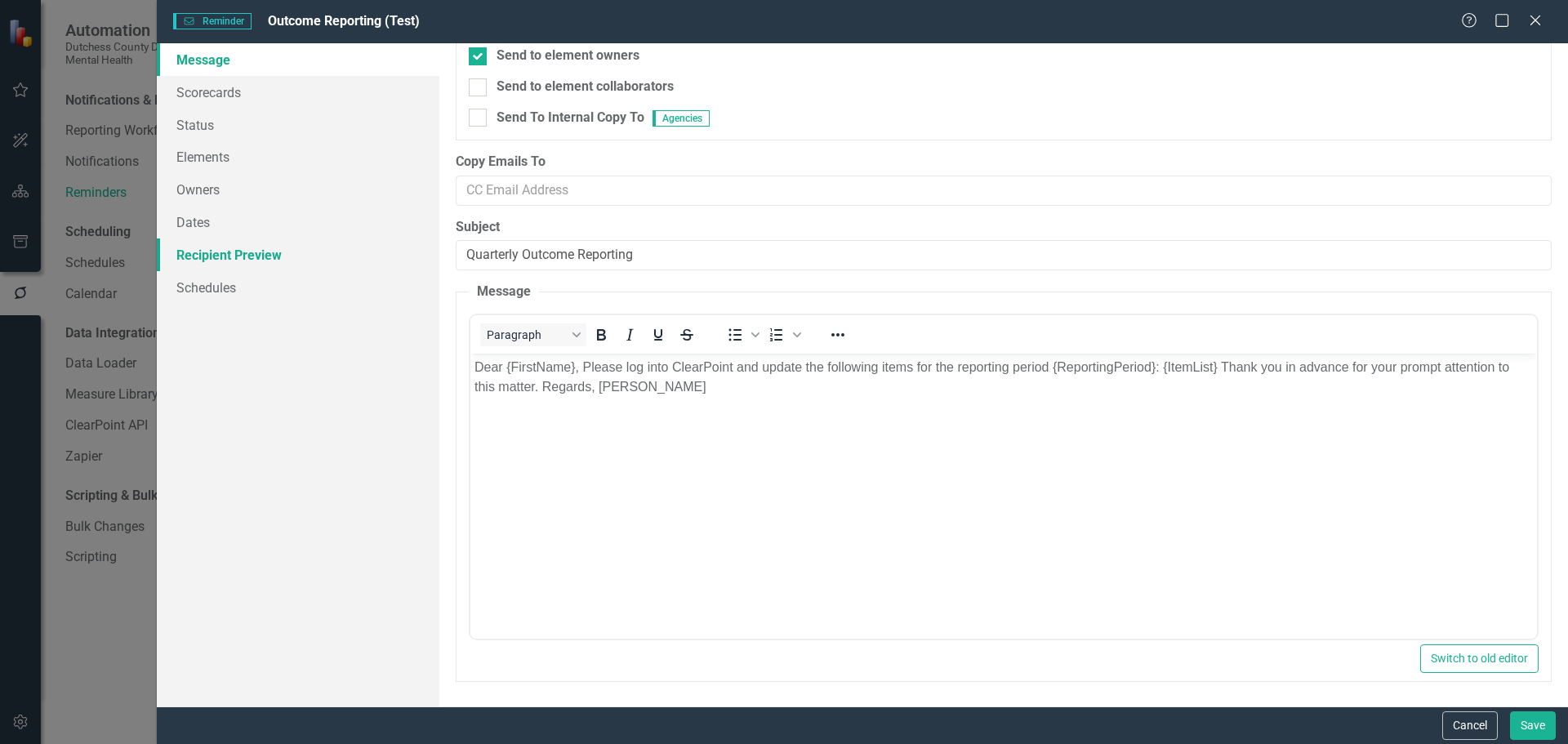
click at [196, 251] on link "Recipient Preview" at bounding box center [298, 255] width 283 height 33
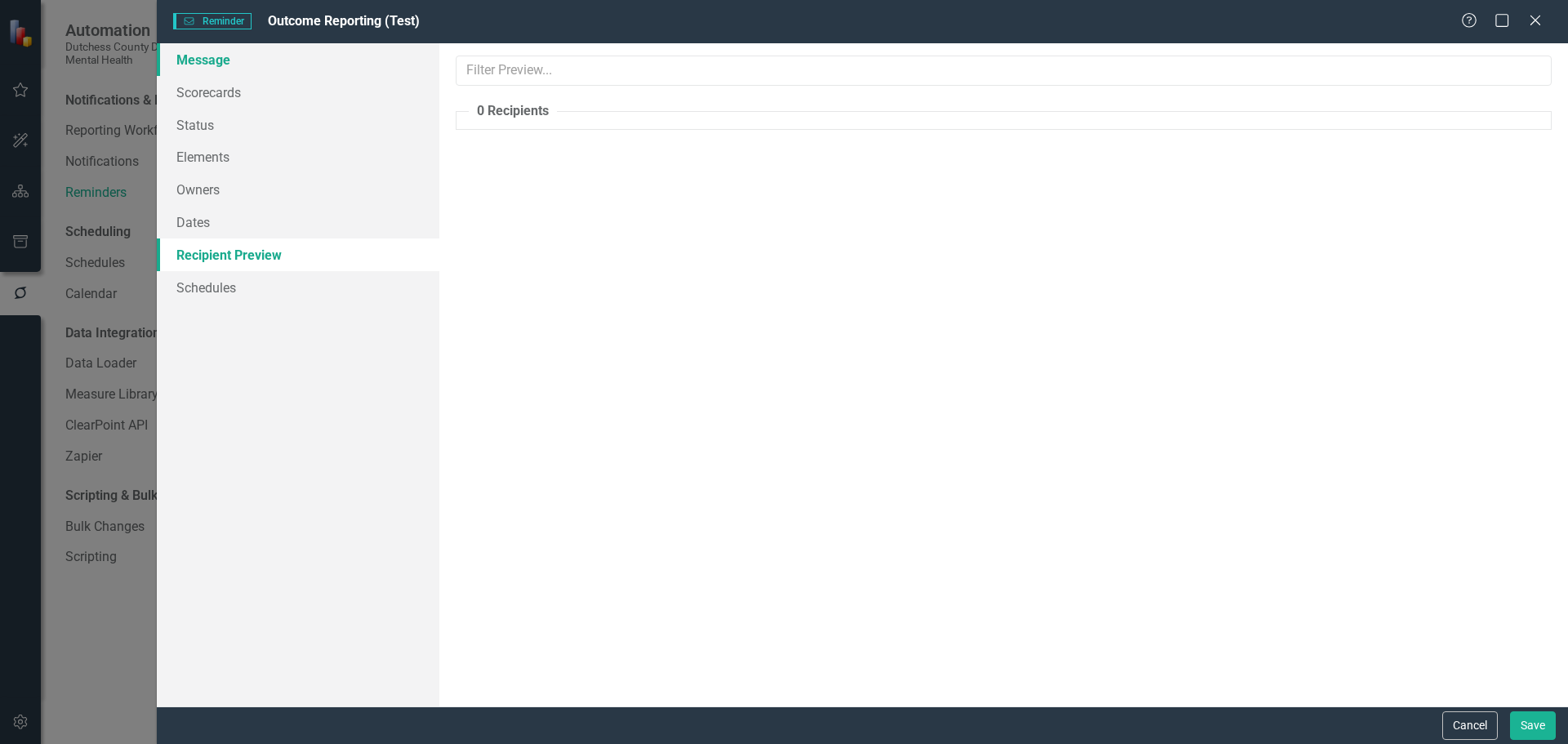
click at [218, 62] on link "Message" at bounding box center [298, 60] width 283 height 33
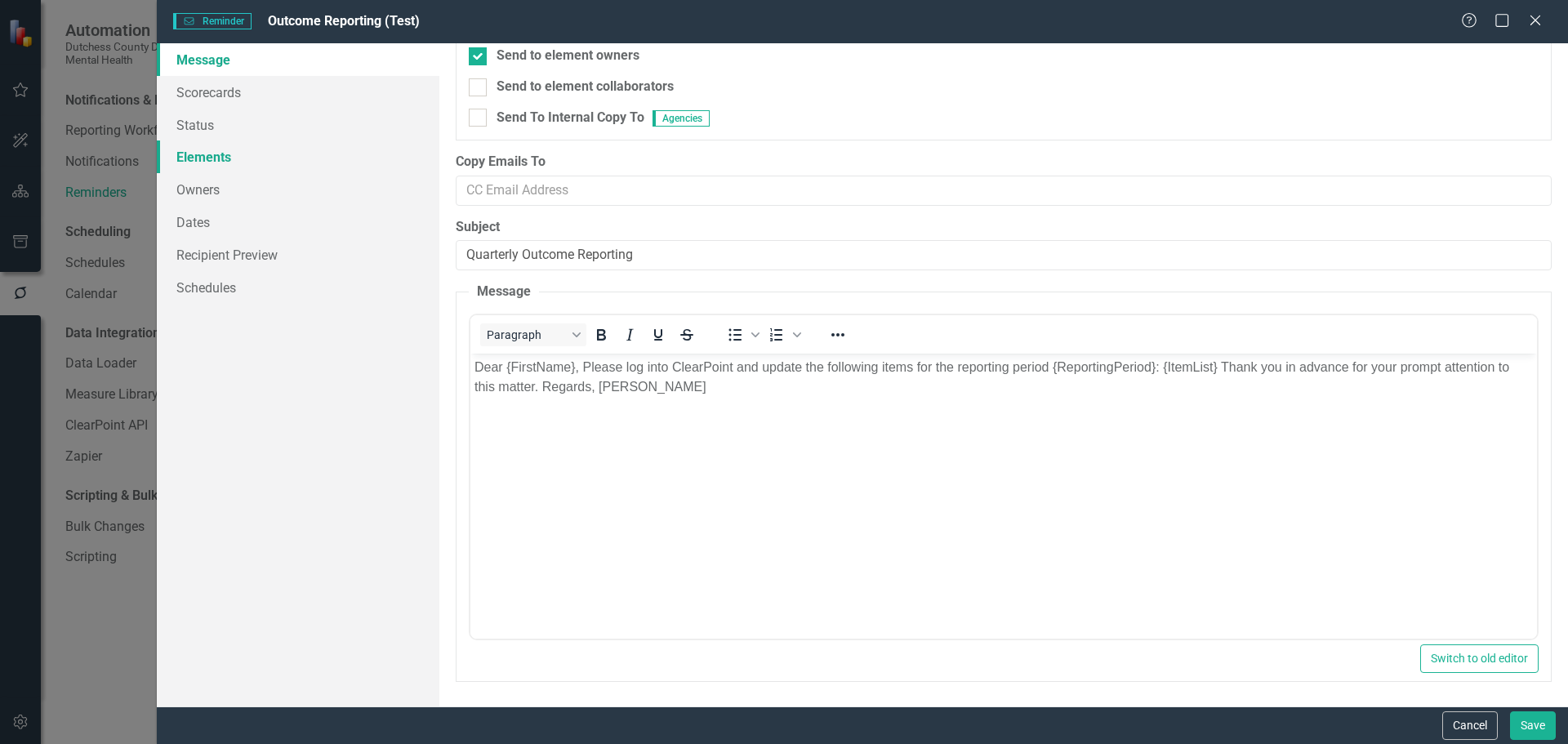
click at [193, 161] on link "Elements" at bounding box center [298, 157] width 283 height 33
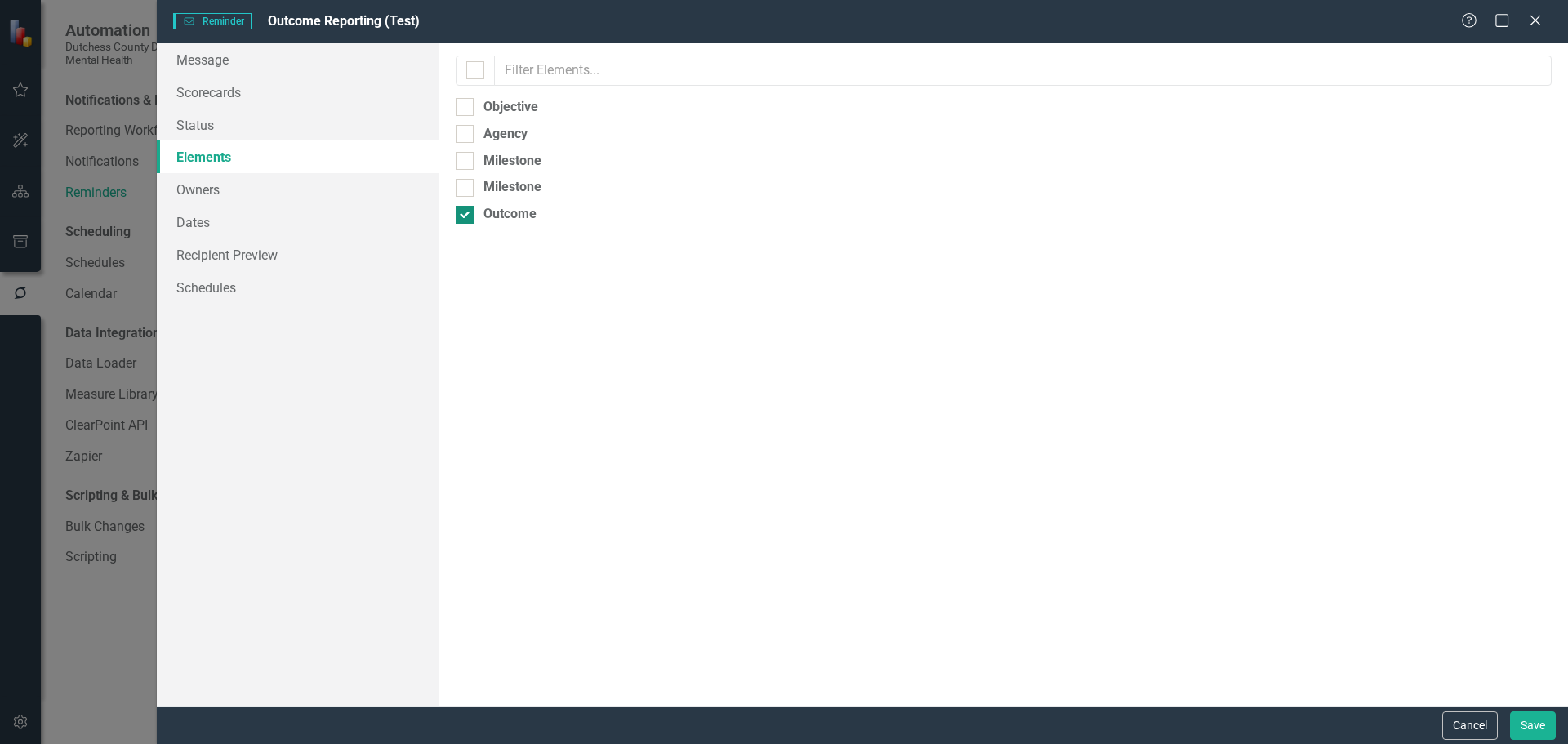
click at [461, 218] on div at bounding box center [464, 215] width 18 height 18
click at [461, 217] on input "Outcome" at bounding box center [460, 211] width 11 height 11
checkbox input "false"
click at [463, 134] on input "Agency" at bounding box center [460, 130] width 11 height 11
checkbox input "true"
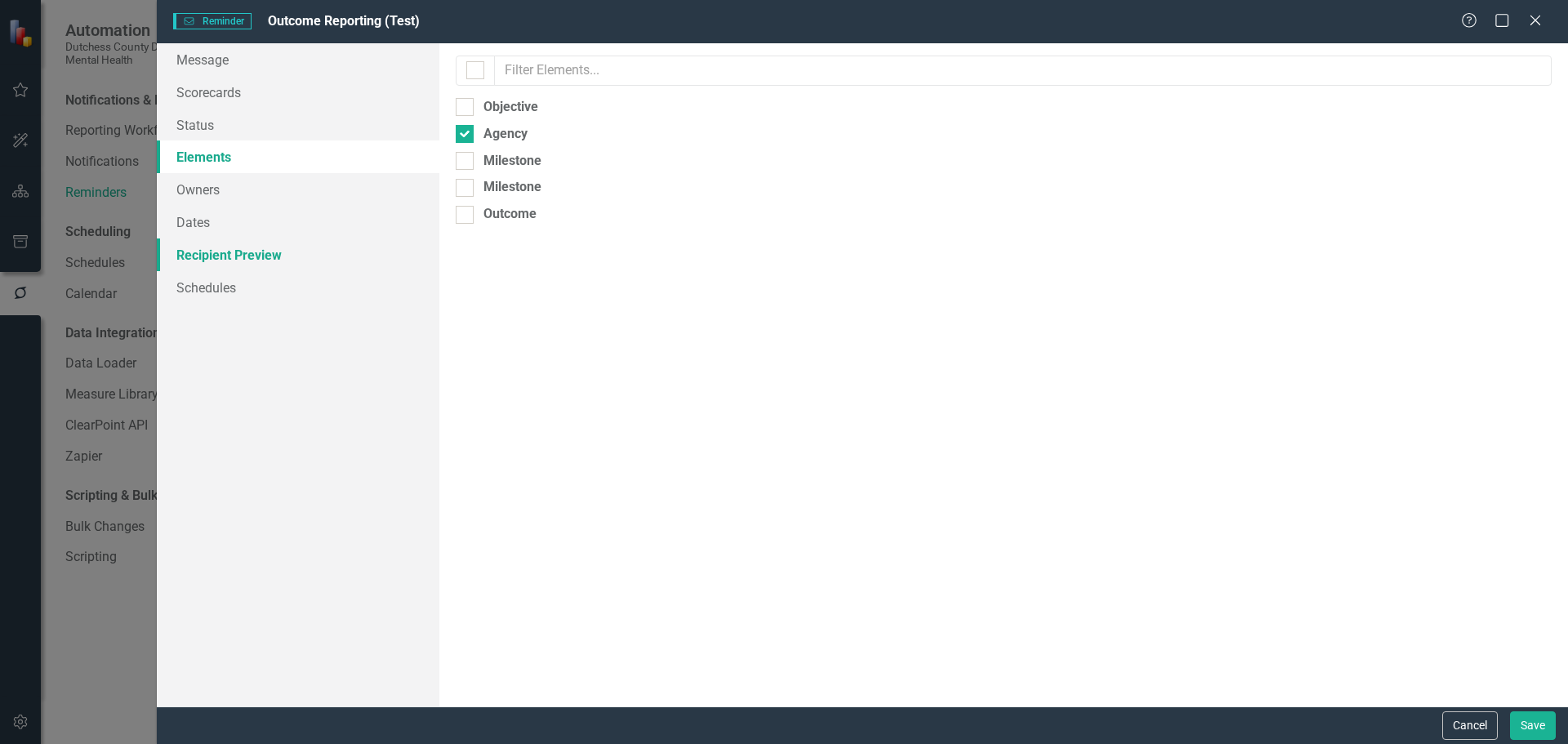
click at [203, 256] on link "Recipient Preview" at bounding box center [298, 255] width 283 height 33
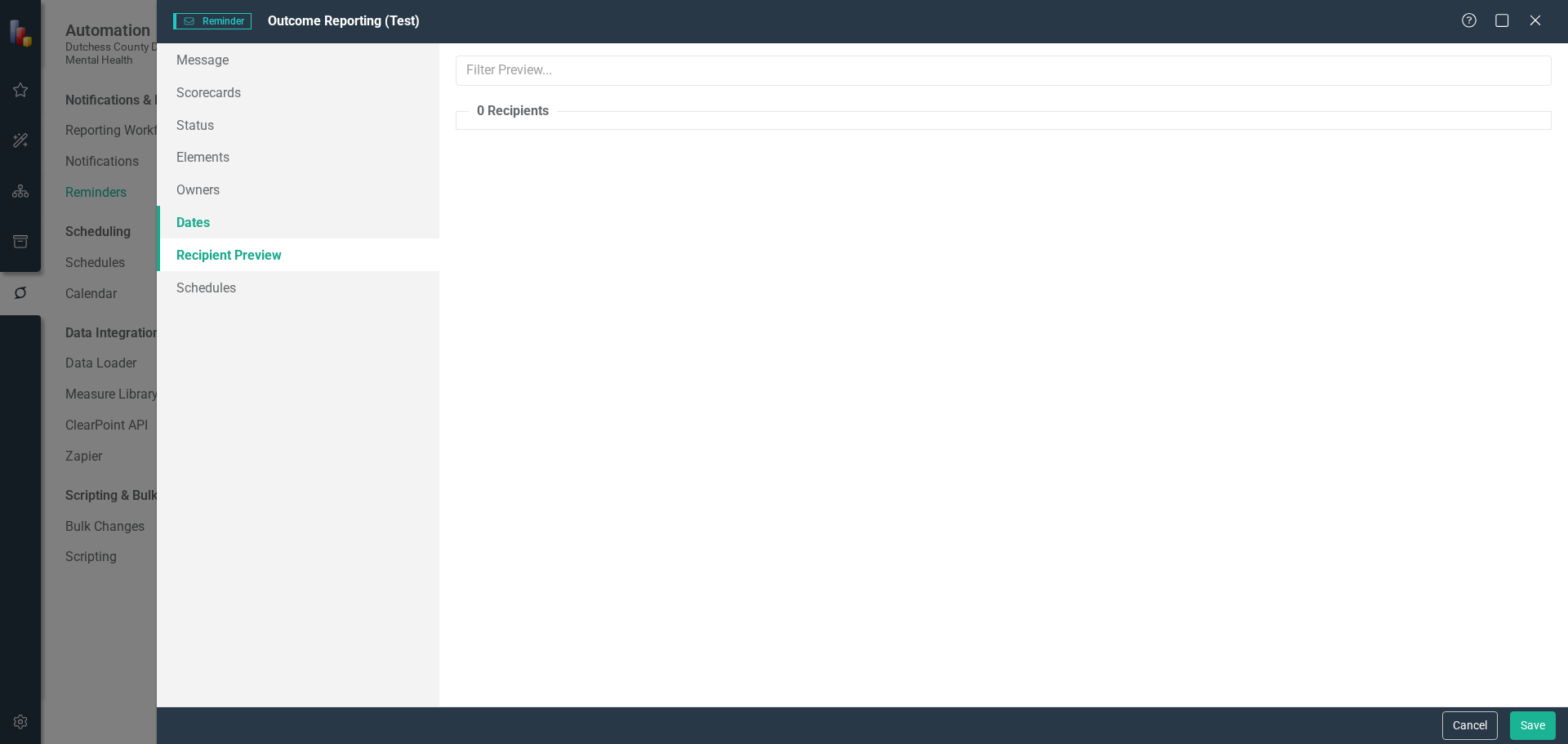
click at [211, 222] on link "Dates" at bounding box center [298, 222] width 283 height 33
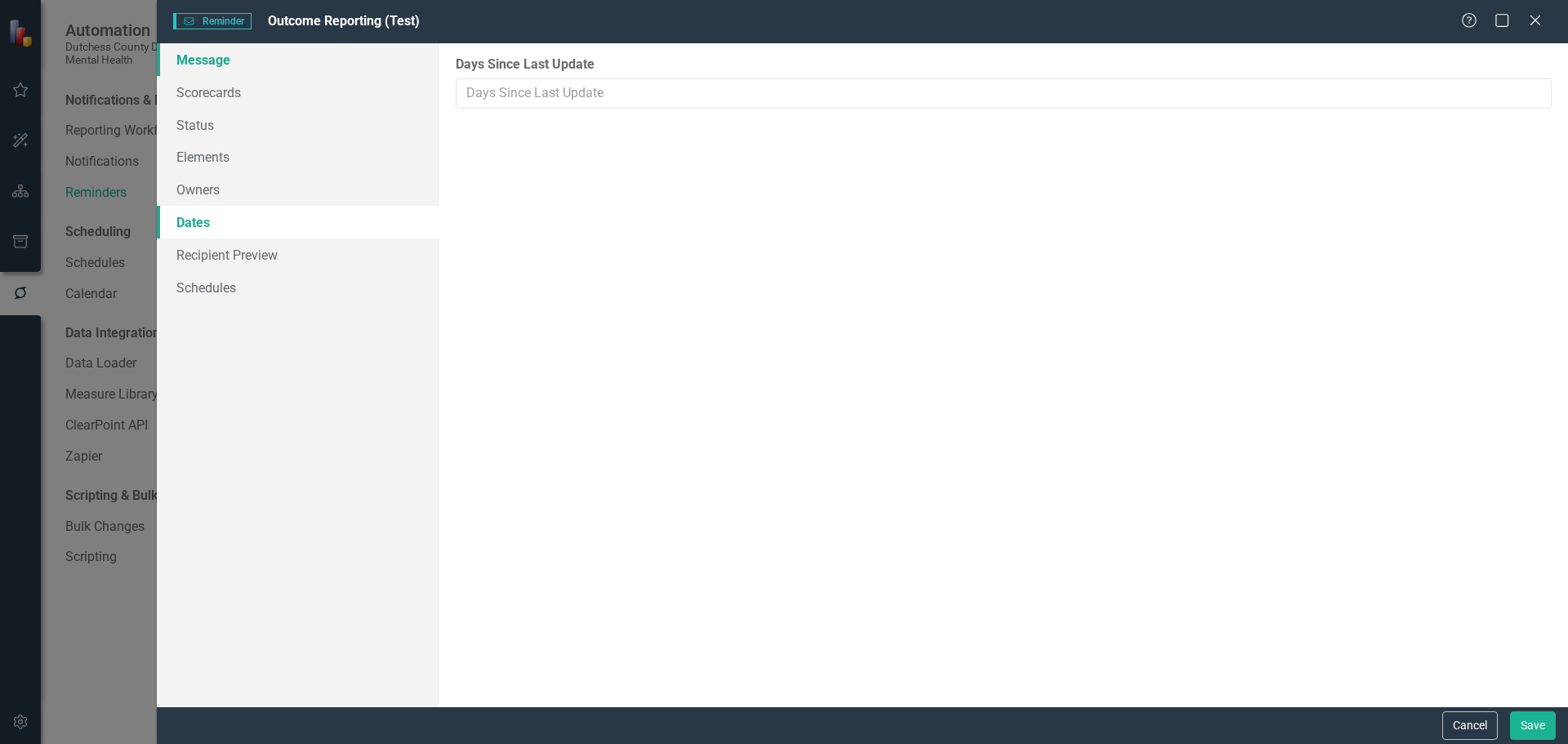
click at [207, 57] on link "Message" at bounding box center [298, 60] width 283 height 33
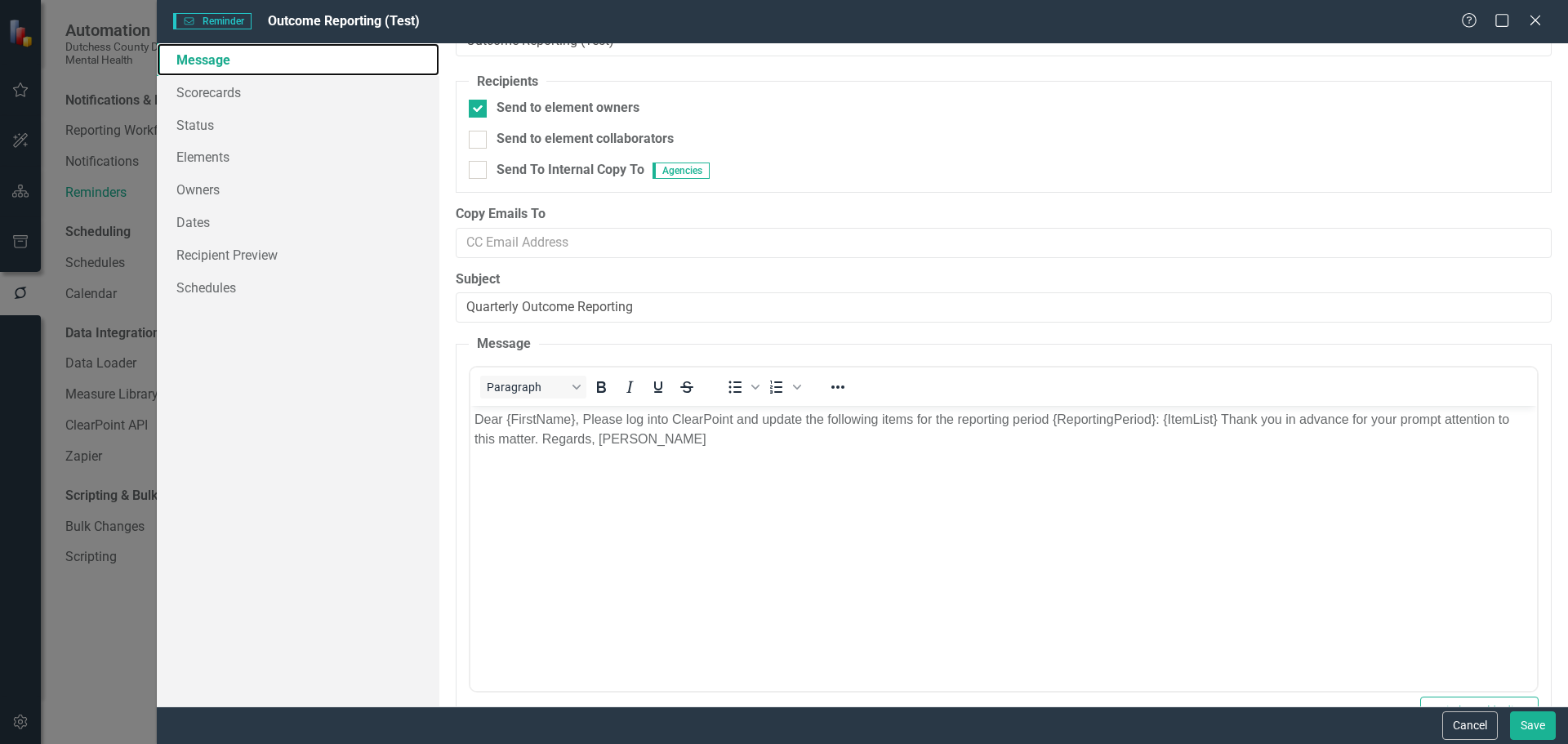
scroll to position [0, 0]
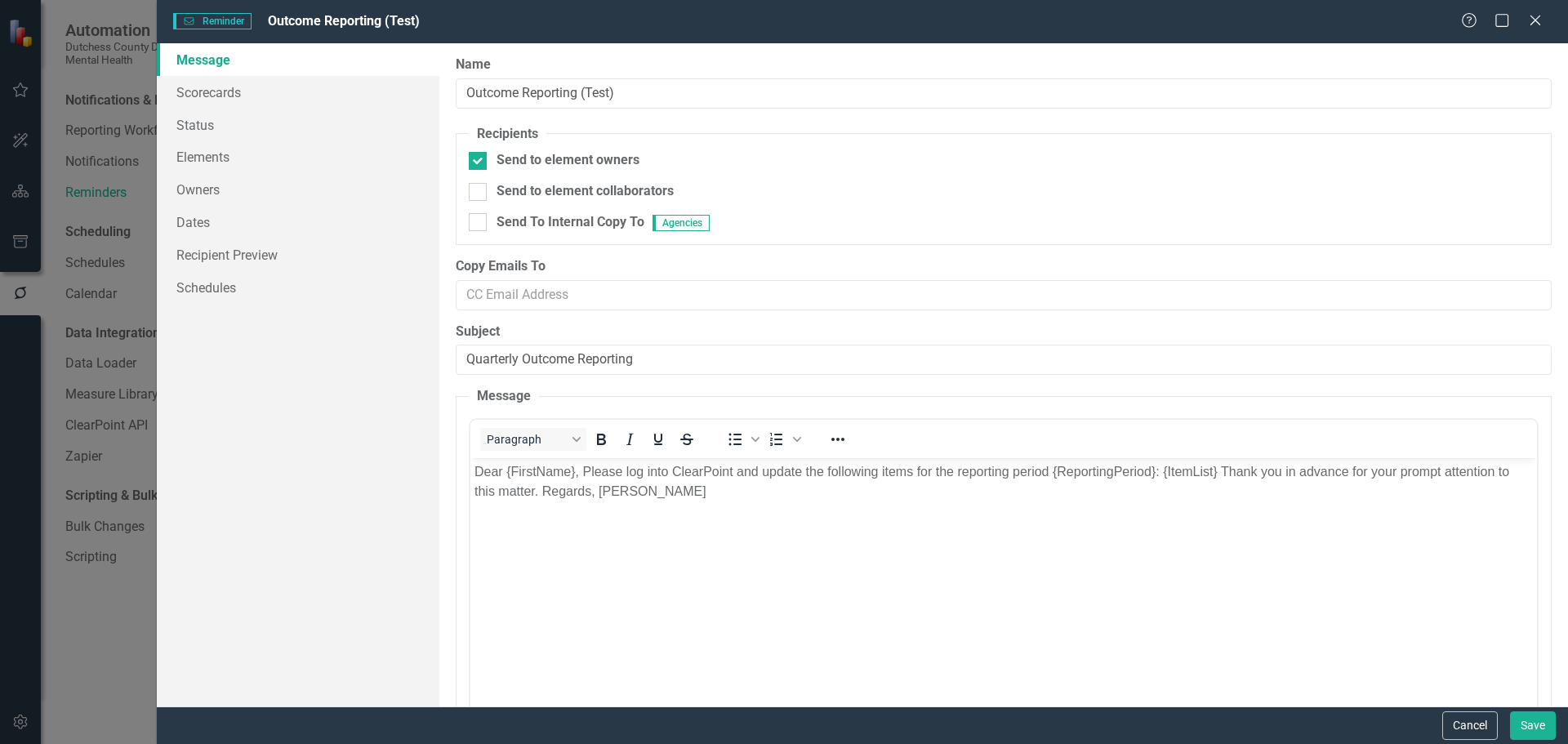
click at [766, 504] on body "Dear {FirstName}, Please log into ClearPoint and update the following items for…" at bounding box center [1003, 580] width 1067 height 245
click at [196, 224] on link "Dates" at bounding box center [298, 222] width 283 height 33
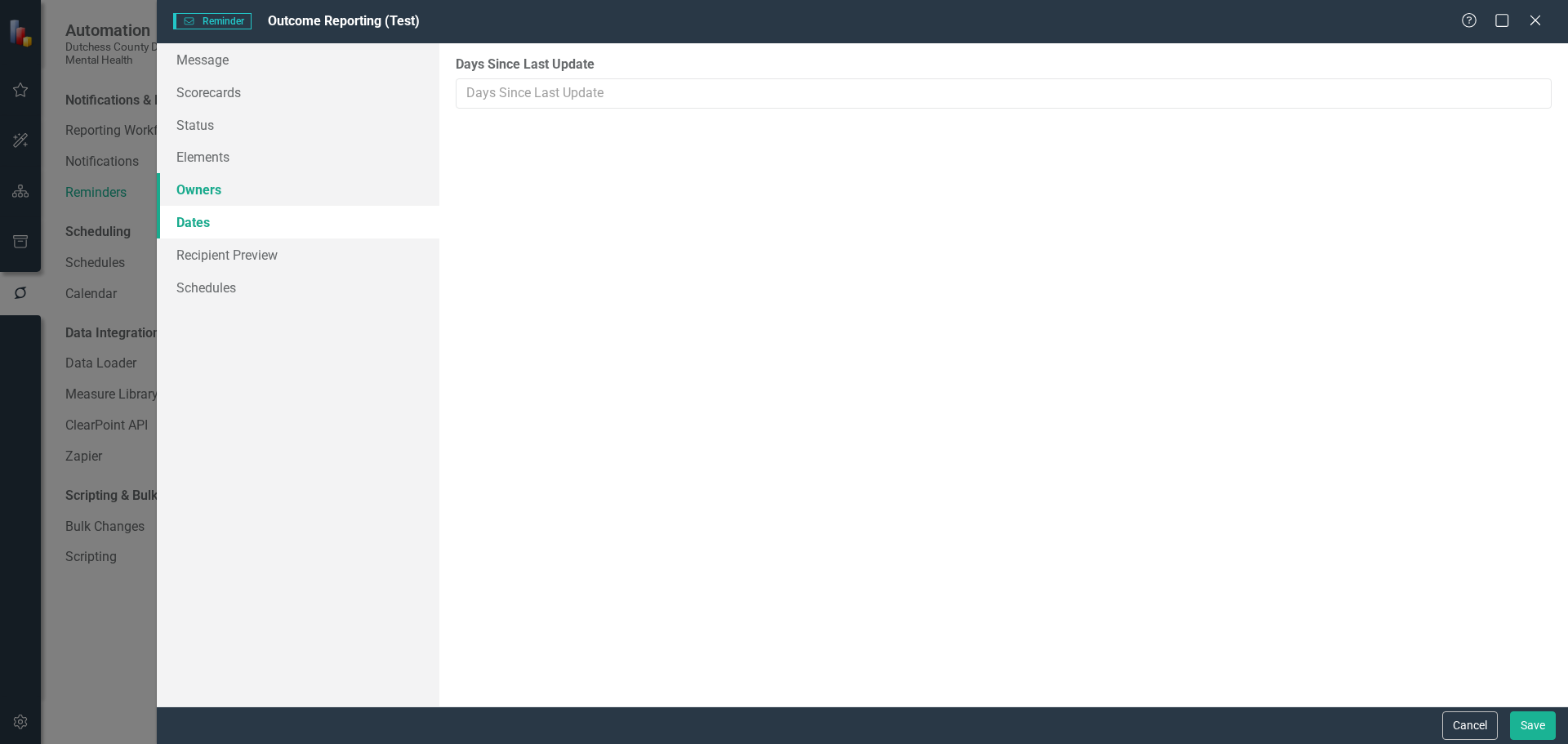
click at [202, 186] on link "Owners" at bounding box center [298, 190] width 283 height 33
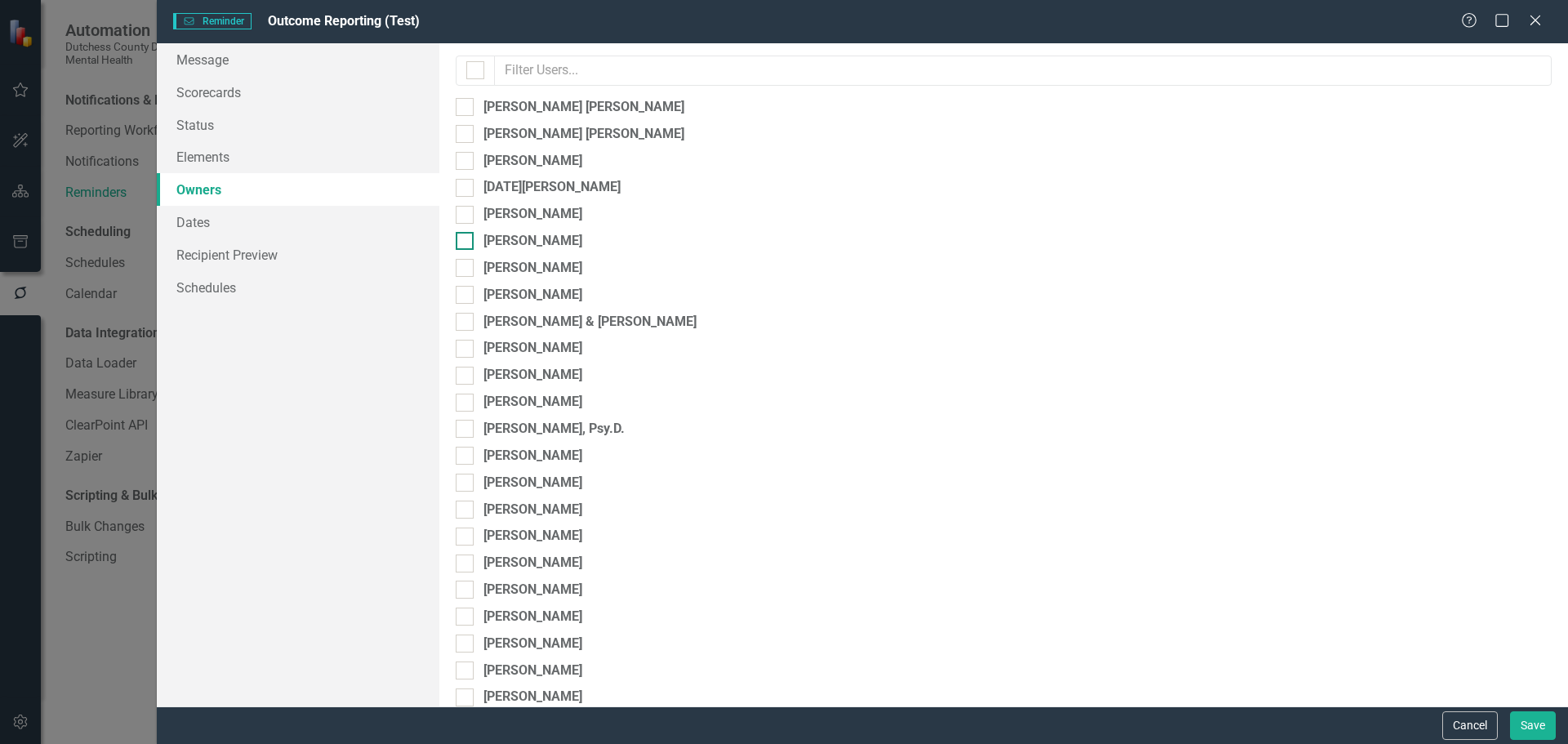
click at [461, 241] on input "[PERSON_NAME]" at bounding box center [460, 237] width 11 height 11
click at [220, 254] on link "Recipient Preview" at bounding box center [298, 255] width 283 height 33
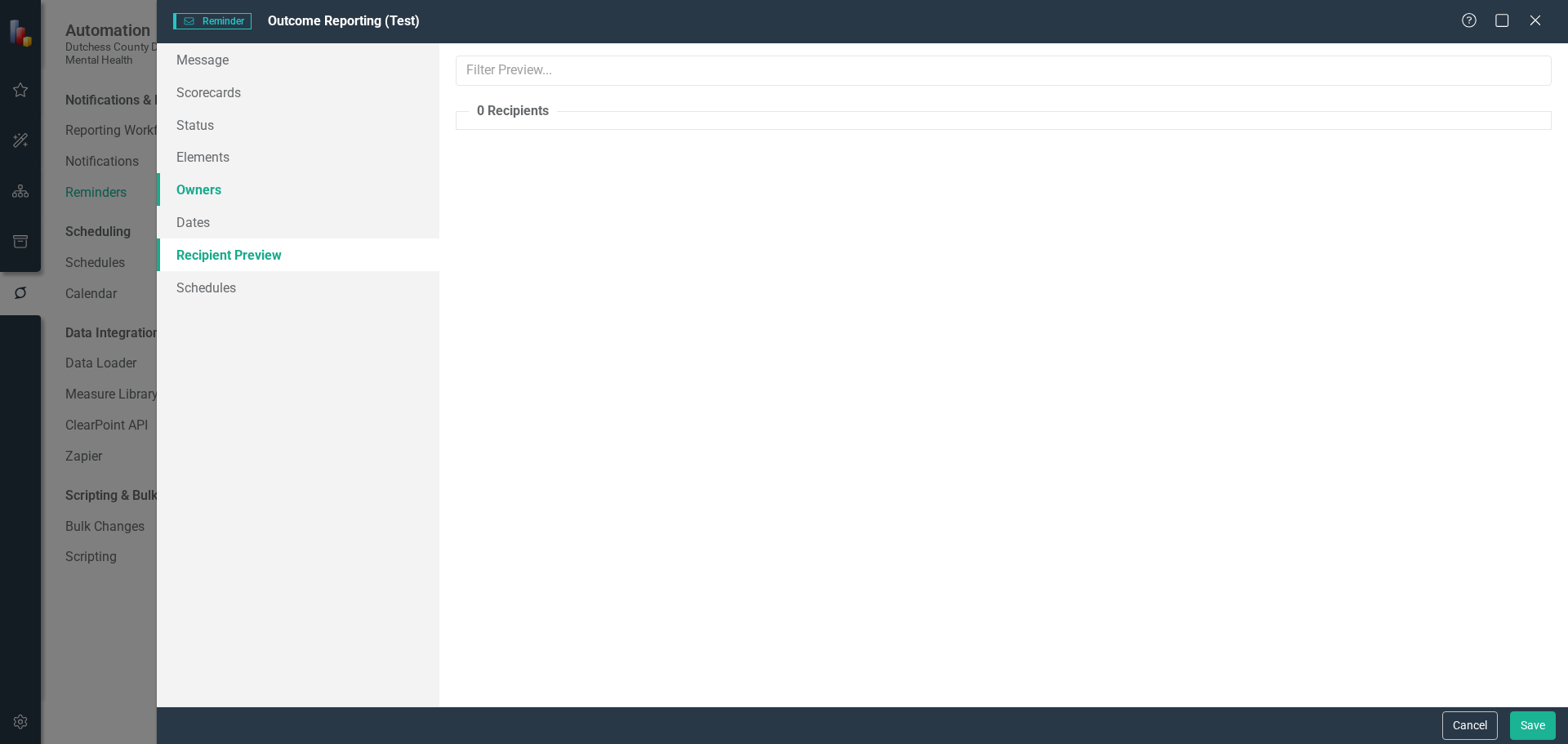
click at [211, 186] on link "Owners" at bounding box center [298, 190] width 283 height 33
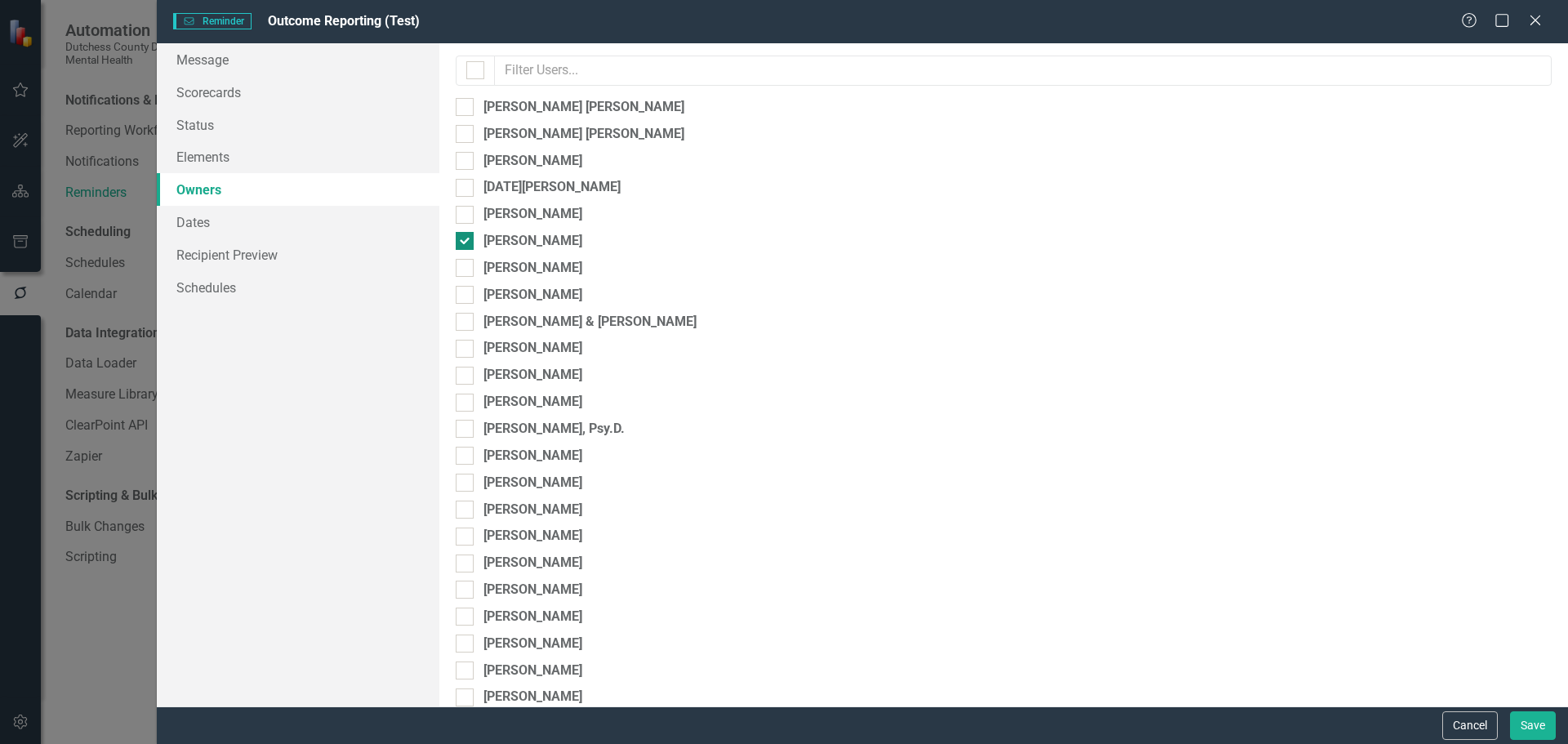
click at [466, 240] on div at bounding box center [464, 241] width 18 height 18
click at [466, 240] on input "[PERSON_NAME]" at bounding box center [460, 237] width 11 height 11
checkbox input "false"
click at [1526, 726] on button "Save" at bounding box center [1533, 726] width 46 height 29
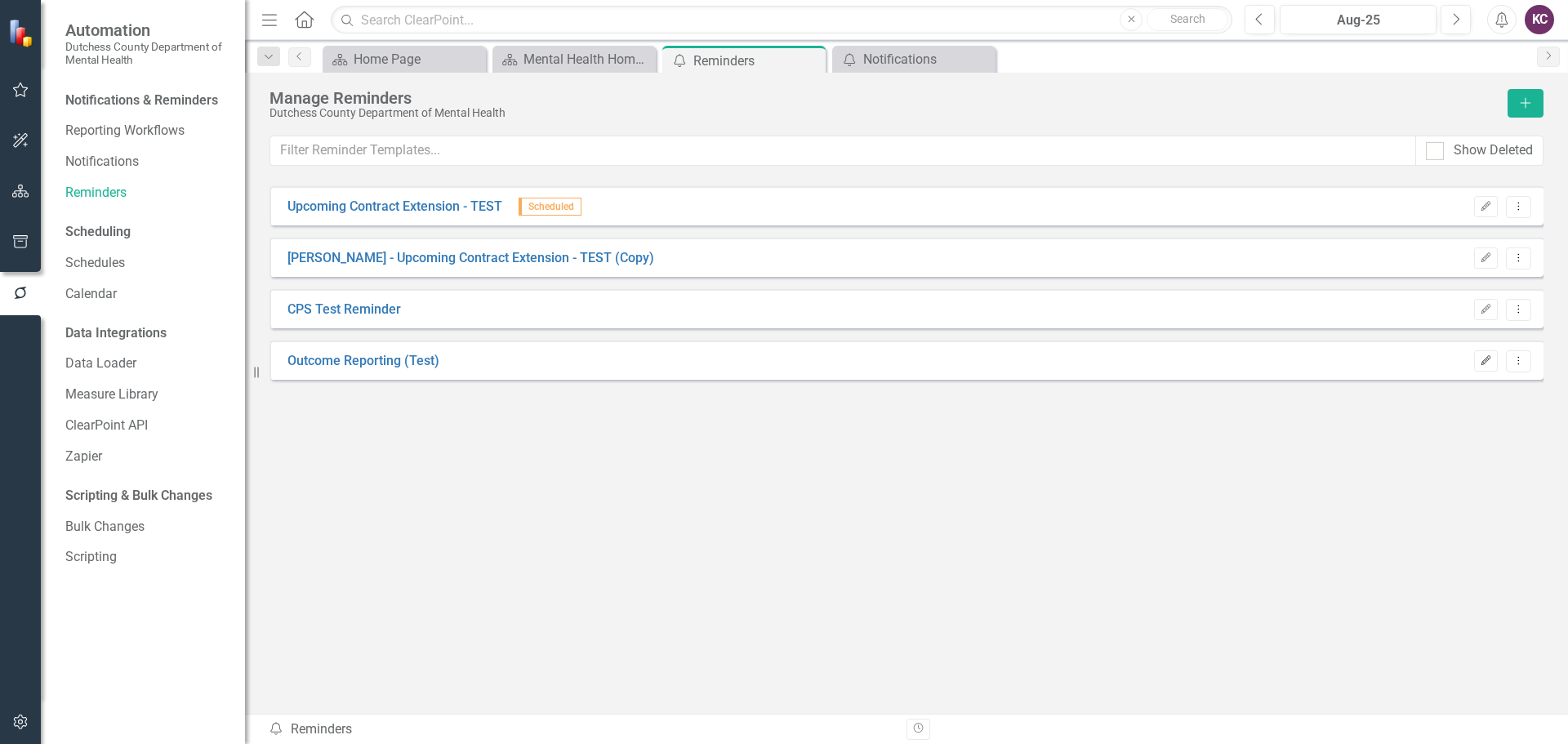
click at [1485, 369] on button "Edit" at bounding box center [1485, 361] width 24 height 21
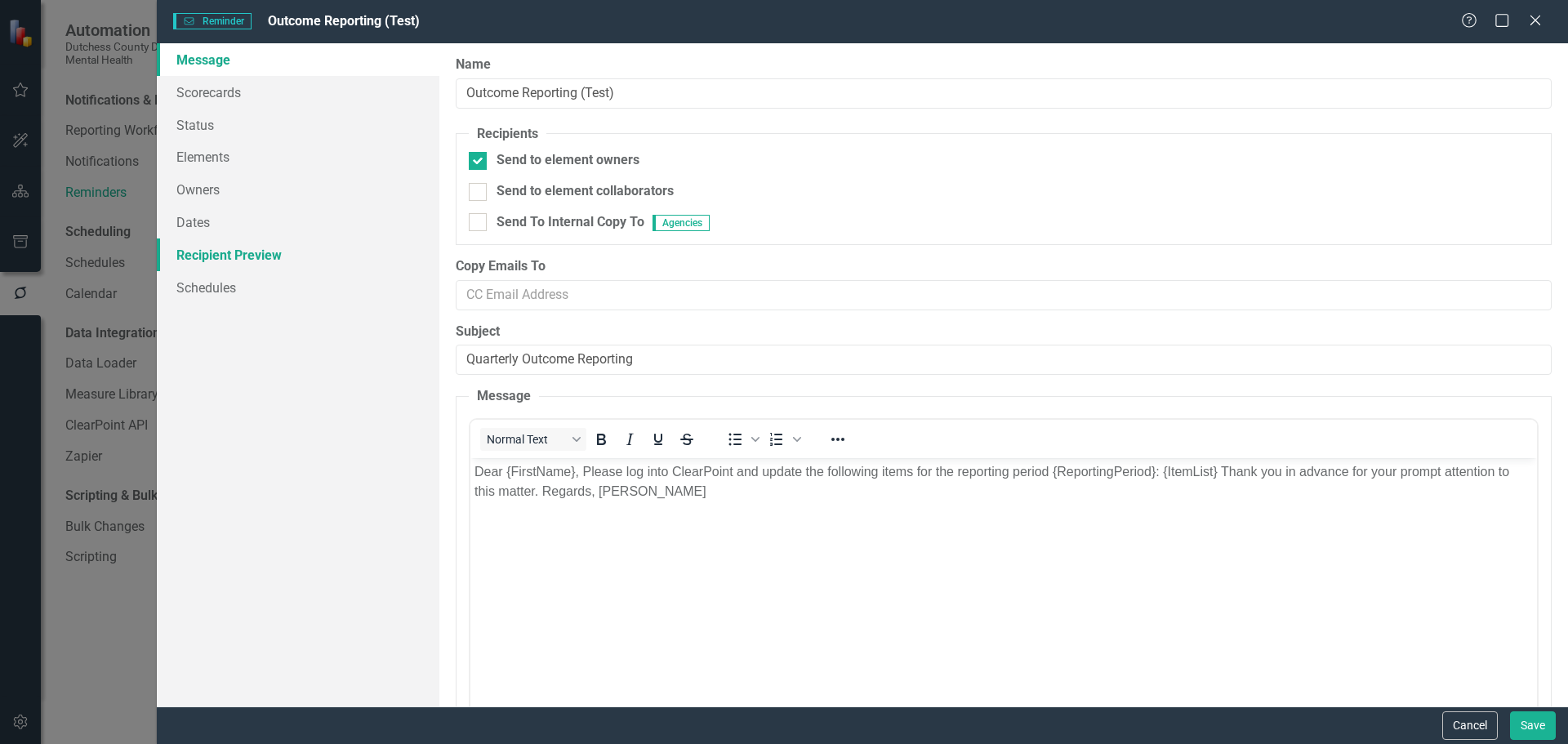
click at [240, 252] on link "Recipient Preview" at bounding box center [298, 255] width 283 height 33
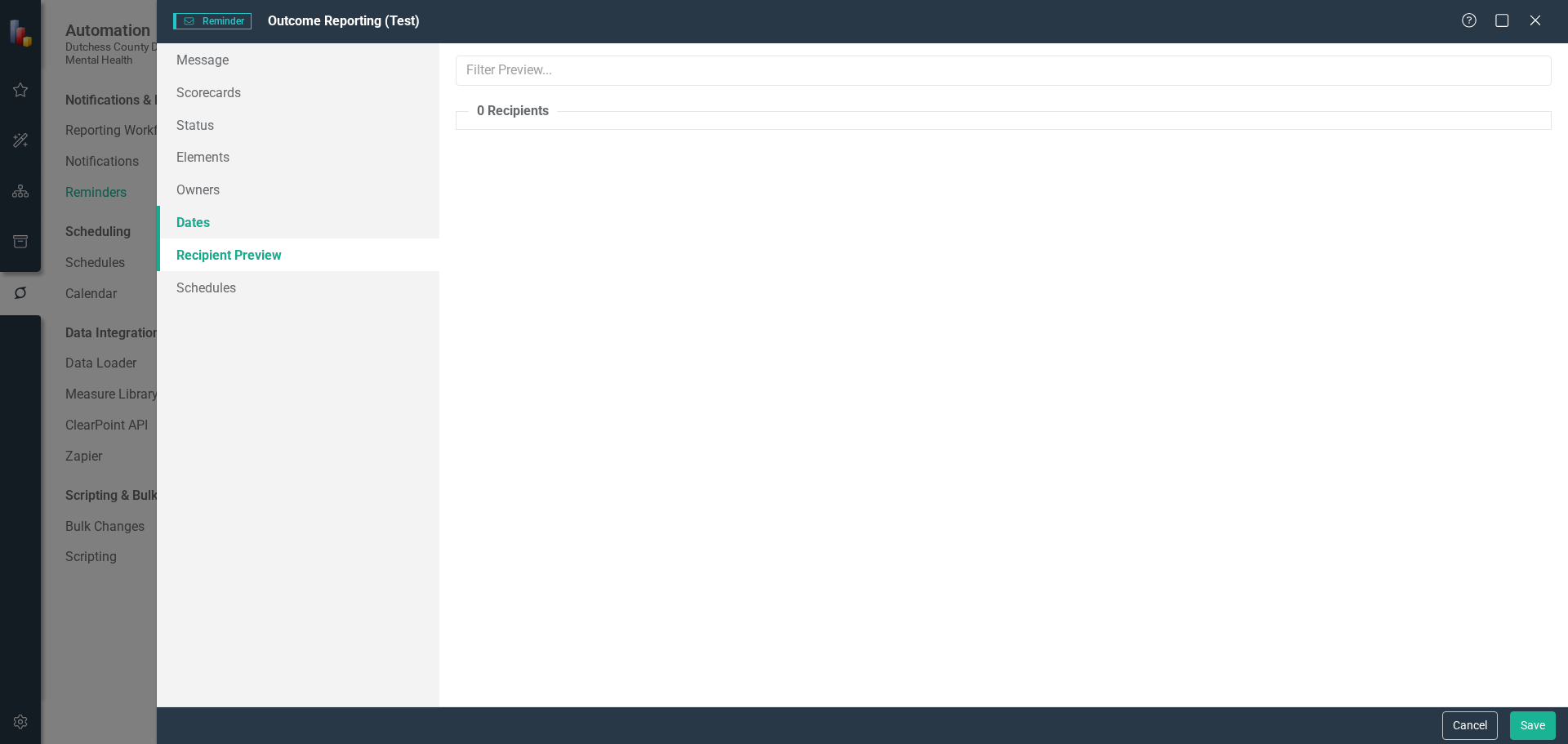
click at [178, 215] on link "Dates" at bounding box center [298, 222] width 283 height 33
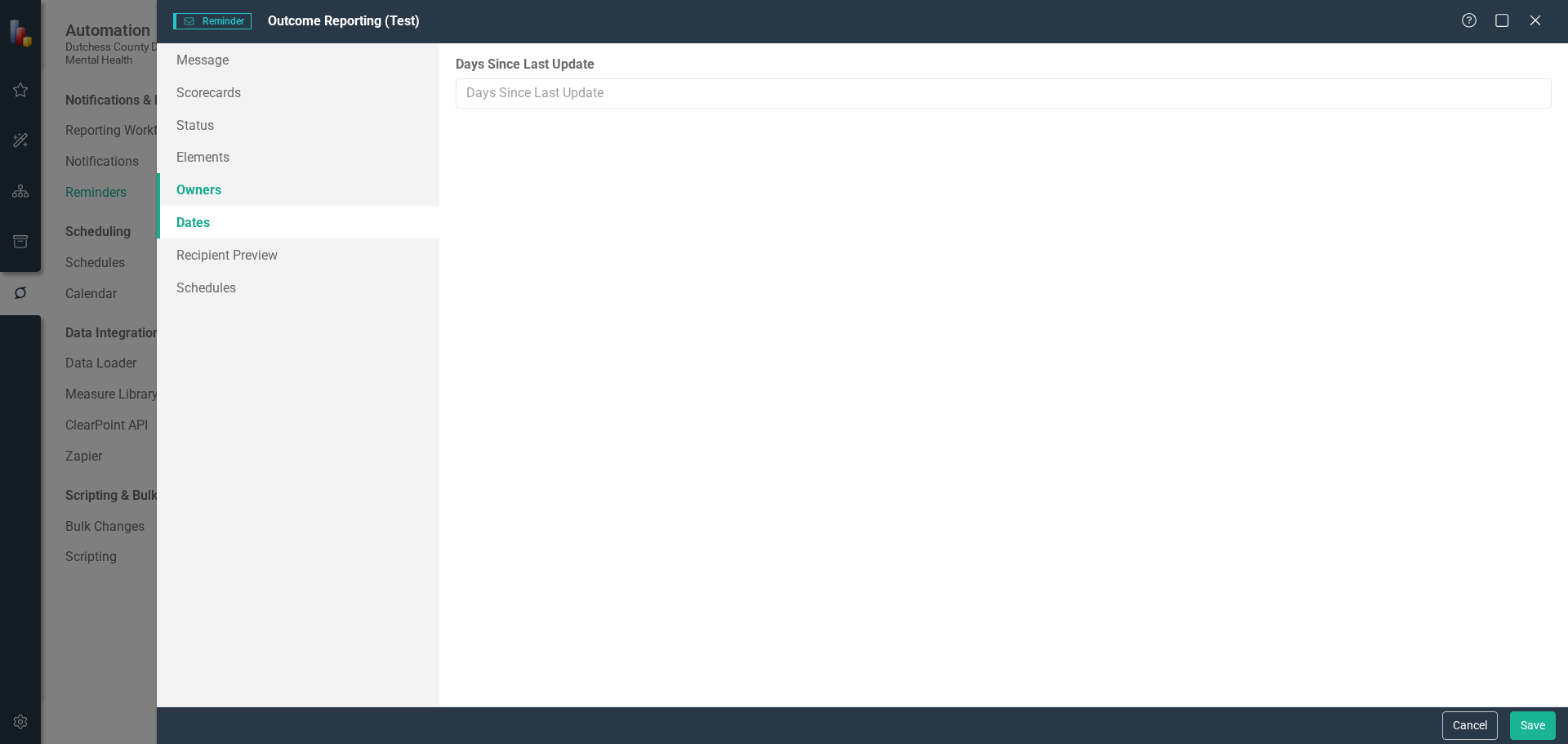
click at [197, 191] on link "Owners" at bounding box center [298, 190] width 283 height 33
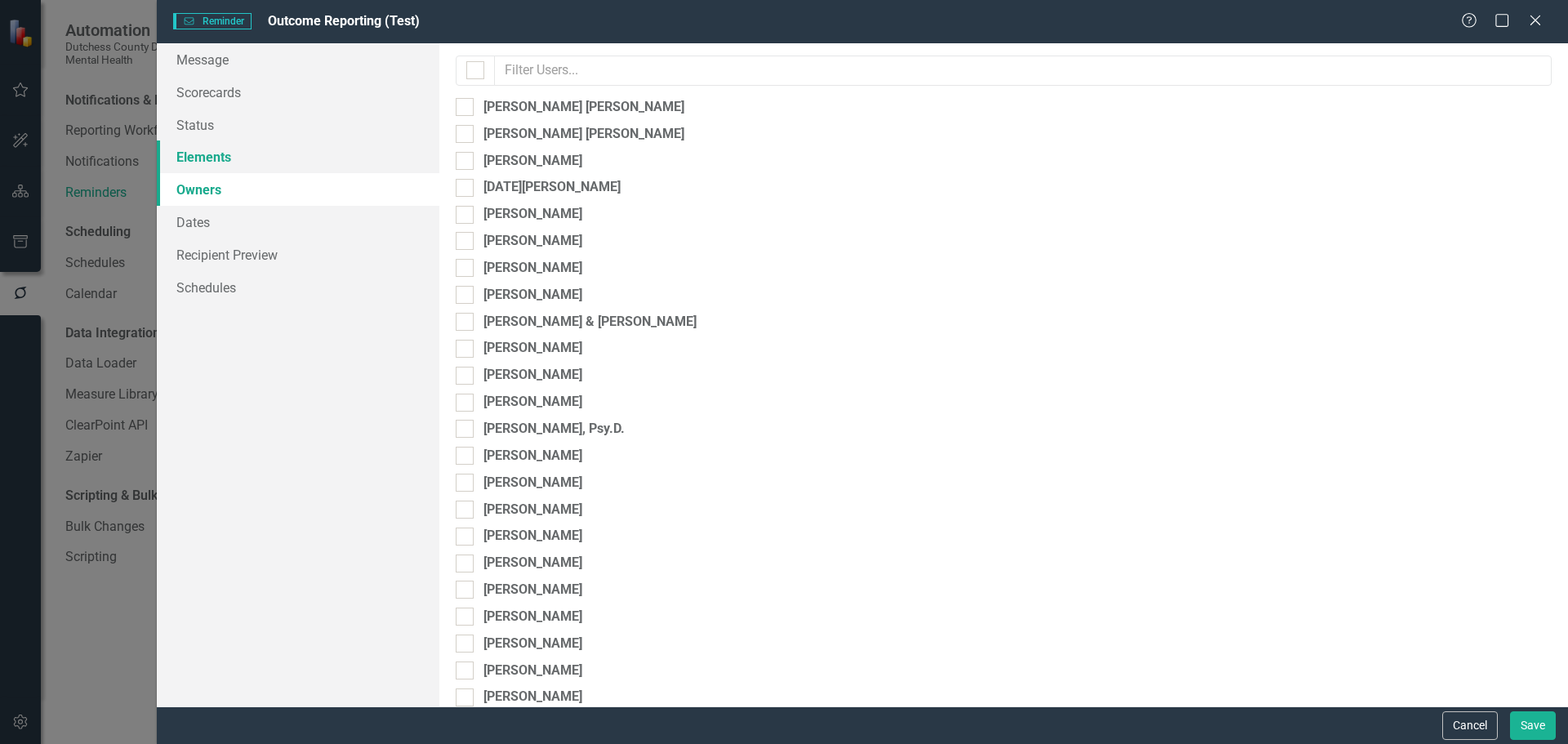
click at [194, 146] on link "Elements" at bounding box center [298, 157] width 283 height 33
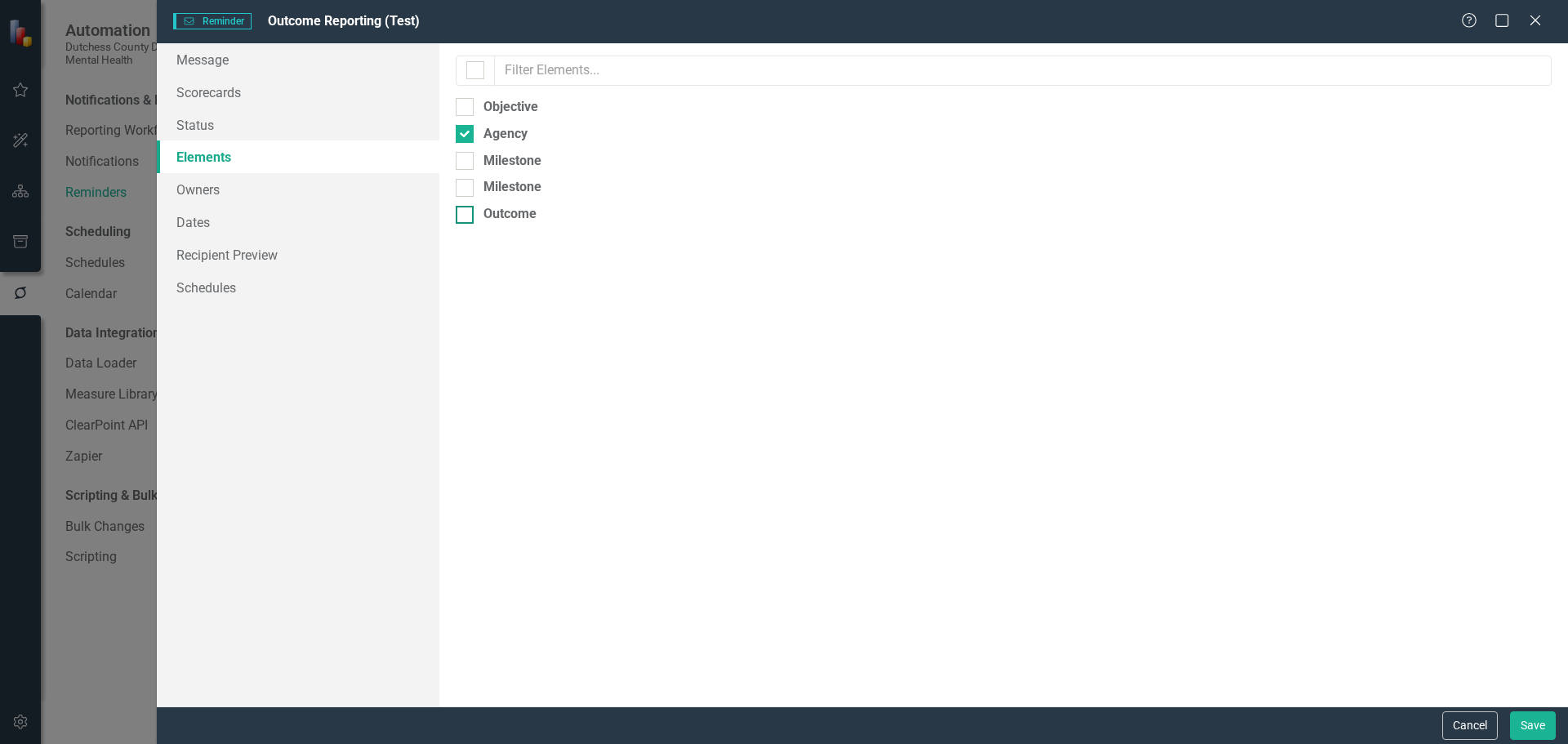
click at [461, 223] on div "Outcome" at bounding box center [1003, 215] width 1096 height 19
click at [461, 217] on input "Outcome" at bounding box center [460, 211] width 11 height 11
checkbox input "true"
click at [218, 257] on link "Recipient Preview" at bounding box center [298, 255] width 283 height 33
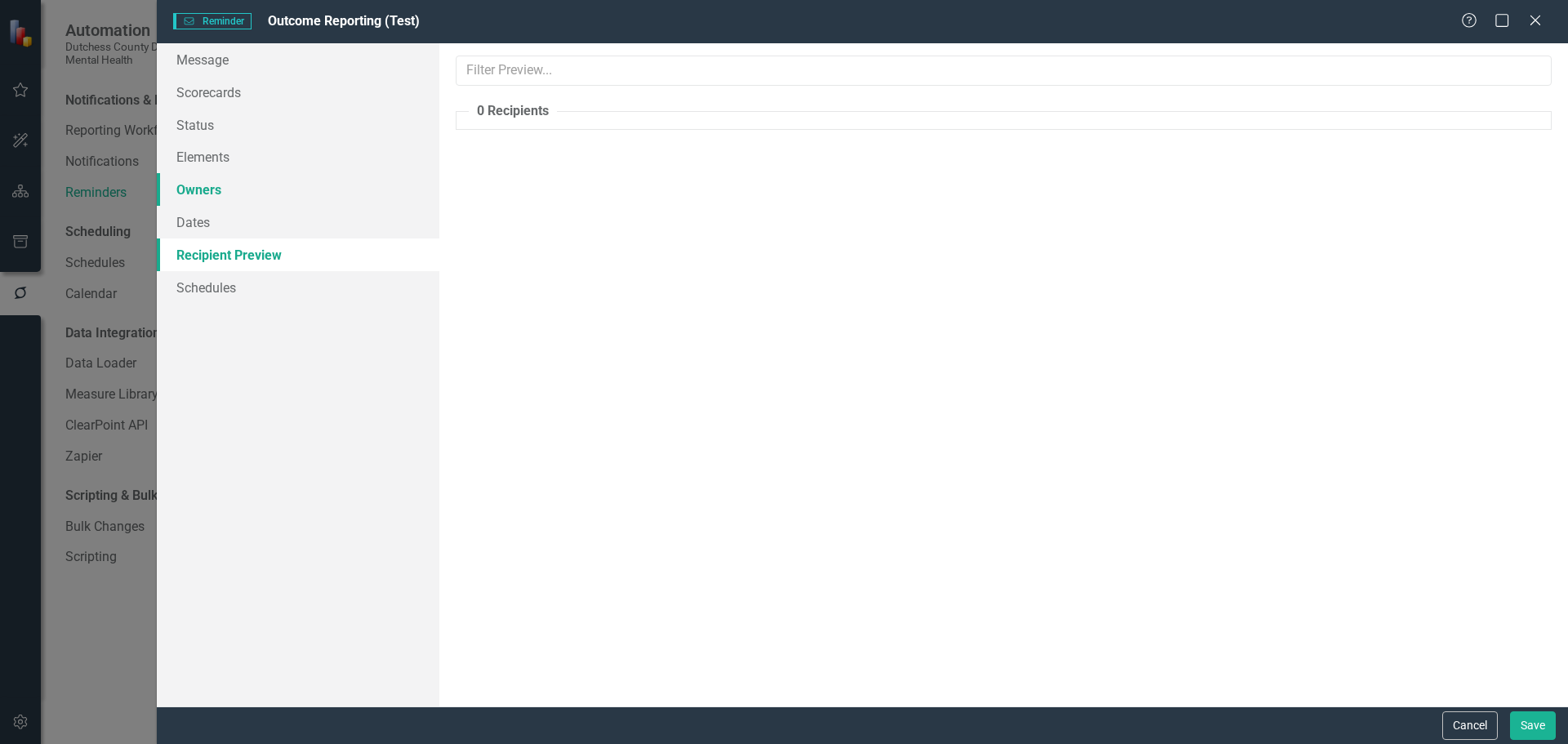
click at [195, 183] on link "Owners" at bounding box center [298, 190] width 283 height 33
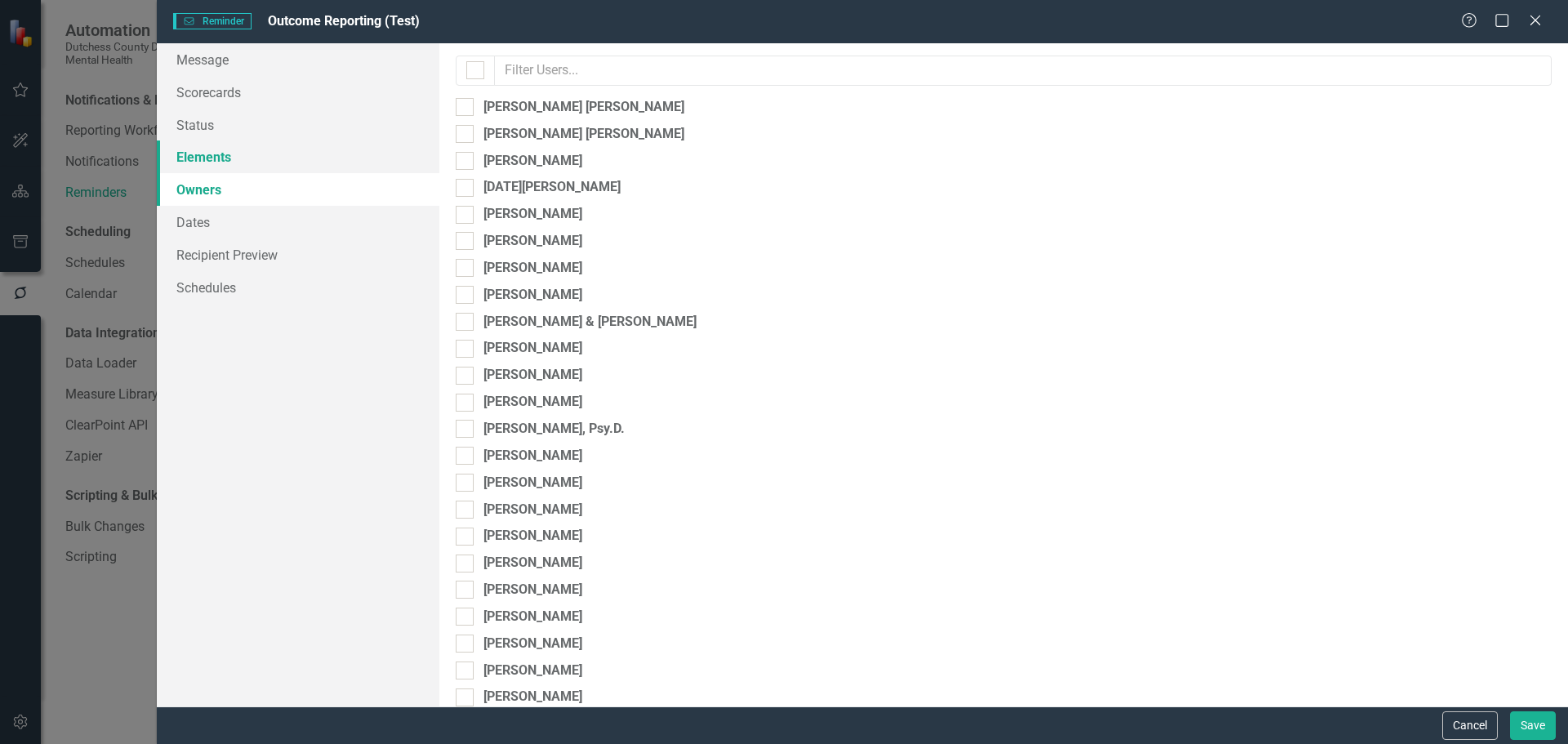
click at [220, 159] on link "Elements" at bounding box center [298, 157] width 283 height 33
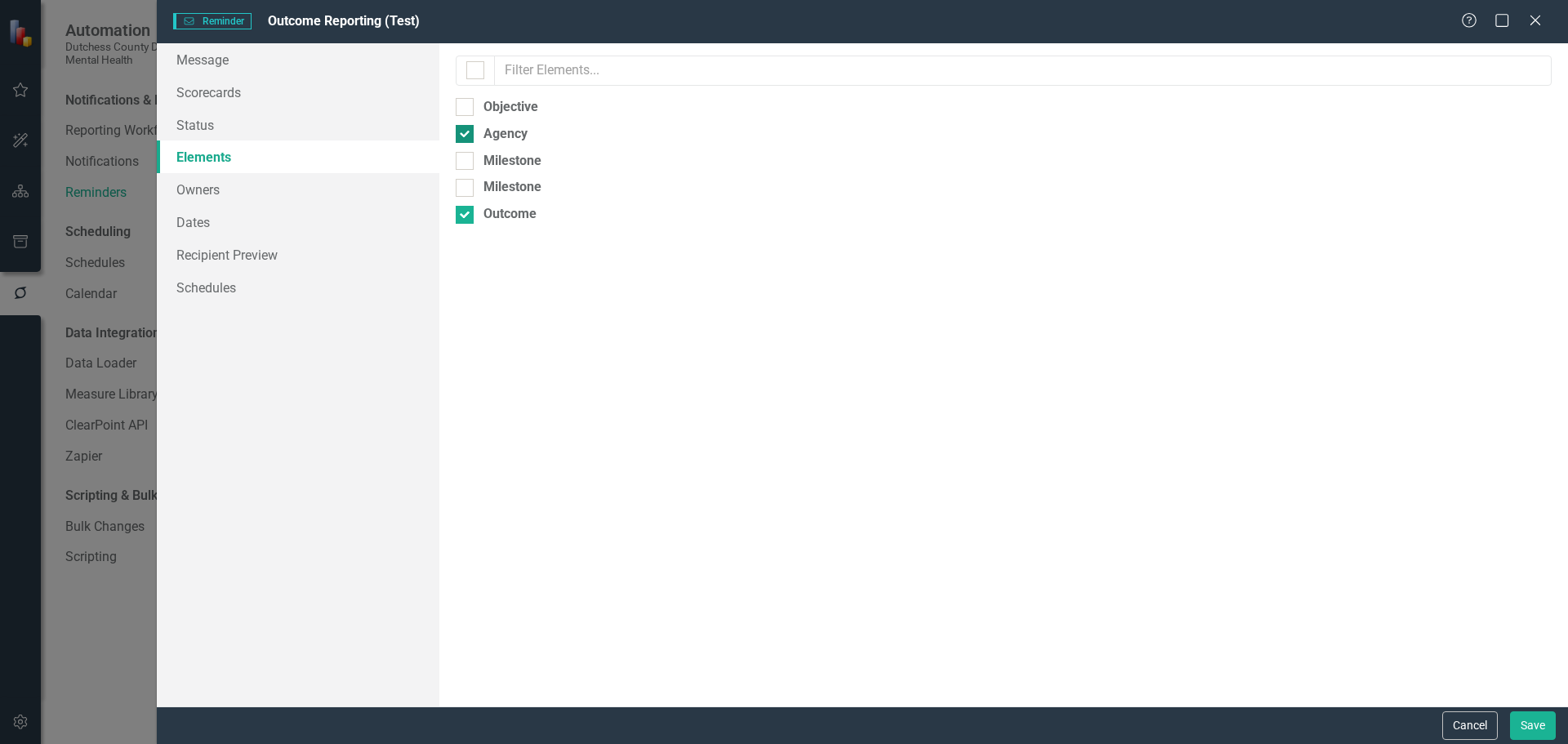
click at [466, 131] on div at bounding box center [464, 134] width 18 height 18
click at [466, 131] on input "Agency" at bounding box center [460, 130] width 11 height 11
checkbox input "false"
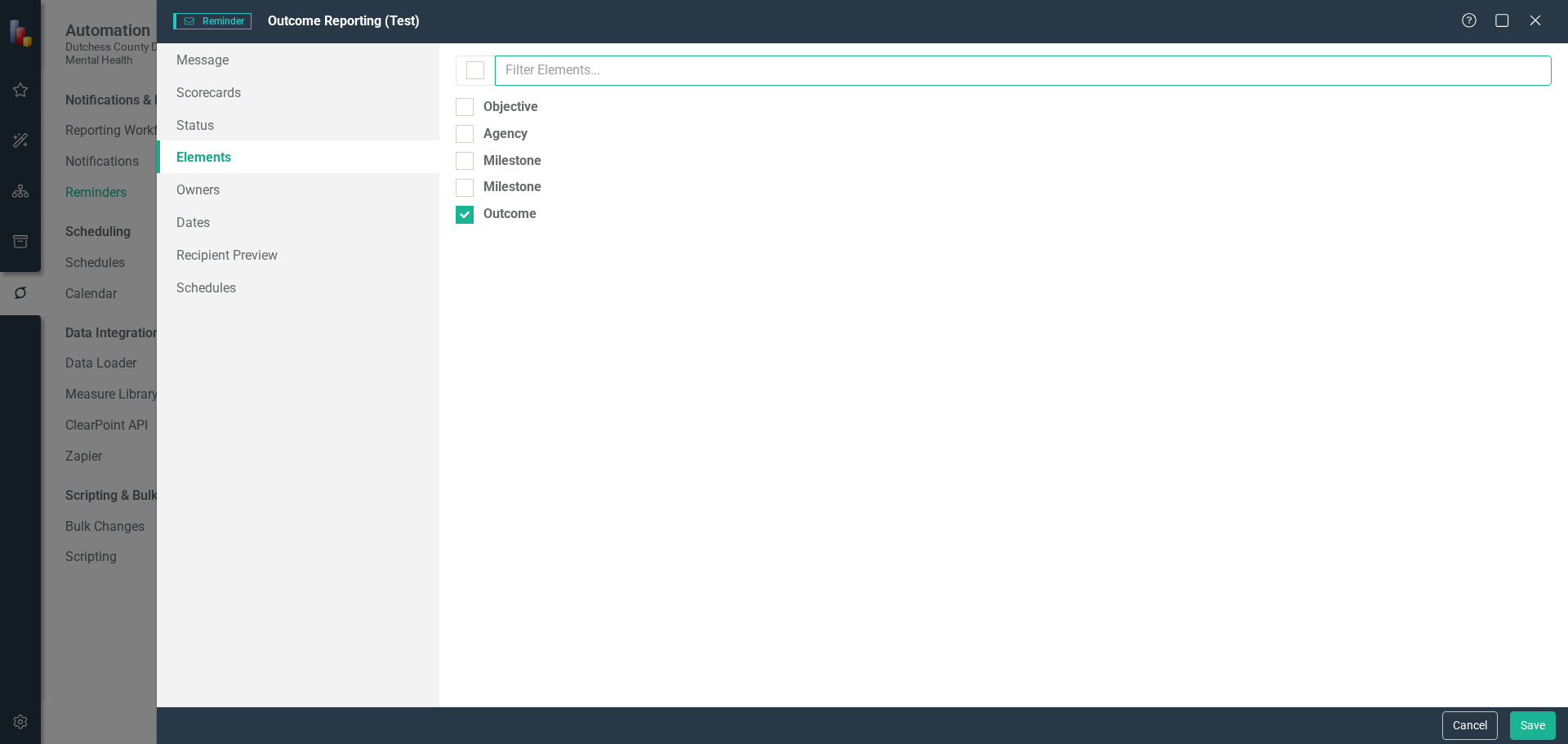
click at [596, 77] on input "text" at bounding box center [1023, 70] width 1057 height 30
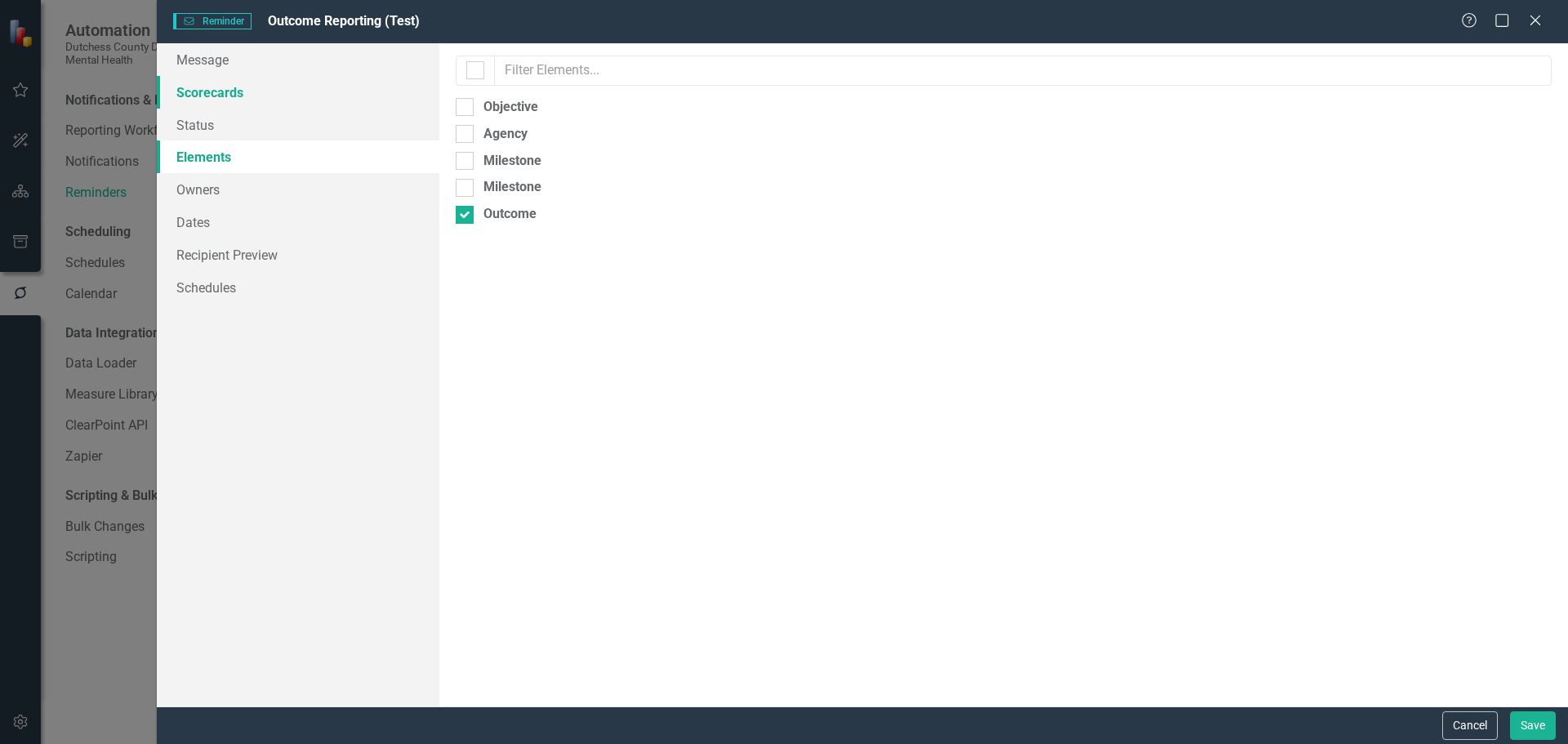
click at [226, 90] on link "Scorecards" at bounding box center [298, 92] width 283 height 33
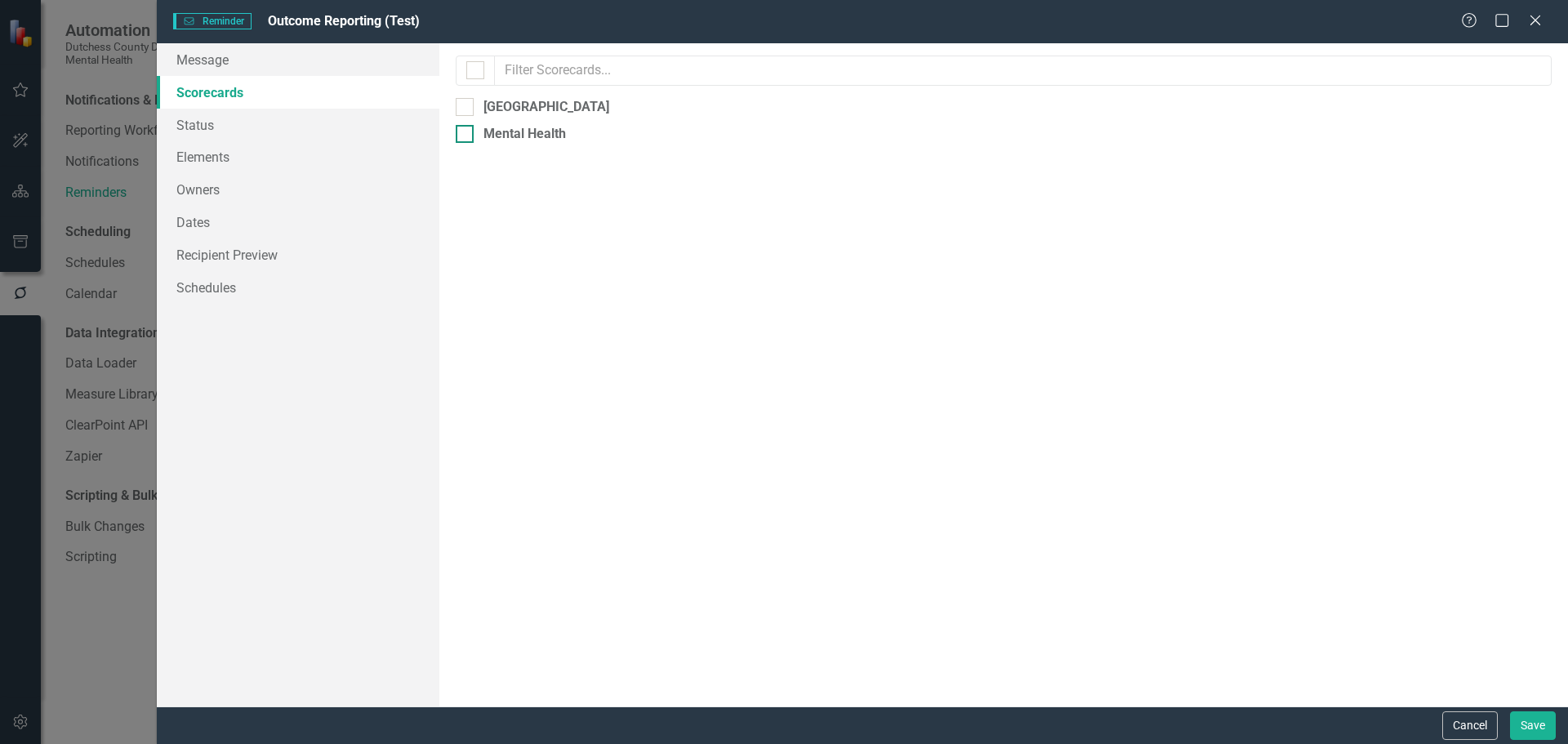
click at [467, 136] on div at bounding box center [464, 134] width 18 height 18
click at [466, 136] on input "Mental Health" at bounding box center [460, 130] width 11 height 11
checkbox input "true"
click at [207, 62] on link "Message" at bounding box center [298, 60] width 283 height 33
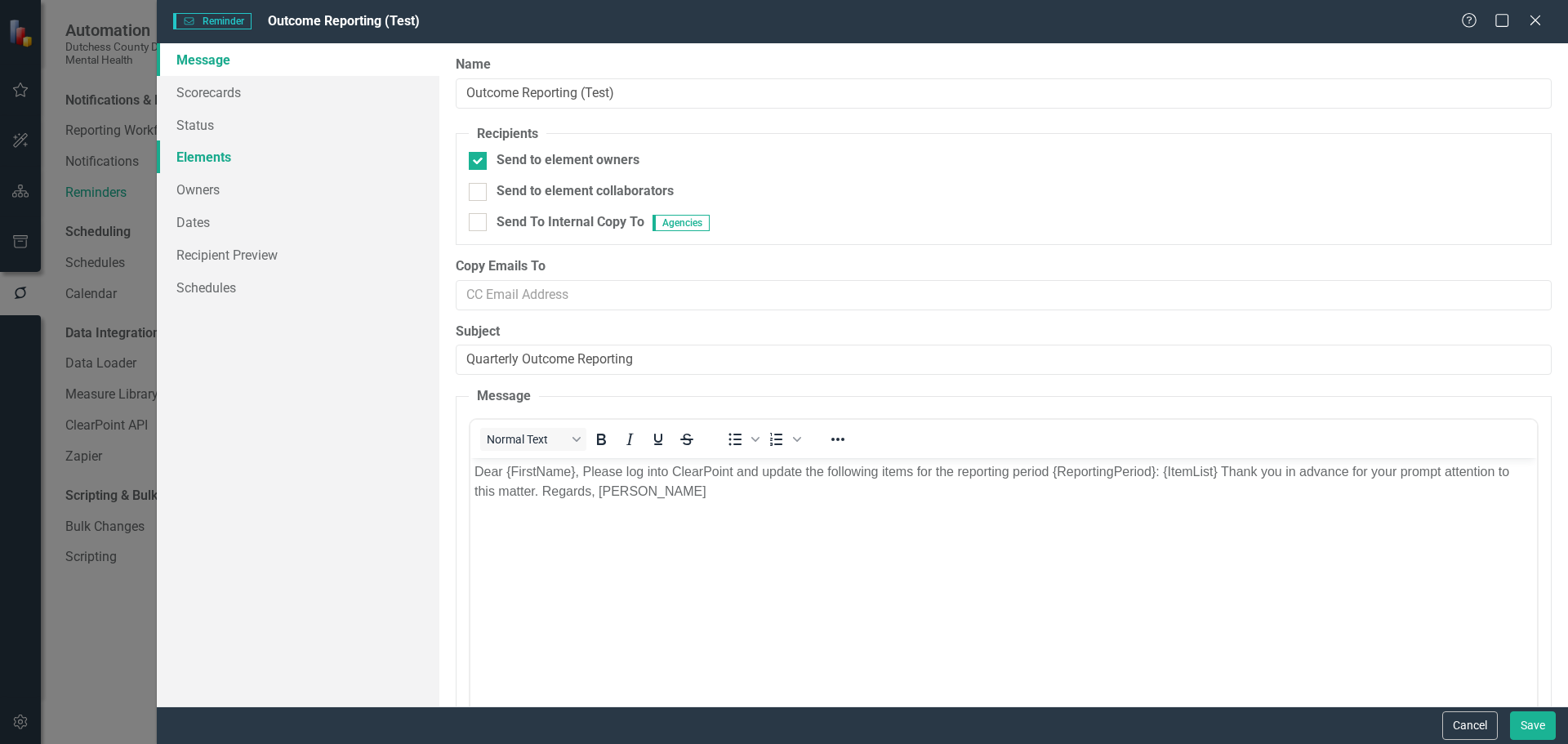
click at [211, 155] on link "Elements" at bounding box center [298, 157] width 283 height 33
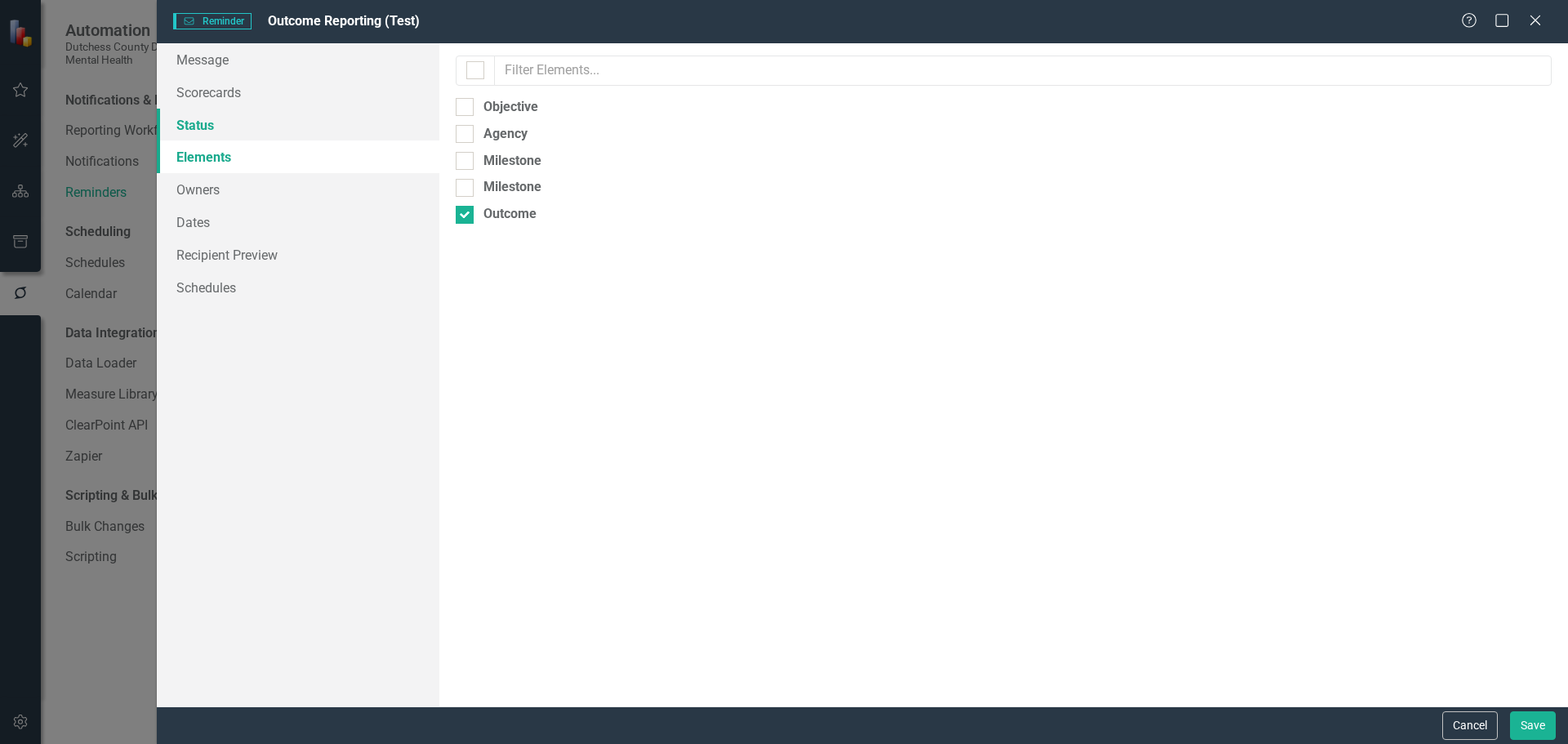
click at [220, 137] on link "Status" at bounding box center [298, 125] width 283 height 33
click at [474, 100] on div "Not Defined" at bounding box center [1003, 108] width 1096 height 19
click at [466, 100] on input "Not Defined" at bounding box center [460, 103] width 11 height 11
checkbox input "true"
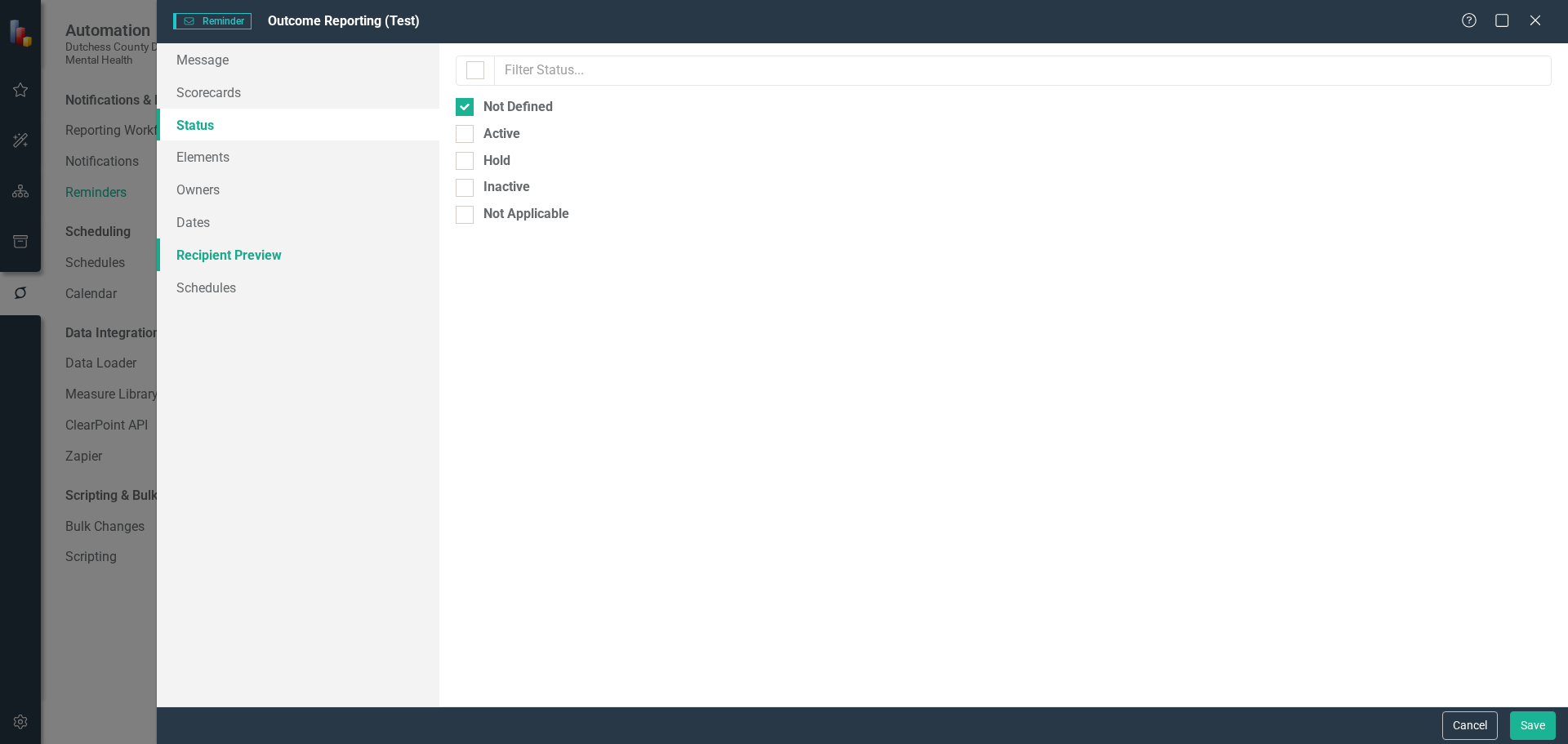
click at [202, 248] on link "Recipient Preview" at bounding box center [298, 255] width 283 height 33
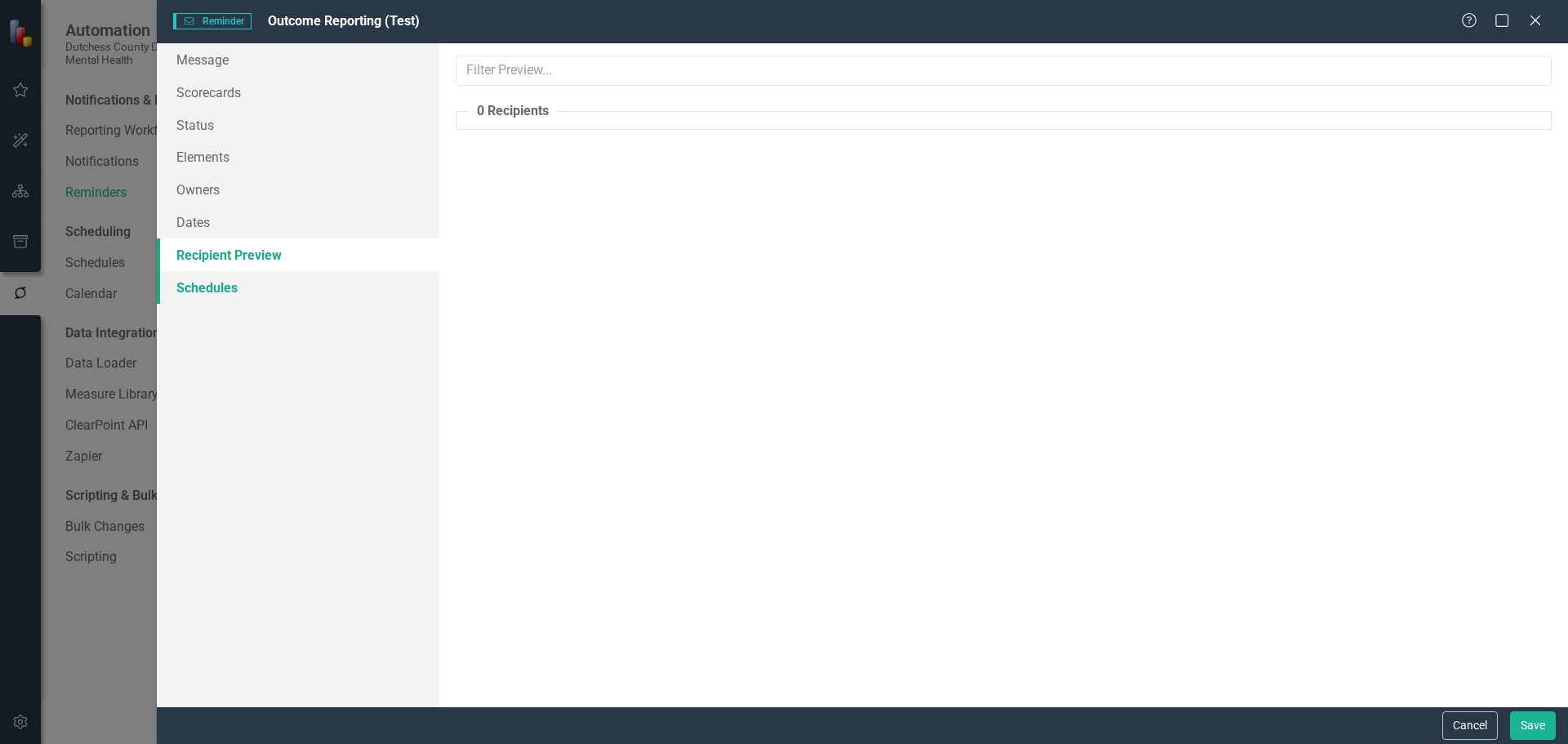
click at [196, 290] on link "Schedules" at bounding box center [298, 288] width 283 height 33
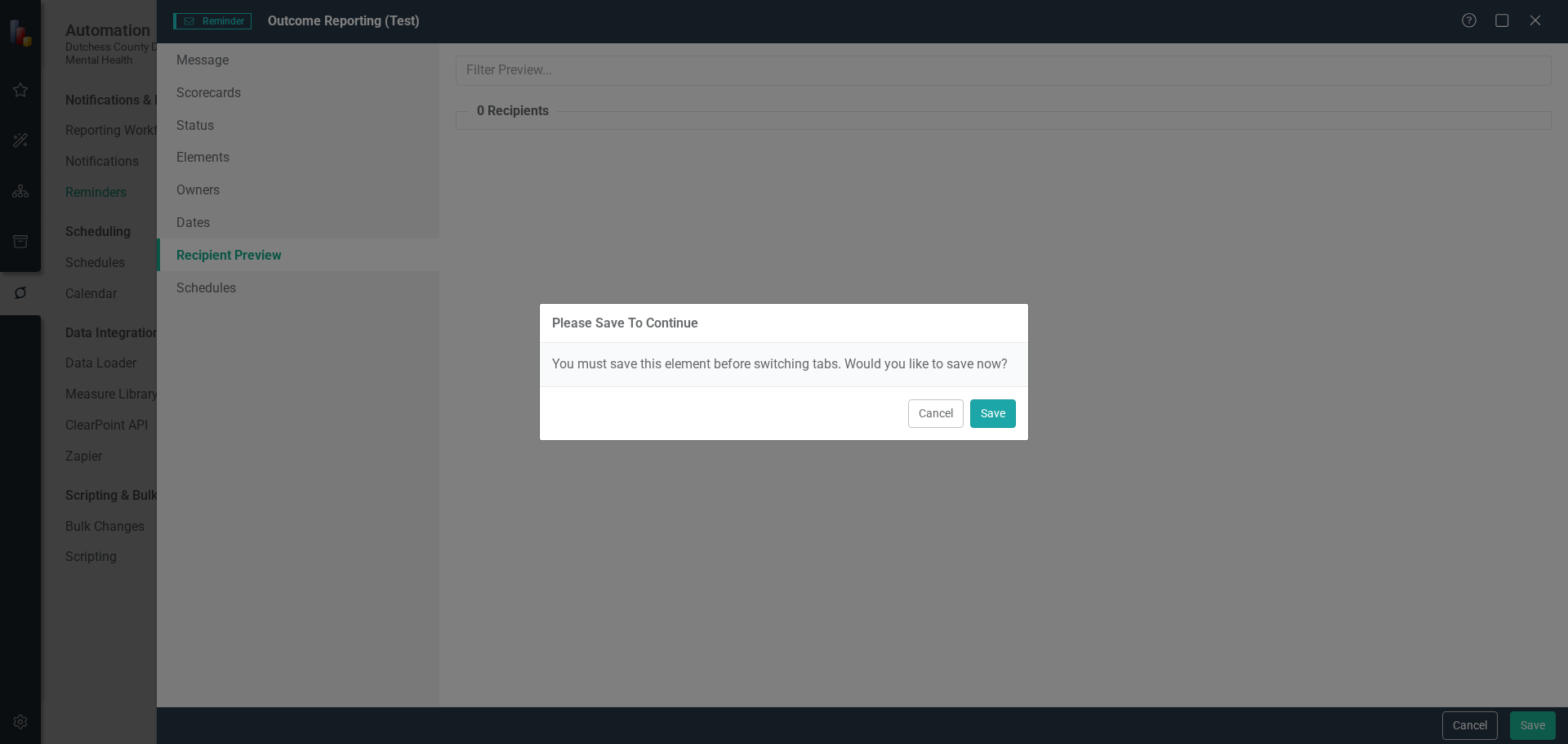
click at [1003, 420] on button "Save" at bounding box center [993, 414] width 46 height 29
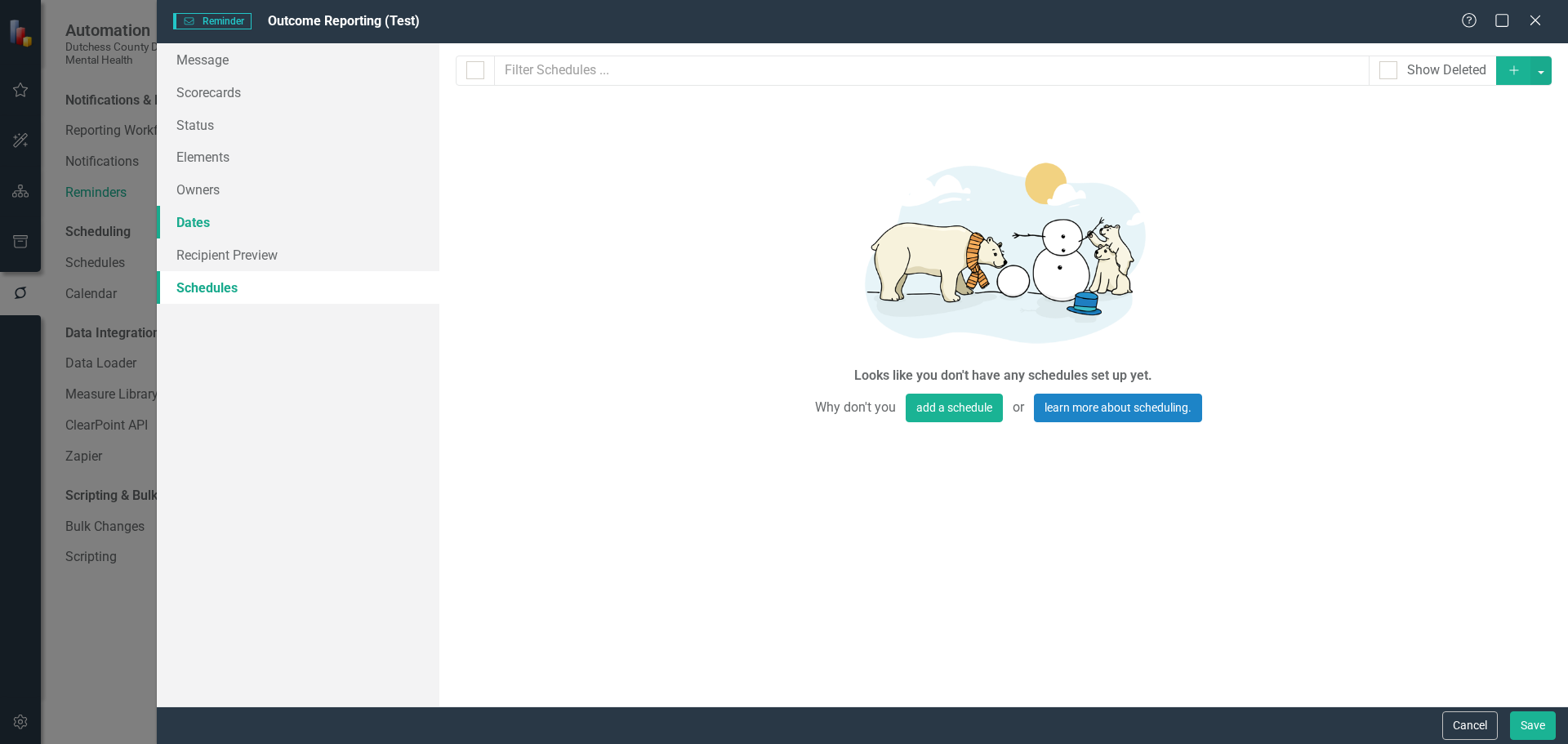
click at [215, 228] on link "Dates" at bounding box center [298, 222] width 283 height 33
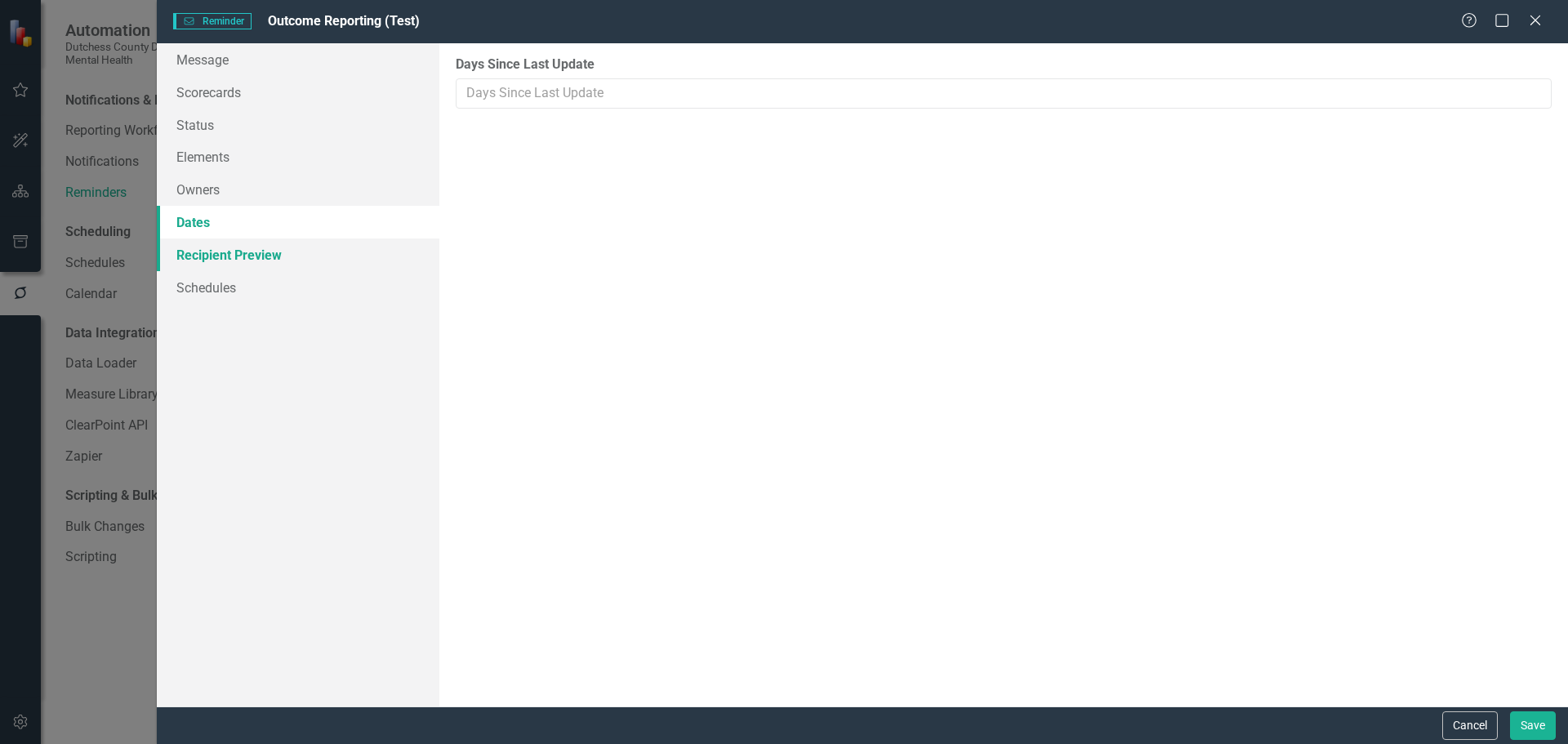
click at [203, 256] on link "Recipient Preview" at bounding box center [298, 255] width 283 height 33
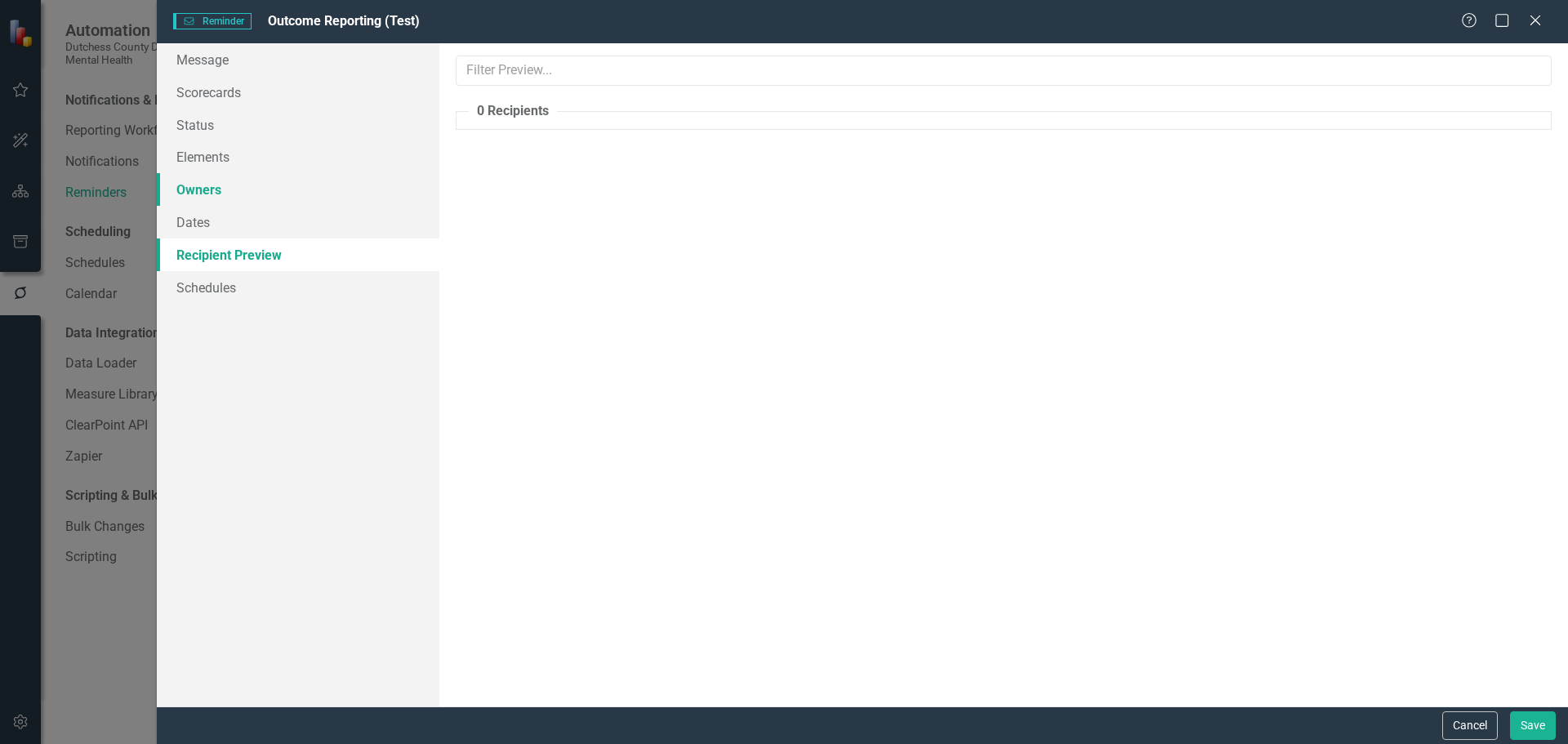
click at [200, 191] on link "Owners" at bounding box center [298, 190] width 283 height 33
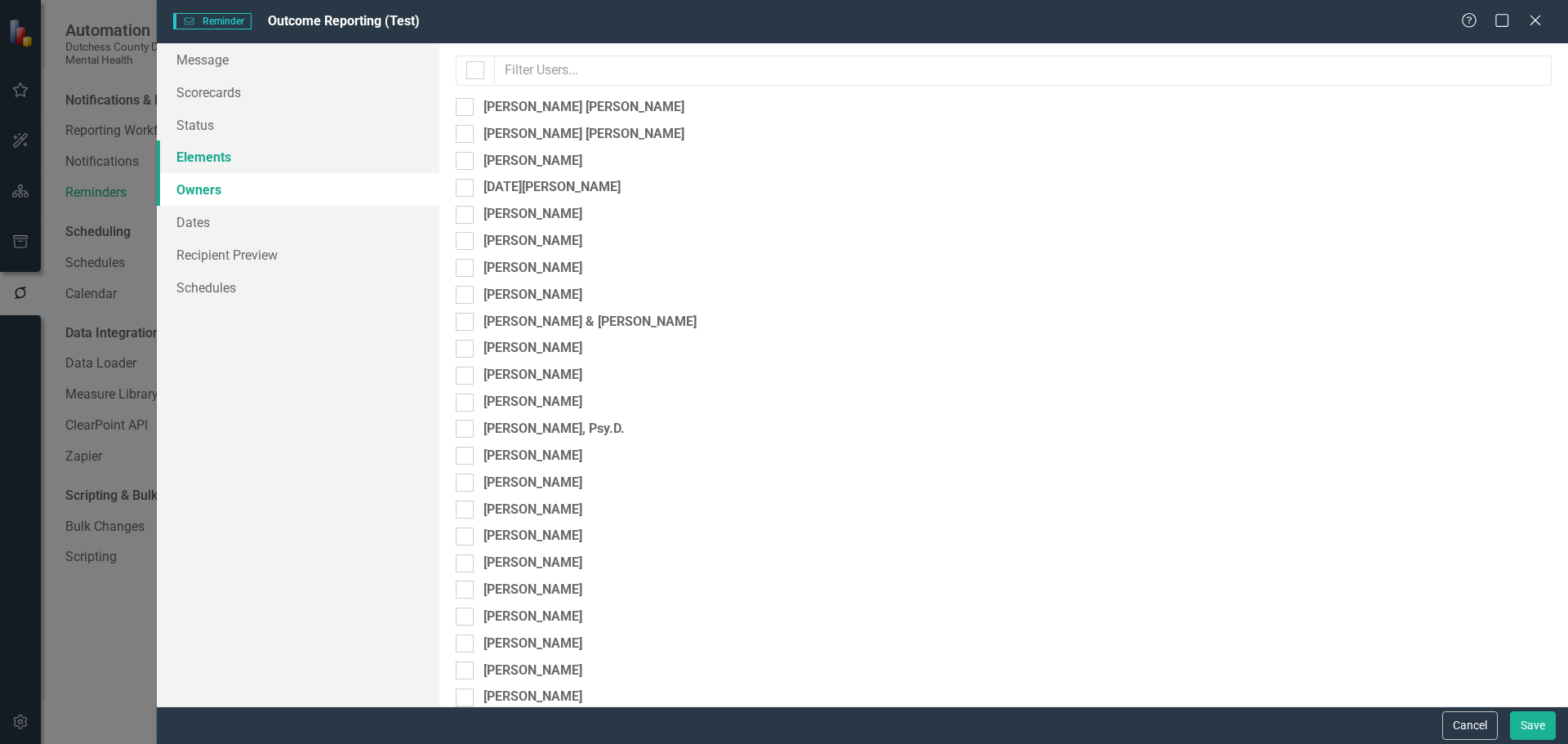
click at [203, 160] on link "Elements" at bounding box center [298, 157] width 283 height 33
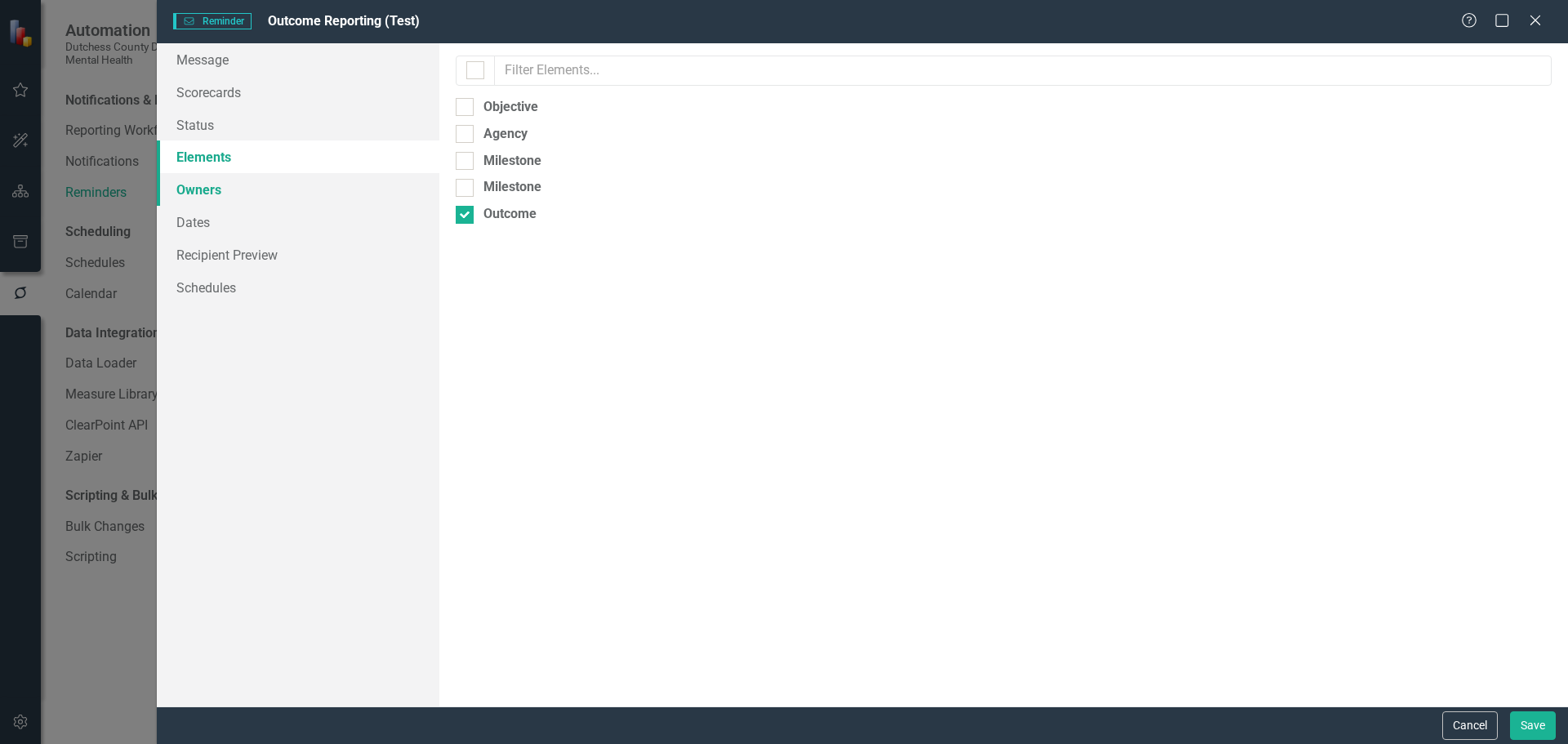
click at [203, 187] on link "Owners" at bounding box center [298, 190] width 283 height 33
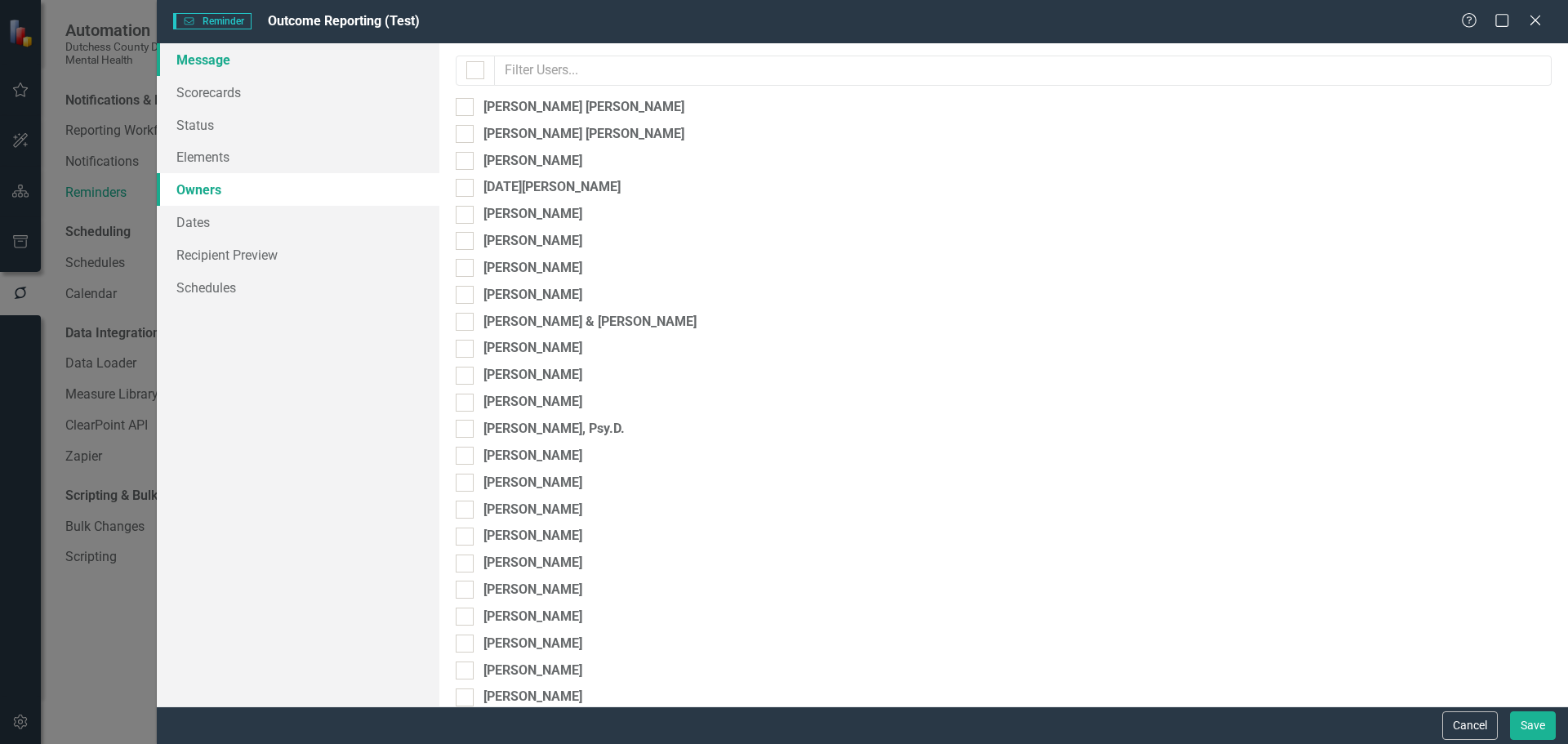
click at [206, 57] on link "Message" at bounding box center [298, 60] width 283 height 33
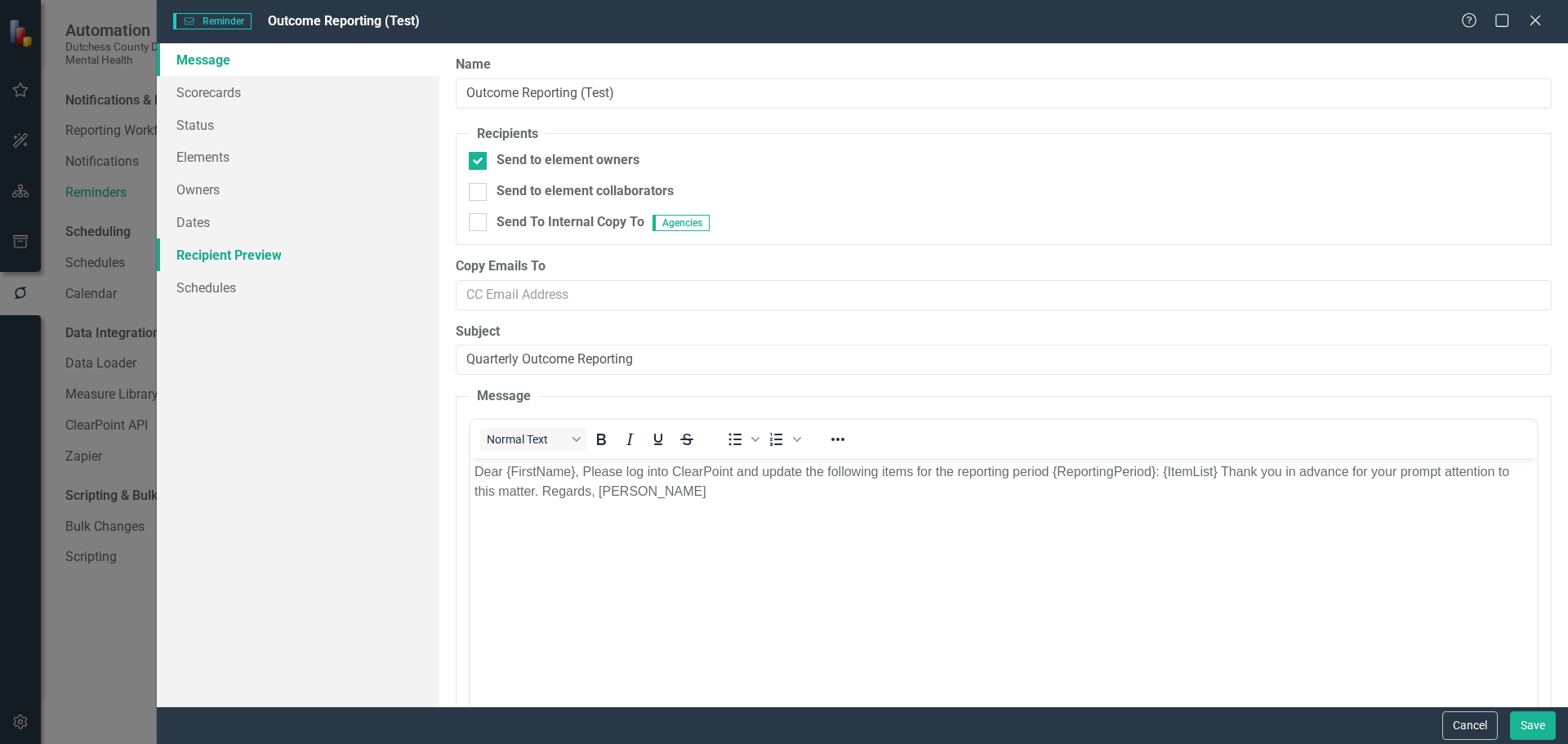
click at [270, 262] on link "Recipient Preview" at bounding box center [298, 255] width 283 height 33
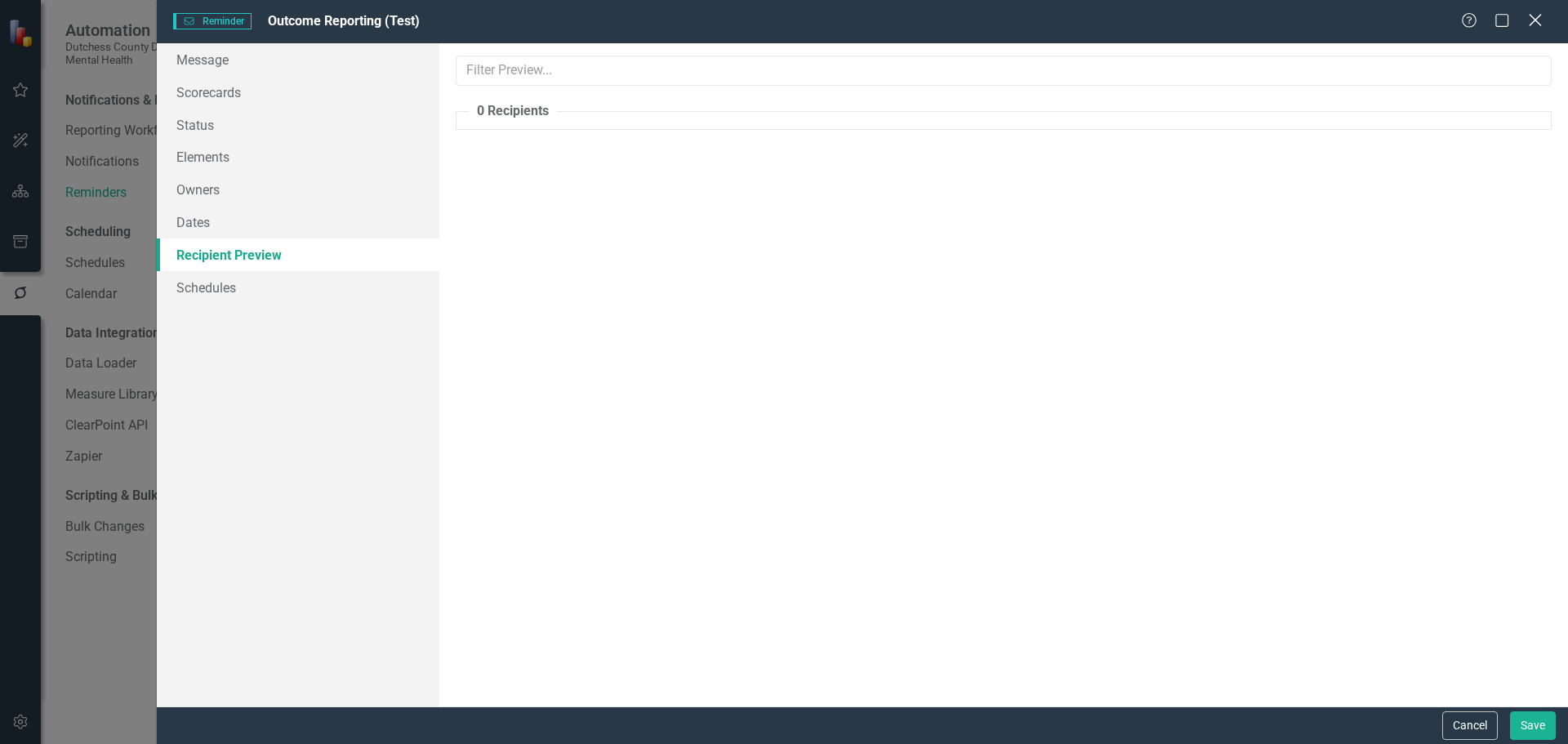
click at [1540, 22] on icon "Close" at bounding box center [1534, 20] width 20 height 15
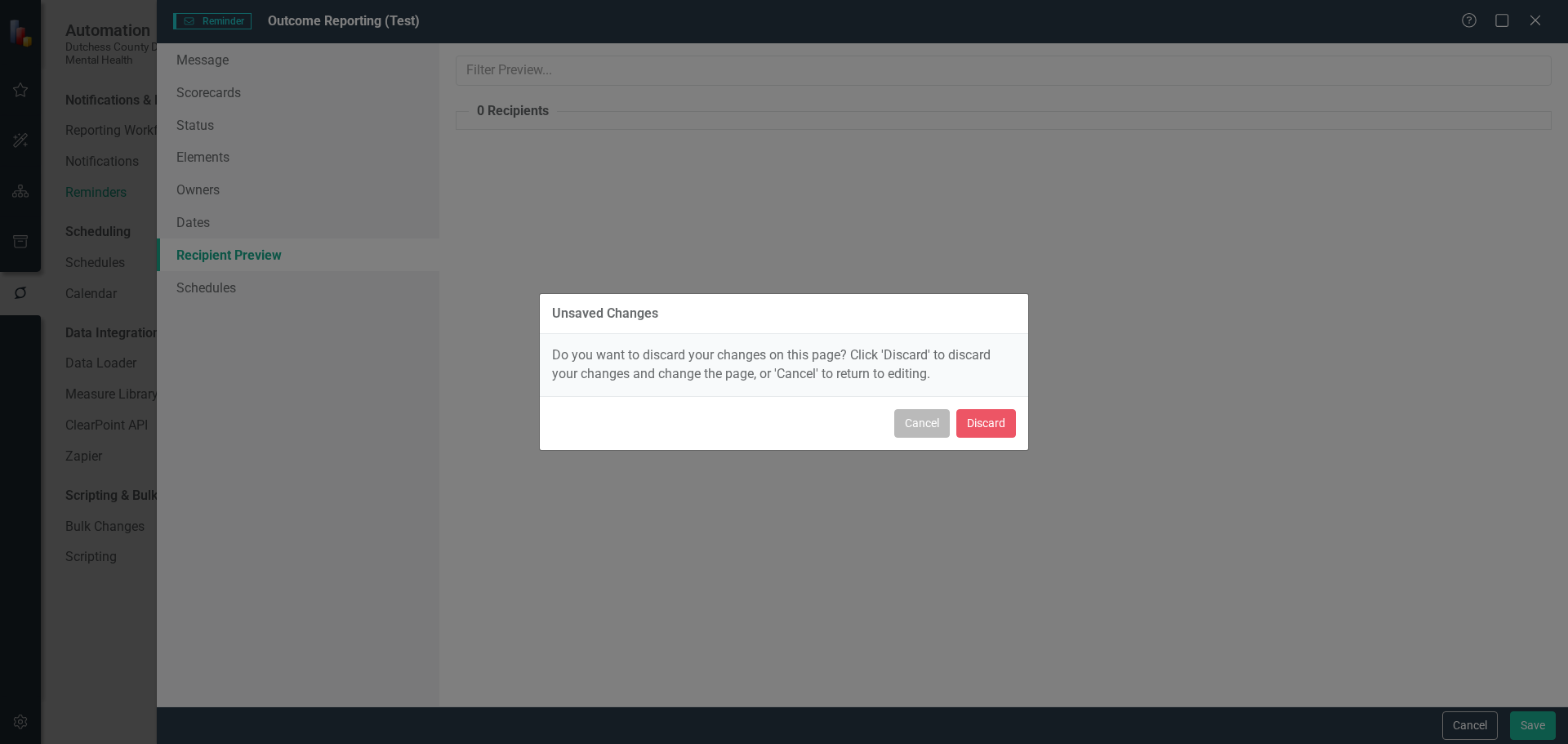
click at [924, 422] on button "Cancel" at bounding box center [922, 423] width 56 height 29
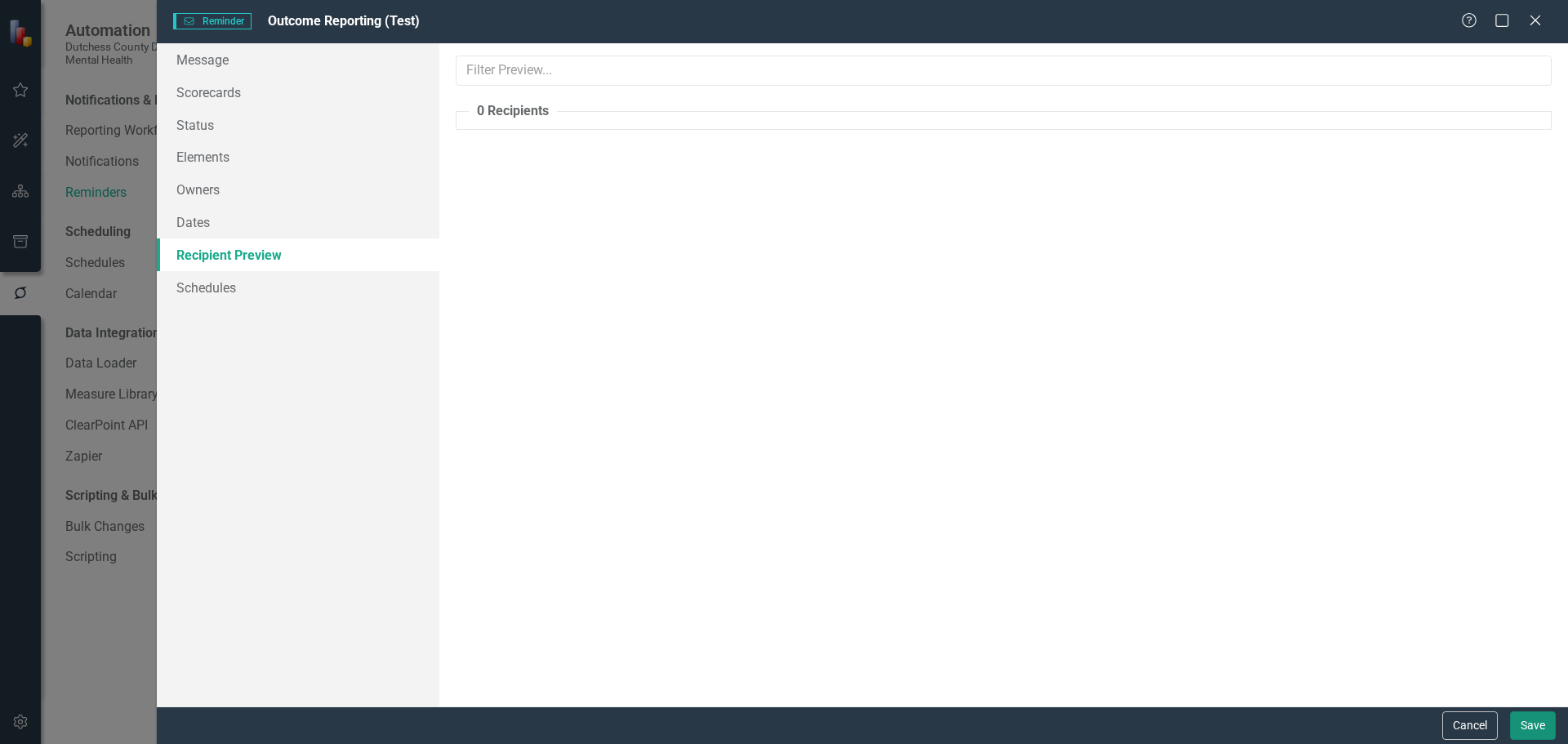
click at [1522, 723] on button "Save" at bounding box center [1533, 726] width 46 height 29
